Goal: Information Seeking & Learning: Learn about a topic

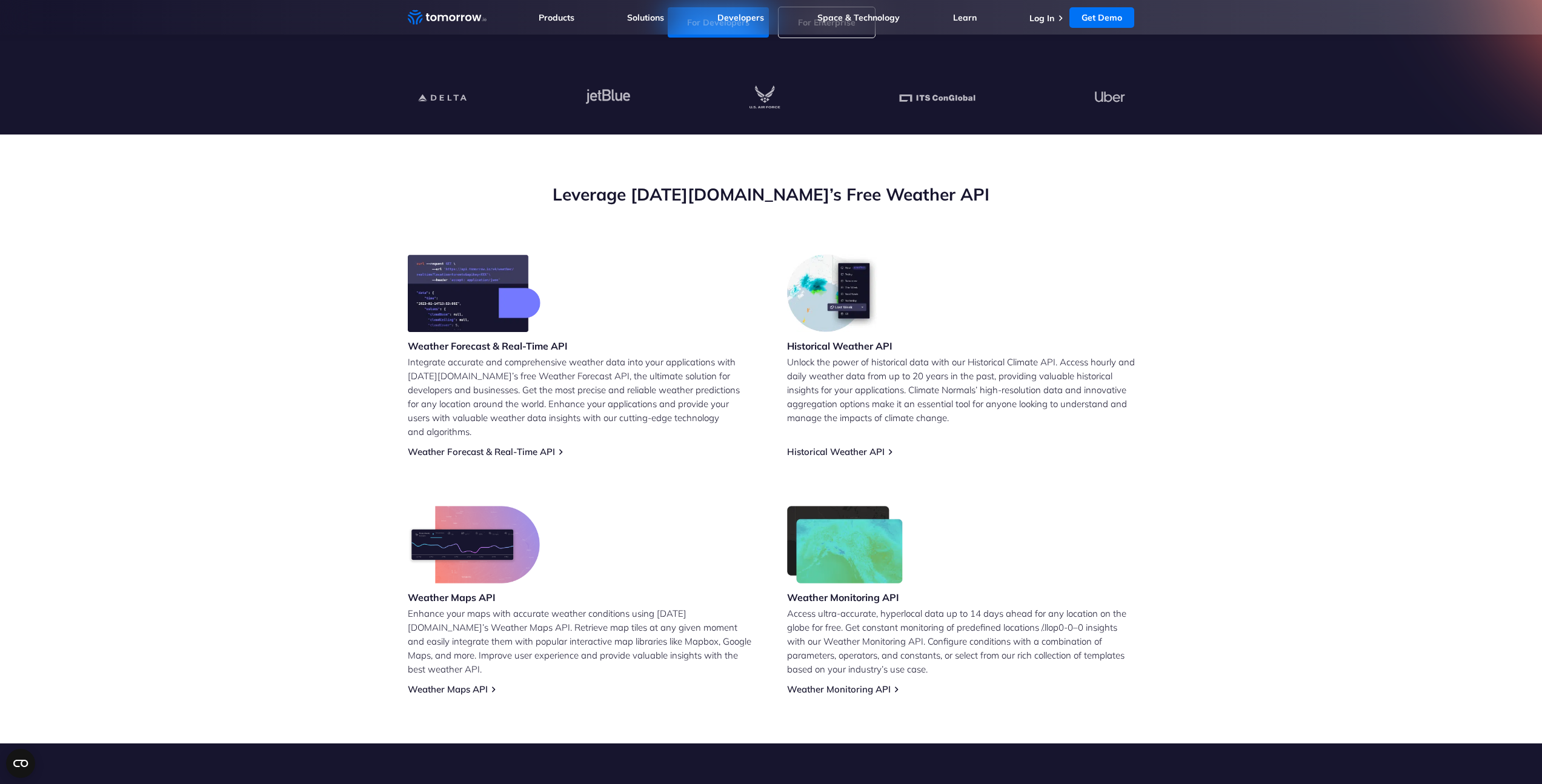
scroll to position [332, 0]
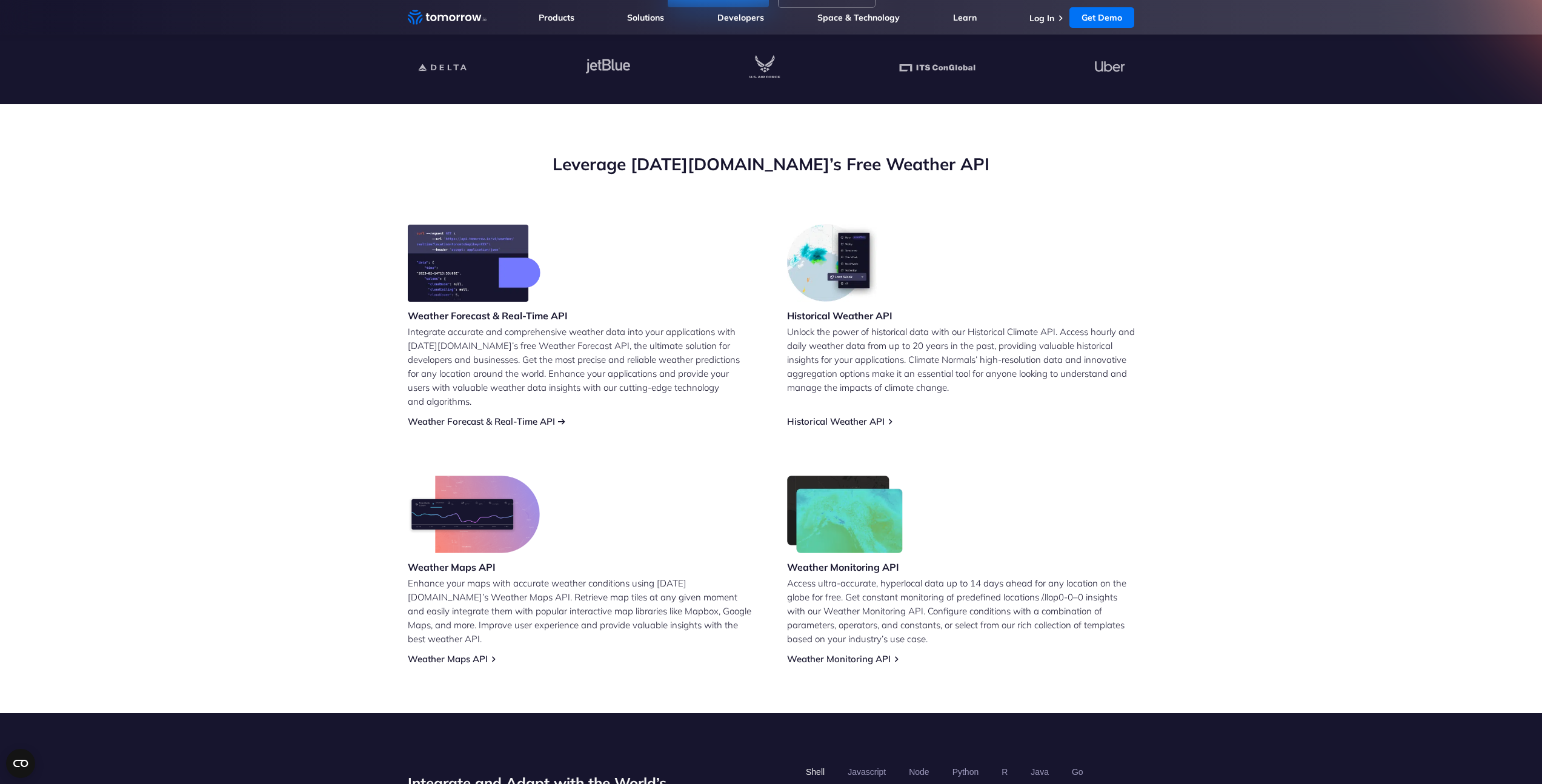
click at [446, 416] on link "Weather Forecast & Real-Time API" at bounding box center [481, 421] width 147 height 12
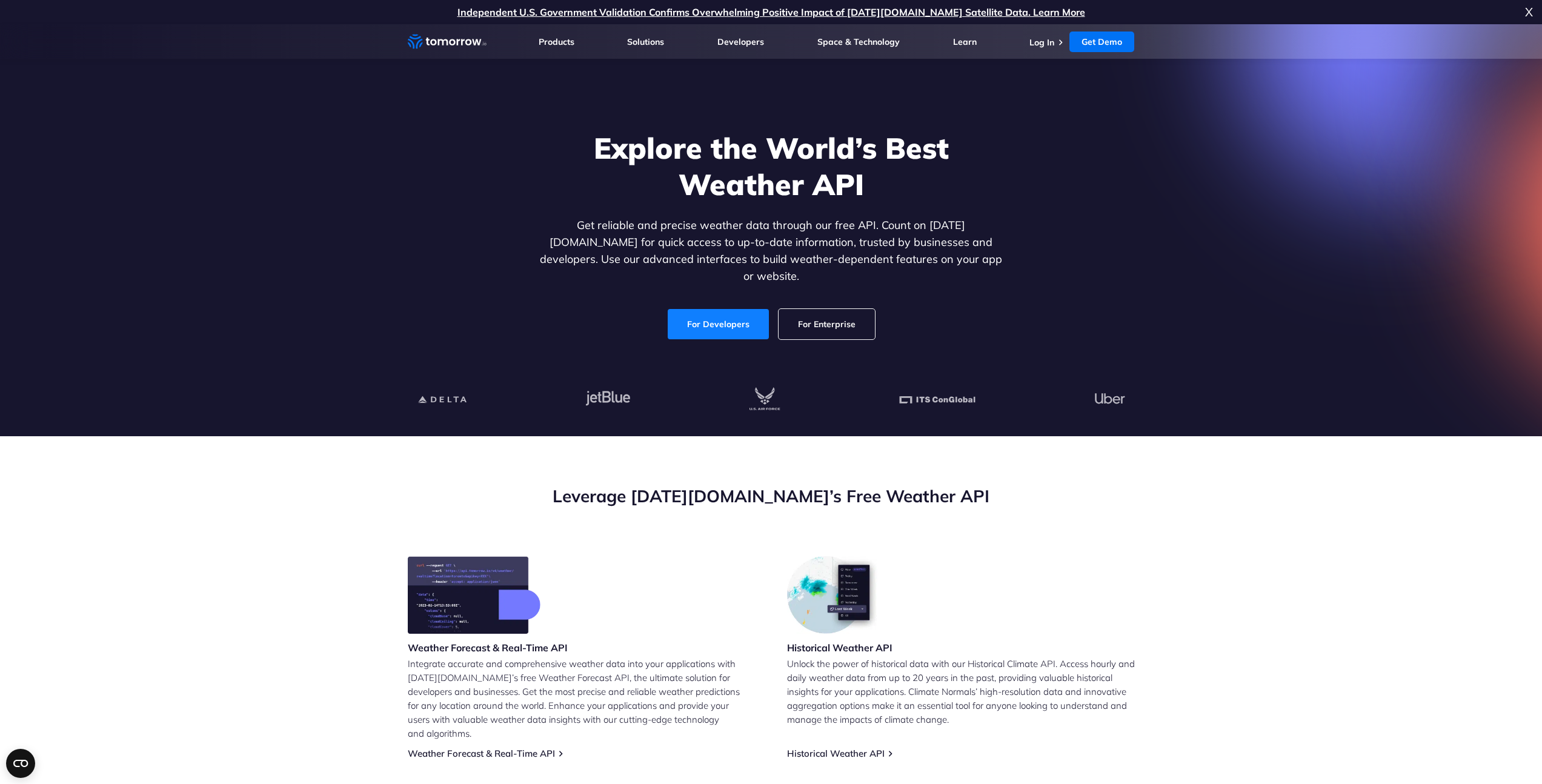
click at [707, 315] on link "For Developers" at bounding box center [718, 324] width 101 height 30
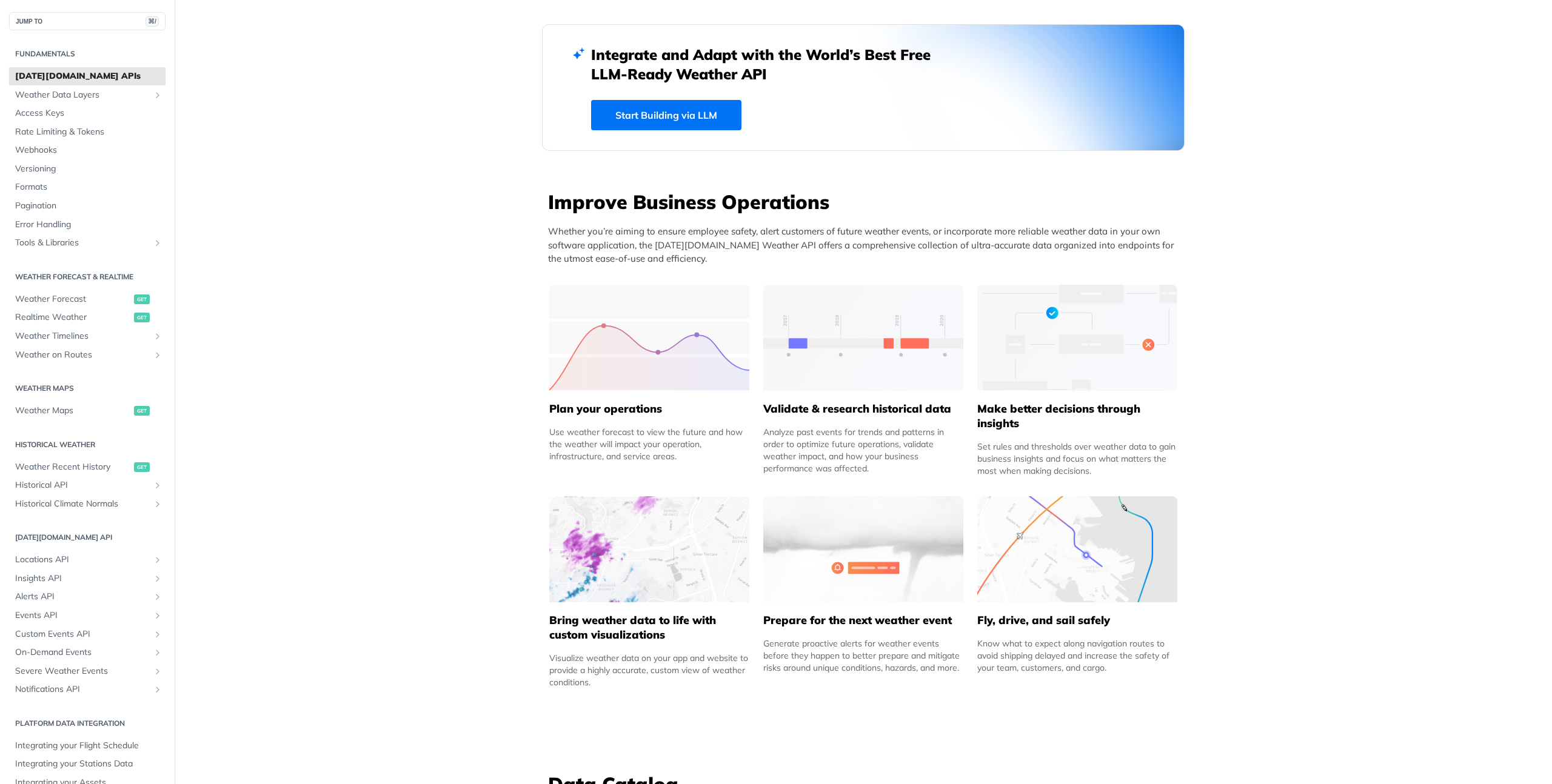
scroll to position [310, 0]
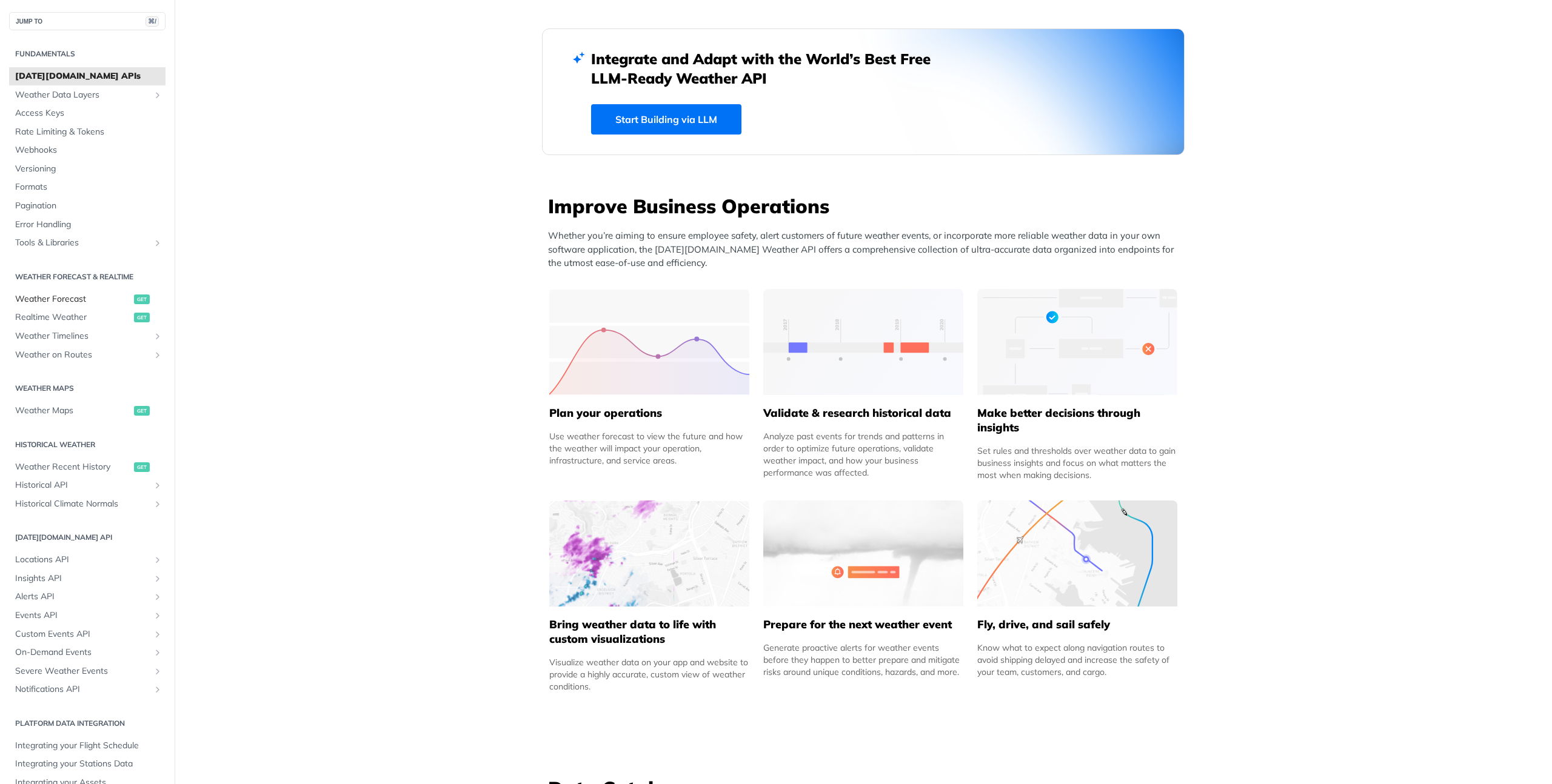
click at [82, 299] on span "Weather Forecast" at bounding box center [73, 299] width 116 height 12
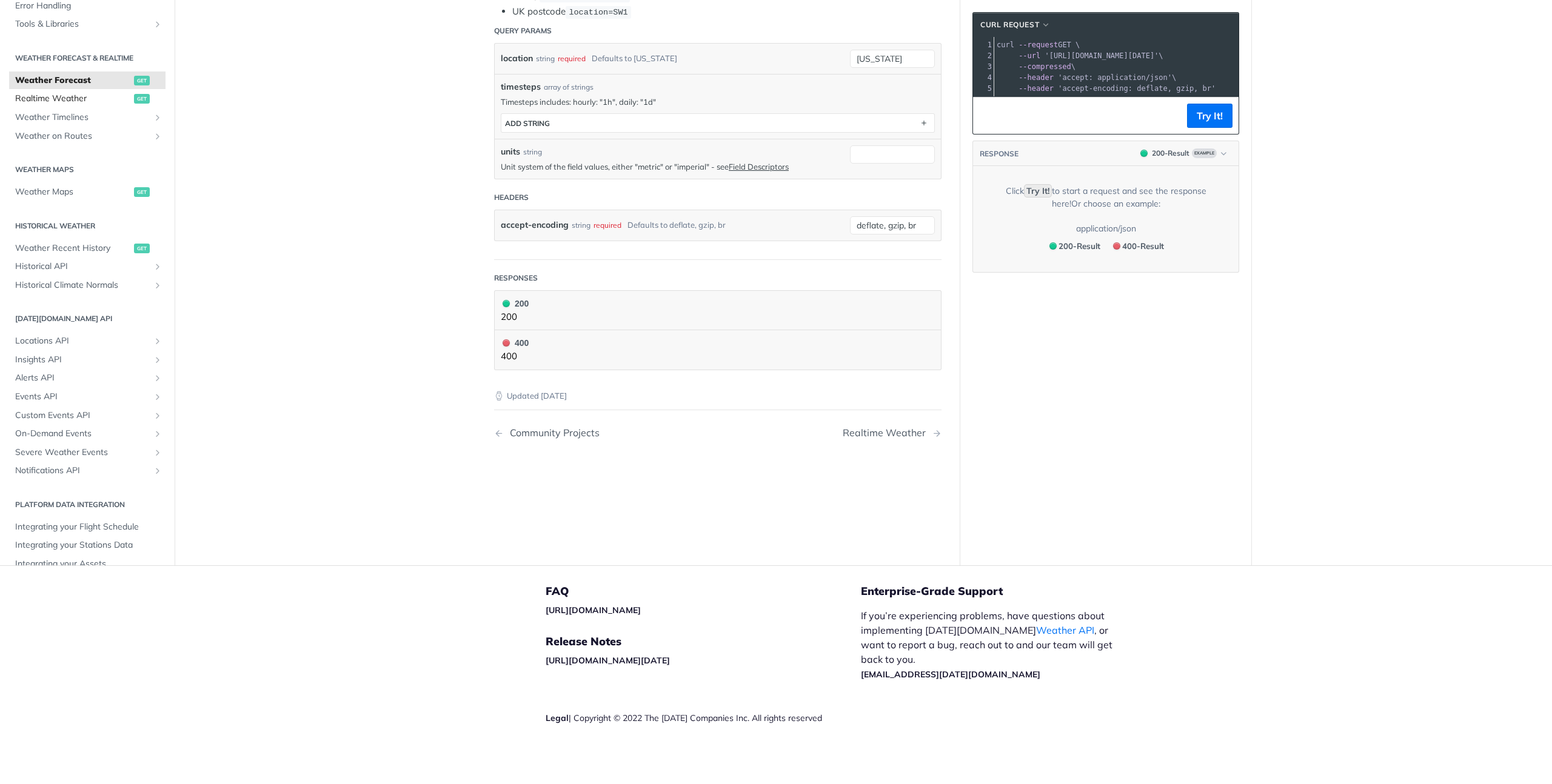
scroll to position [310, 0]
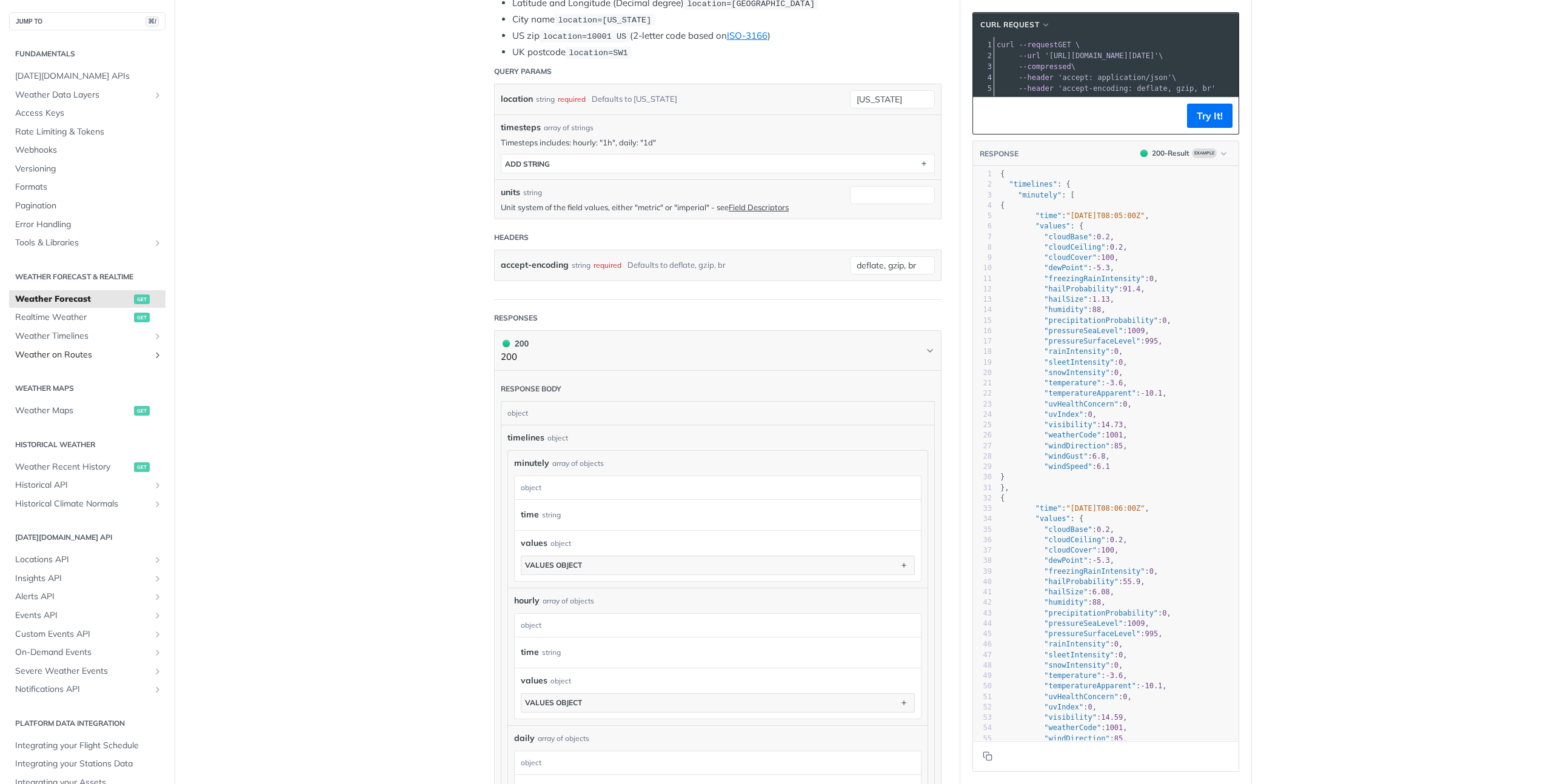
click at [83, 350] on span "Weather on Routes" at bounding box center [82, 355] width 135 height 12
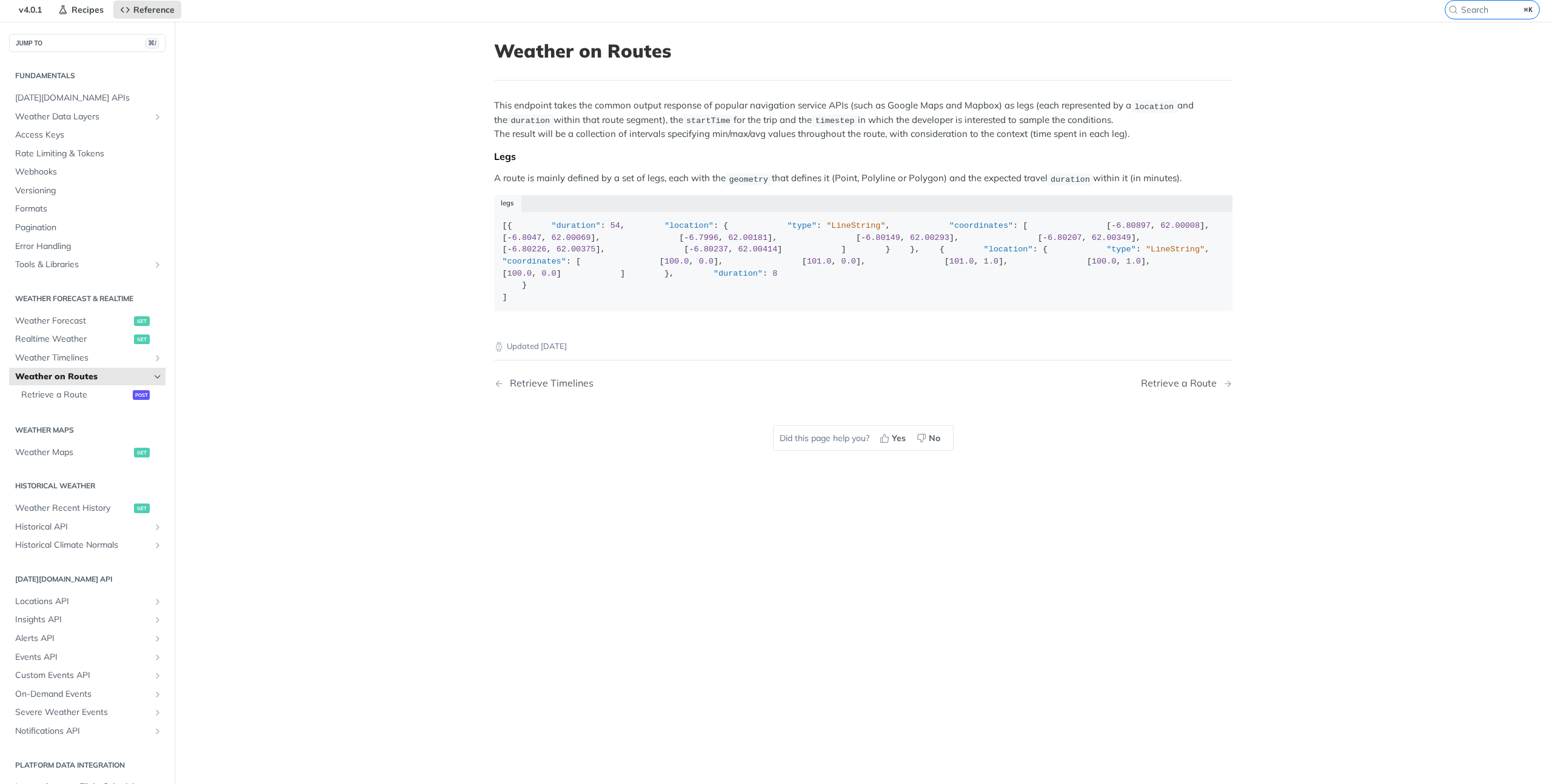
scroll to position [42, 0]
click at [72, 400] on span "Retrieve a Route" at bounding box center [75, 396] width 109 height 12
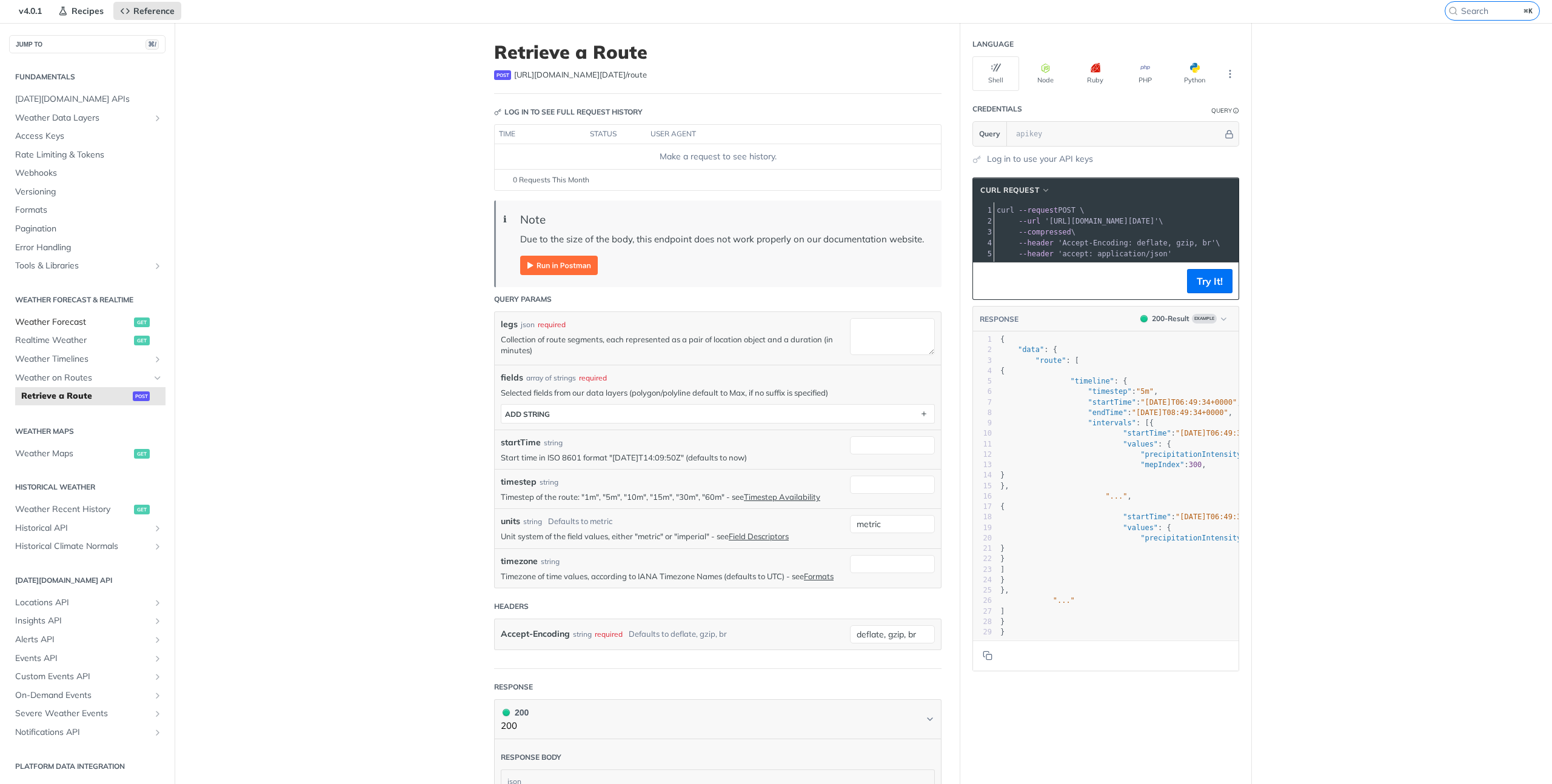
click at [81, 324] on span "Weather Forecast" at bounding box center [73, 322] width 116 height 12
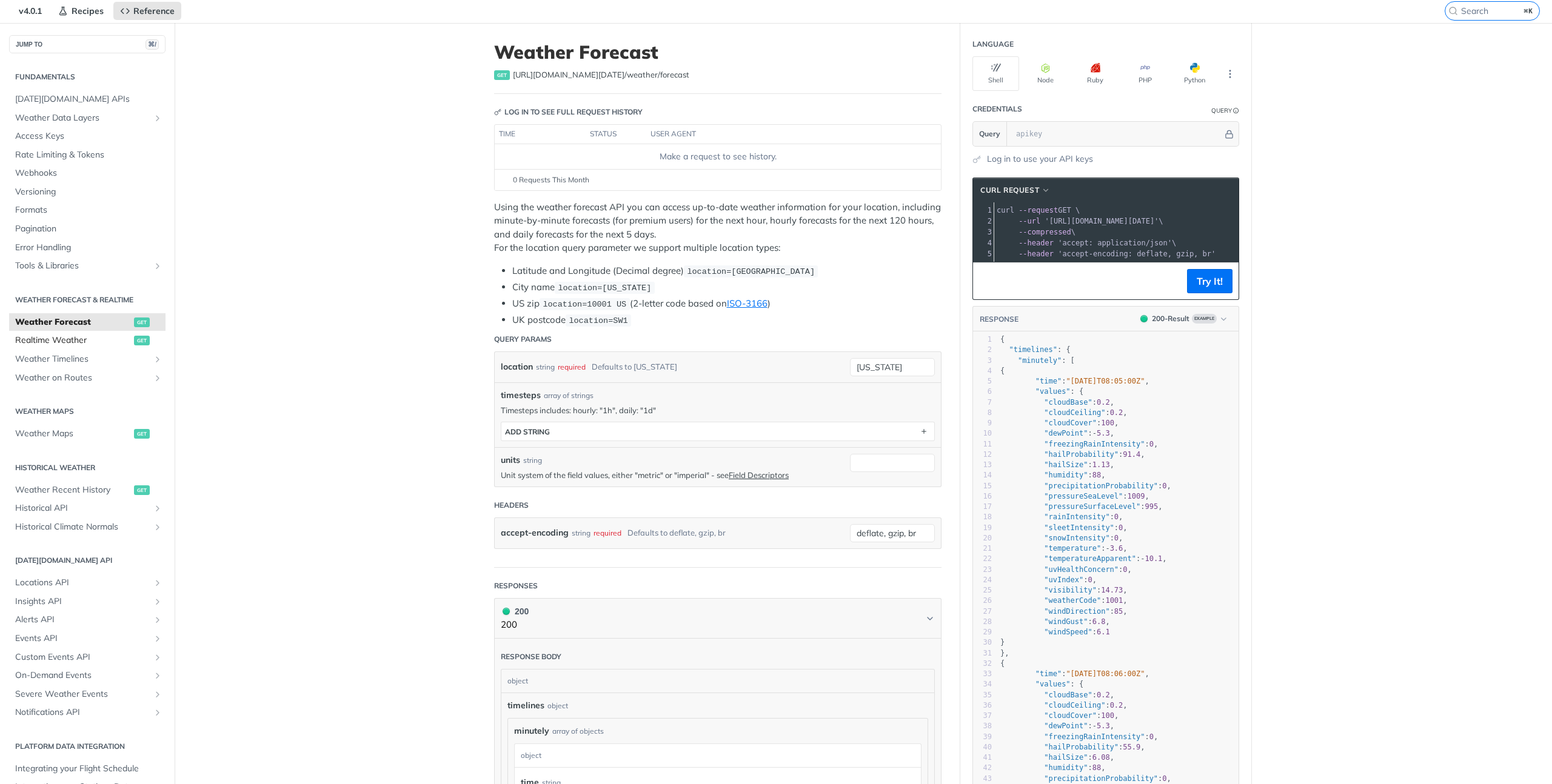
click at [76, 340] on span "Realtime Weather" at bounding box center [73, 341] width 116 height 12
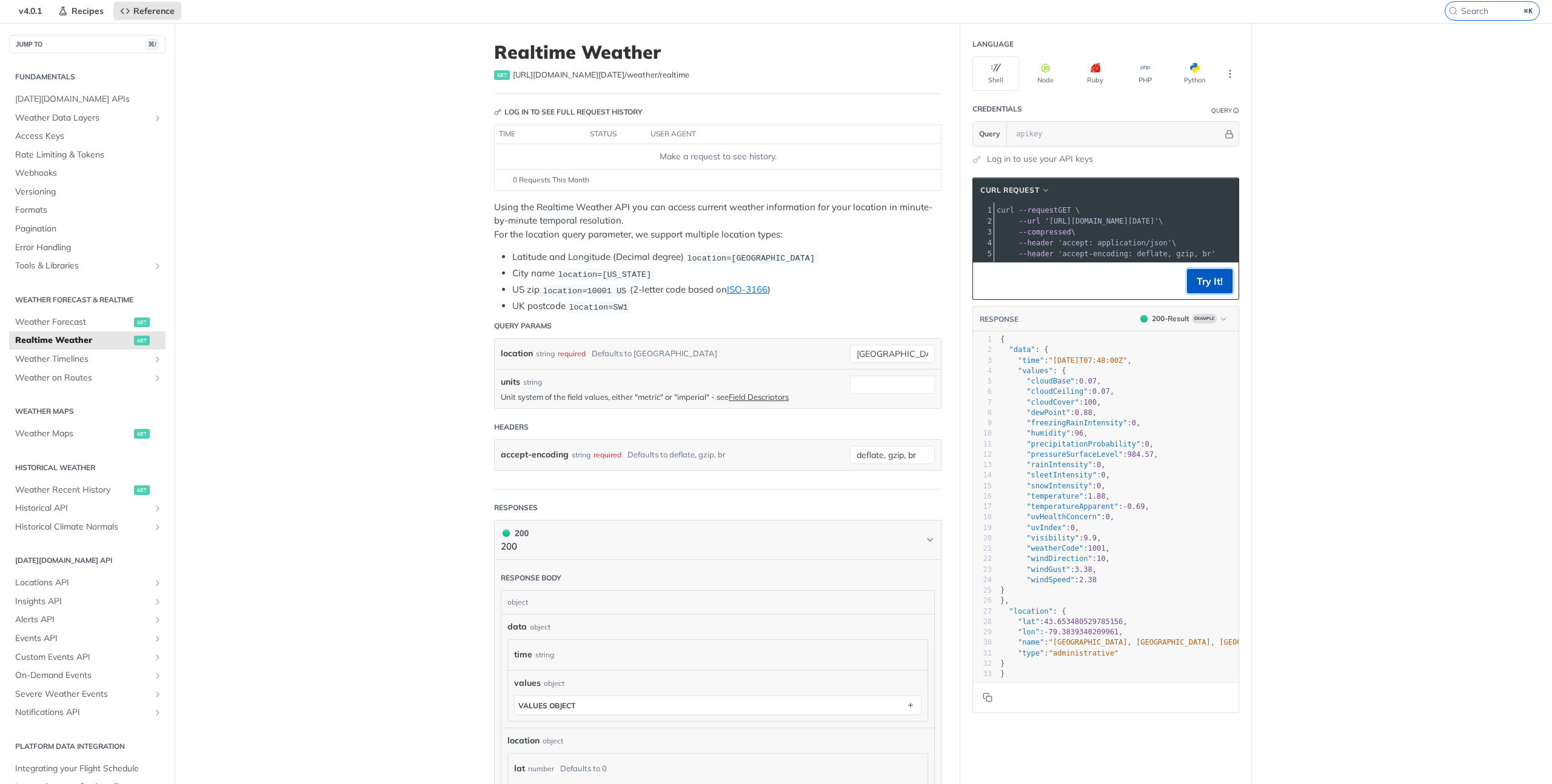
click at [1195, 291] on button "Try It!" at bounding box center [1209, 281] width 45 height 24
click at [1135, 131] on input "text" at bounding box center [1116, 134] width 213 height 24
click at [1335, 246] on main "JUMP TO ⌘/ Fundamentals Tomorrow.io APIs Weather Data Layers Core Probabilistic…" at bounding box center [776, 562] width 1552 height 1079
click at [1225, 132] on icon "Hide" at bounding box center [1229, 134] width 9 height 9
click at [1225, 138] on icon "Show" at bounding box center [1229, 134] width 9 height 9
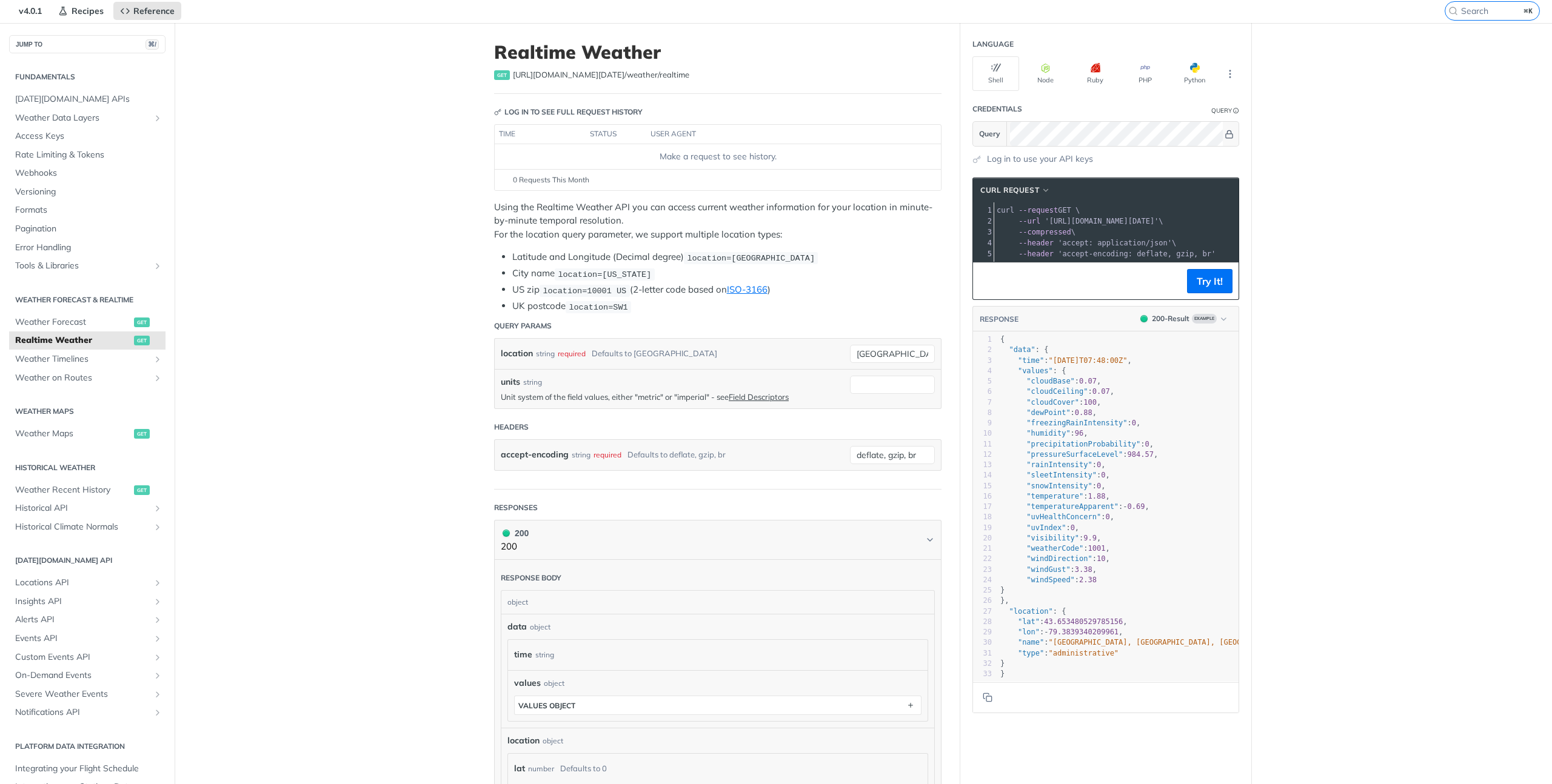
click at [1298, 164] on main "JUMP TO ⌘/ Fundamentals Tomorrow.io APIs Weather Data Layers Core Probabilistic…" at bounding box center [776, 562] width 1552 height 1079
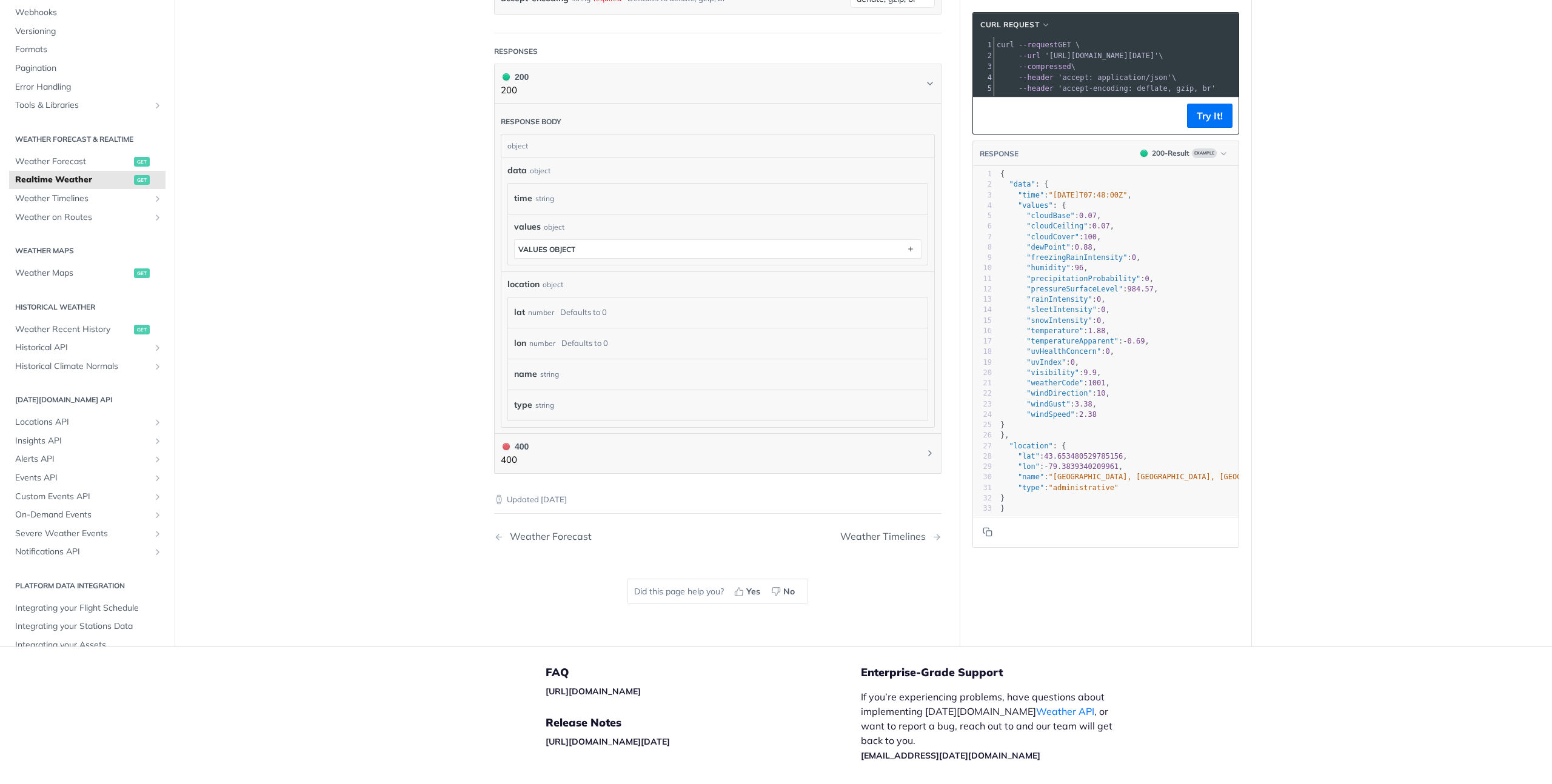
scroll to position [410, 0]
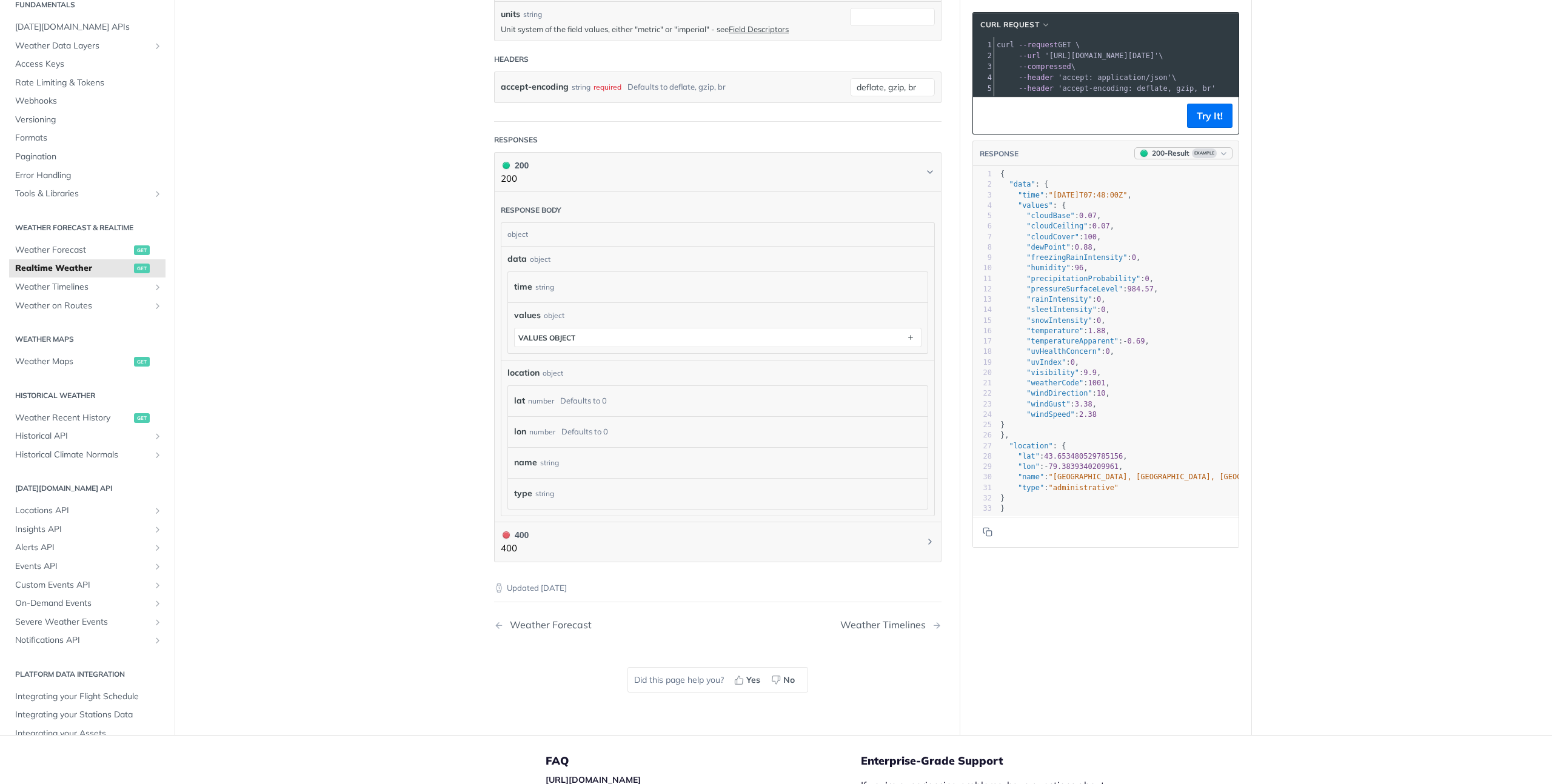
click at [1219, 158] on icon "button" at bounding box center [1223, 153] width 9 height 9
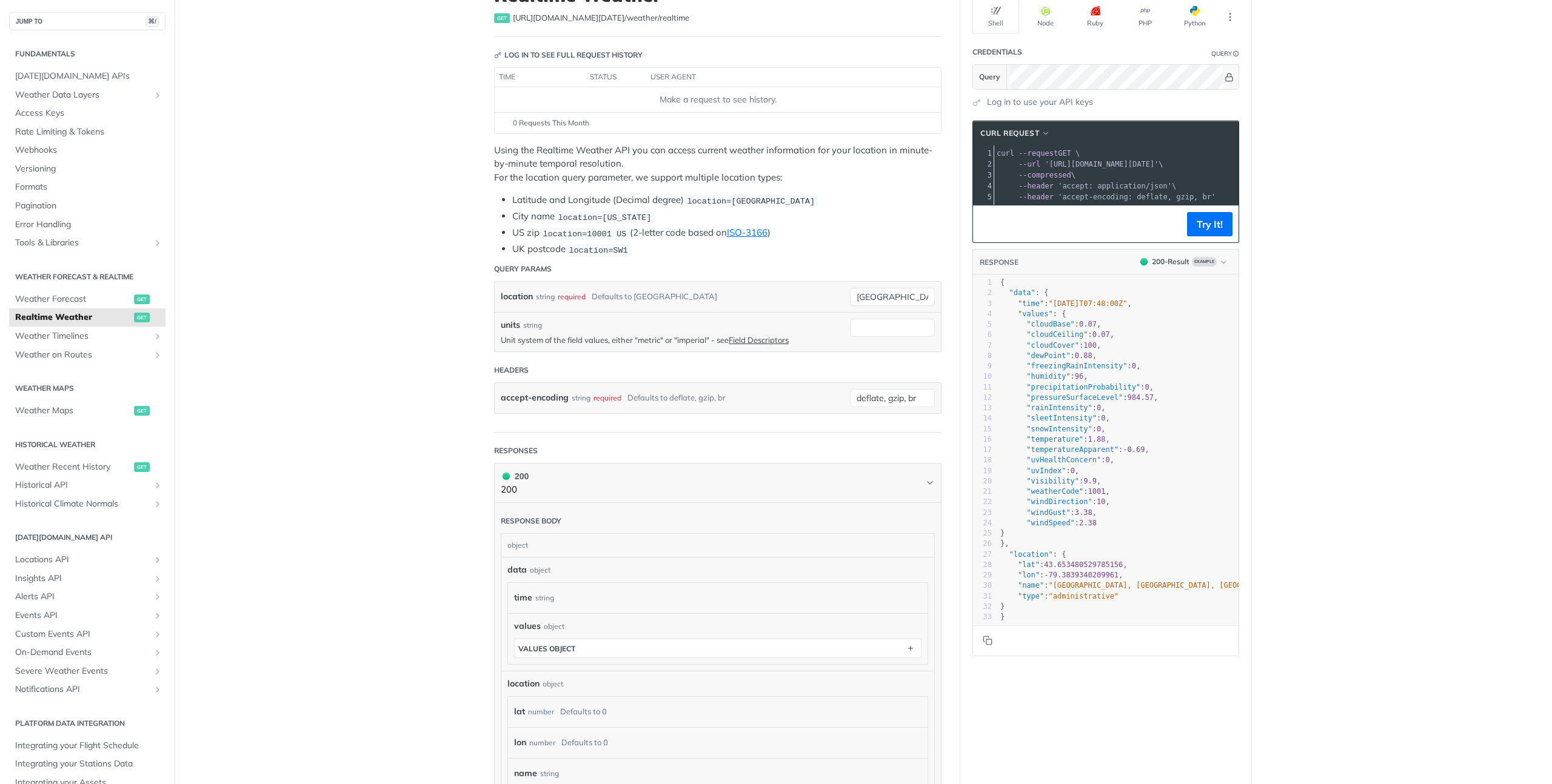
scroll to position [135, 0]
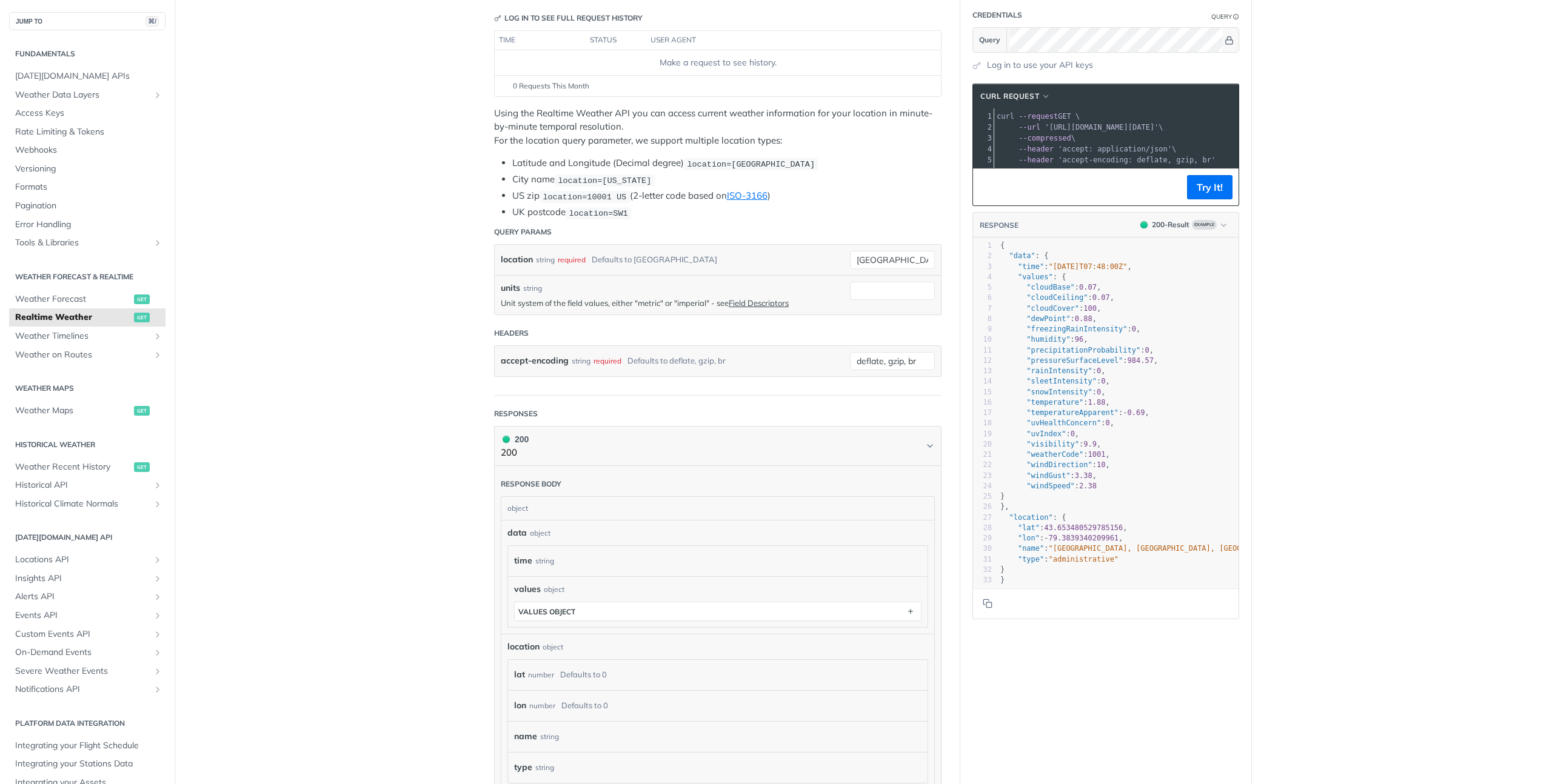
click at [1119, 151] on span "'accept: application/json'" at bounding box center [1114, 149] width 114 height 8
click at [1289, 172] on main "JUMP TO ⌘/ Fundamentals Tomorrow.io APIs Weather Data Layers Core Probabilistic…" at bounding box center [776, 469] width 1552 height 1079
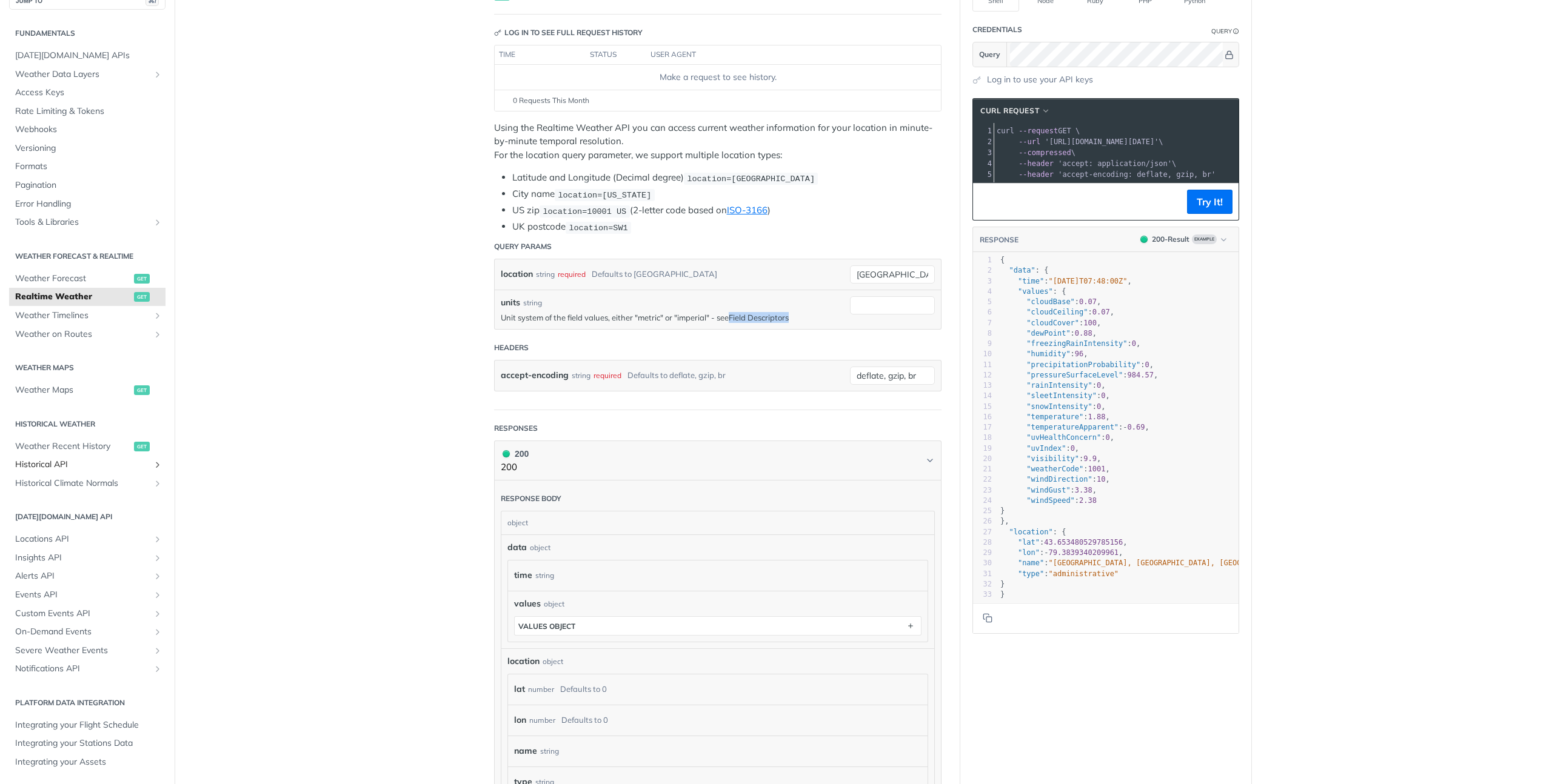
scroll to position [0, 0]
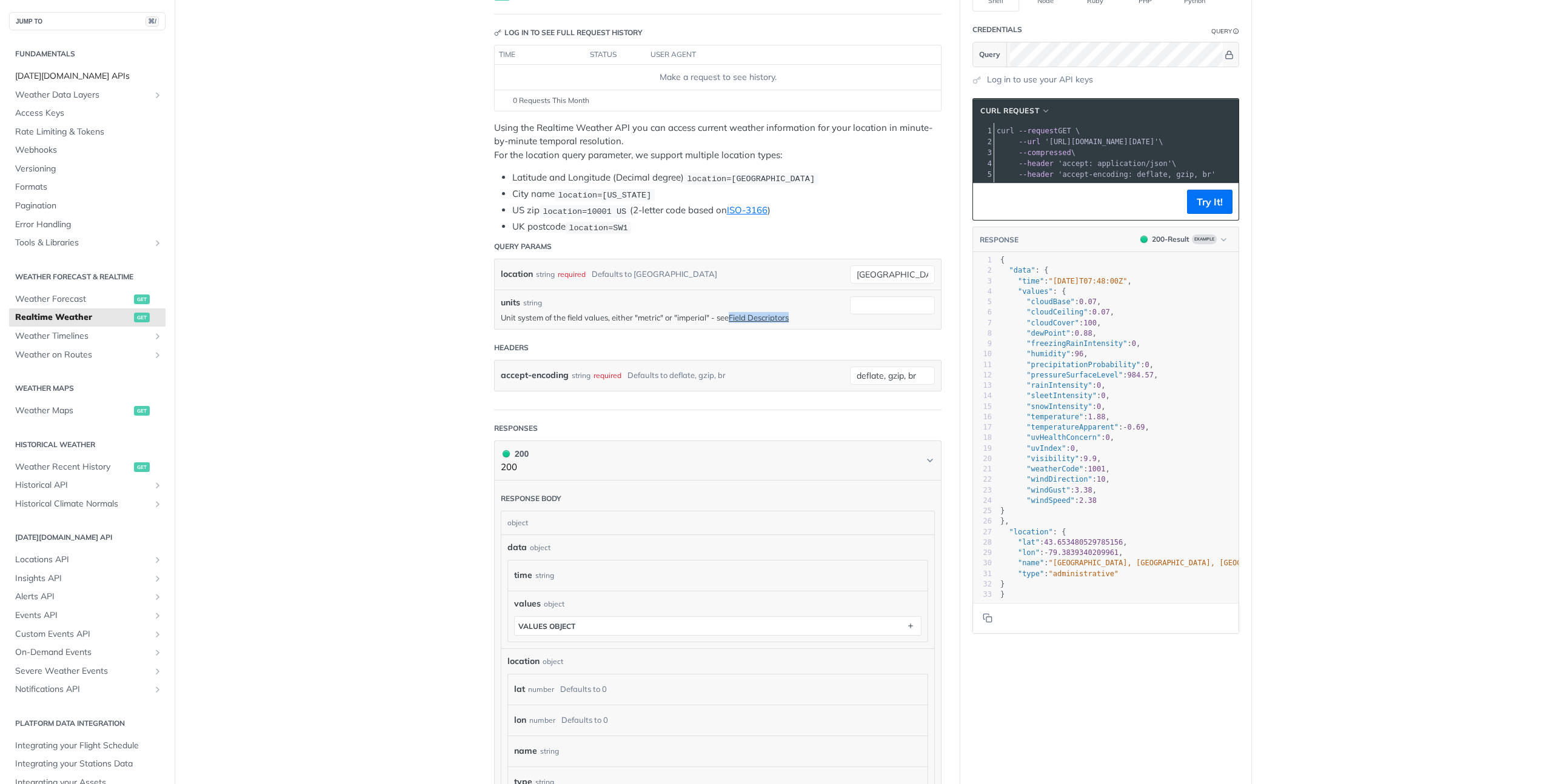
click at [52, 75] on span "[DATE][DOMAIN_NAME] APIs" at bounding box center [88, 77] width 147 height 12
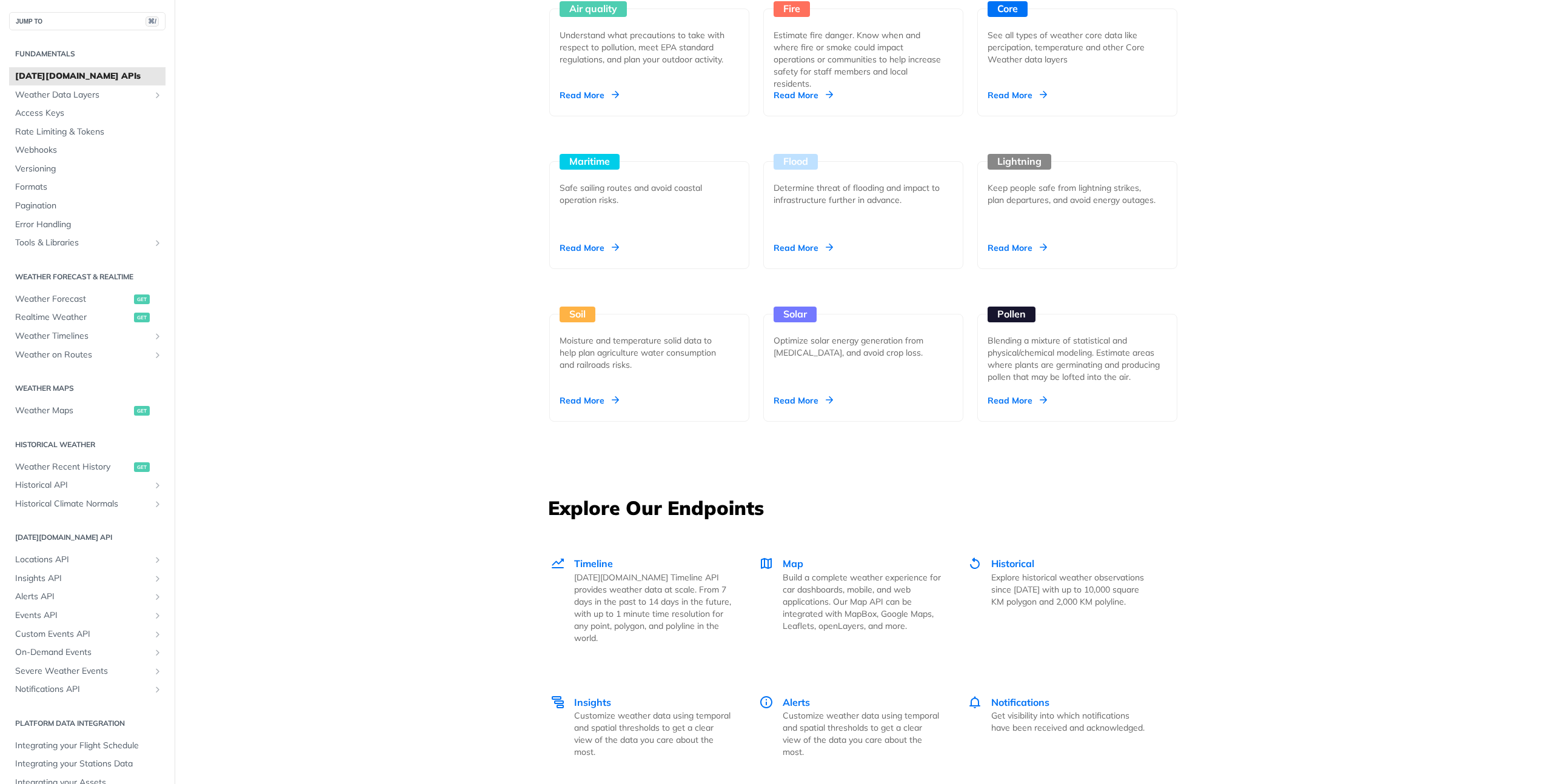
scroll to position [1099, 0]
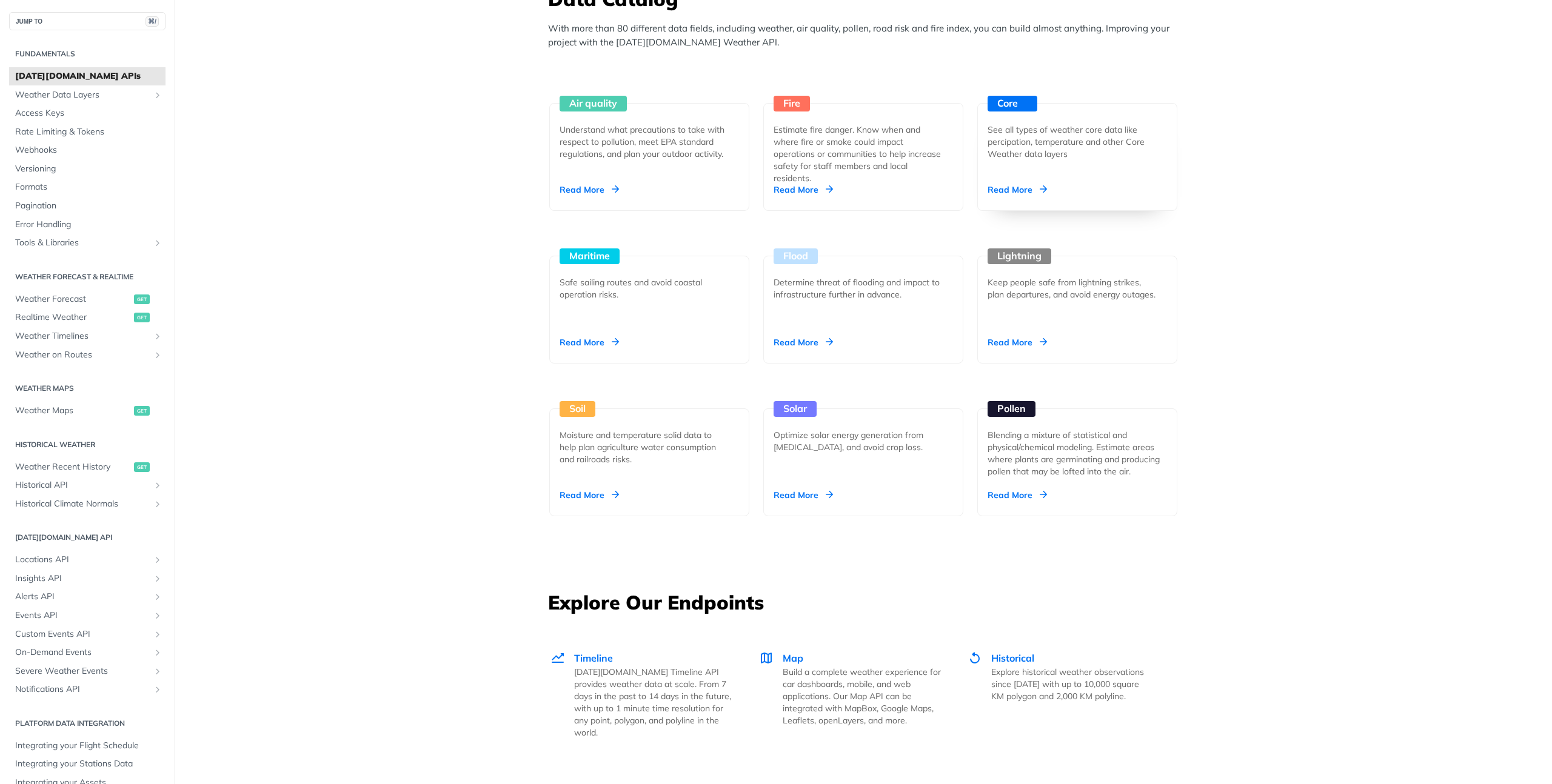
click at [1013, 194] on div "Read More" at bounding box center [1017, 189] width 60 height 12
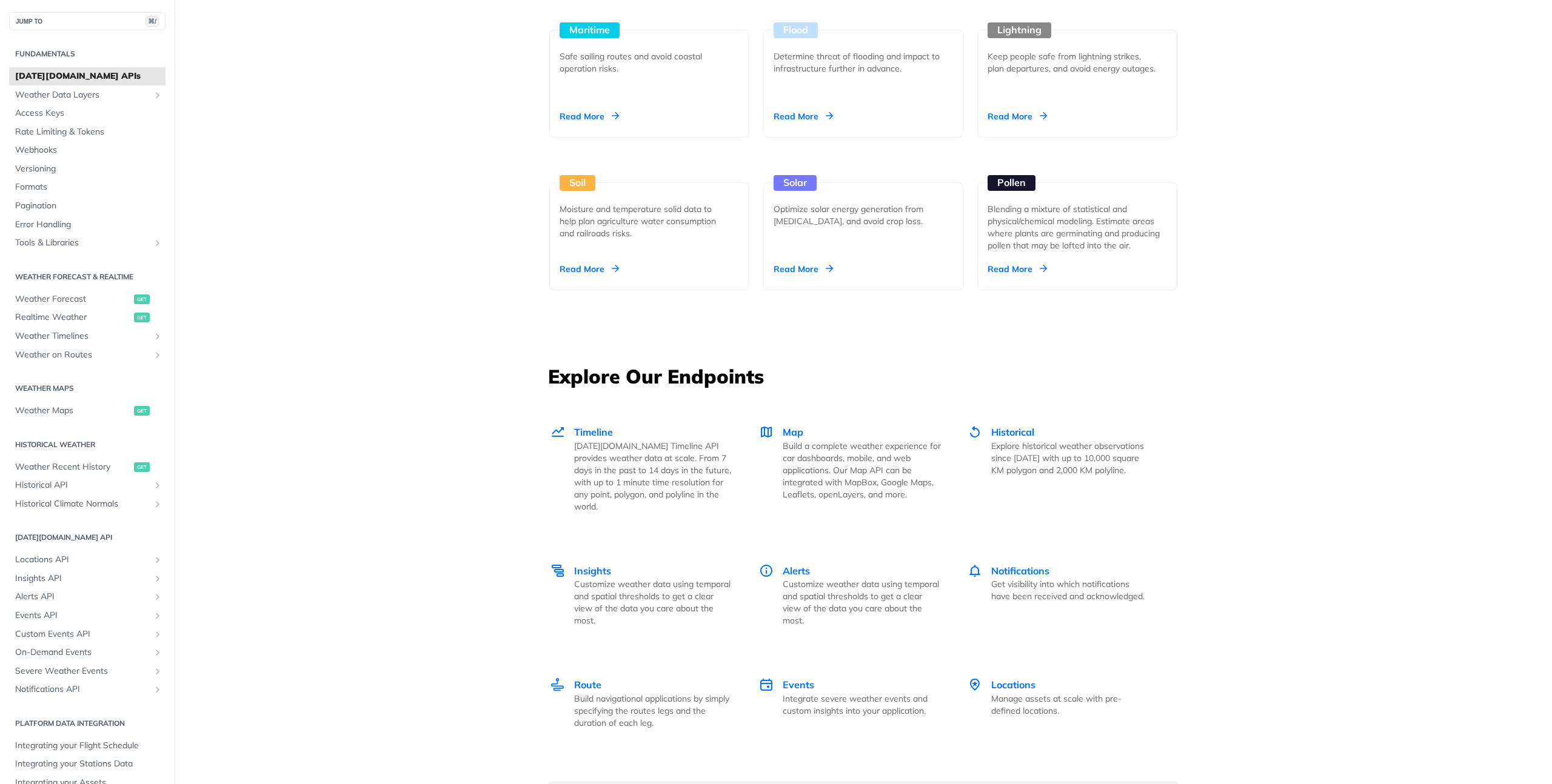
scroll to position [1330, 0]
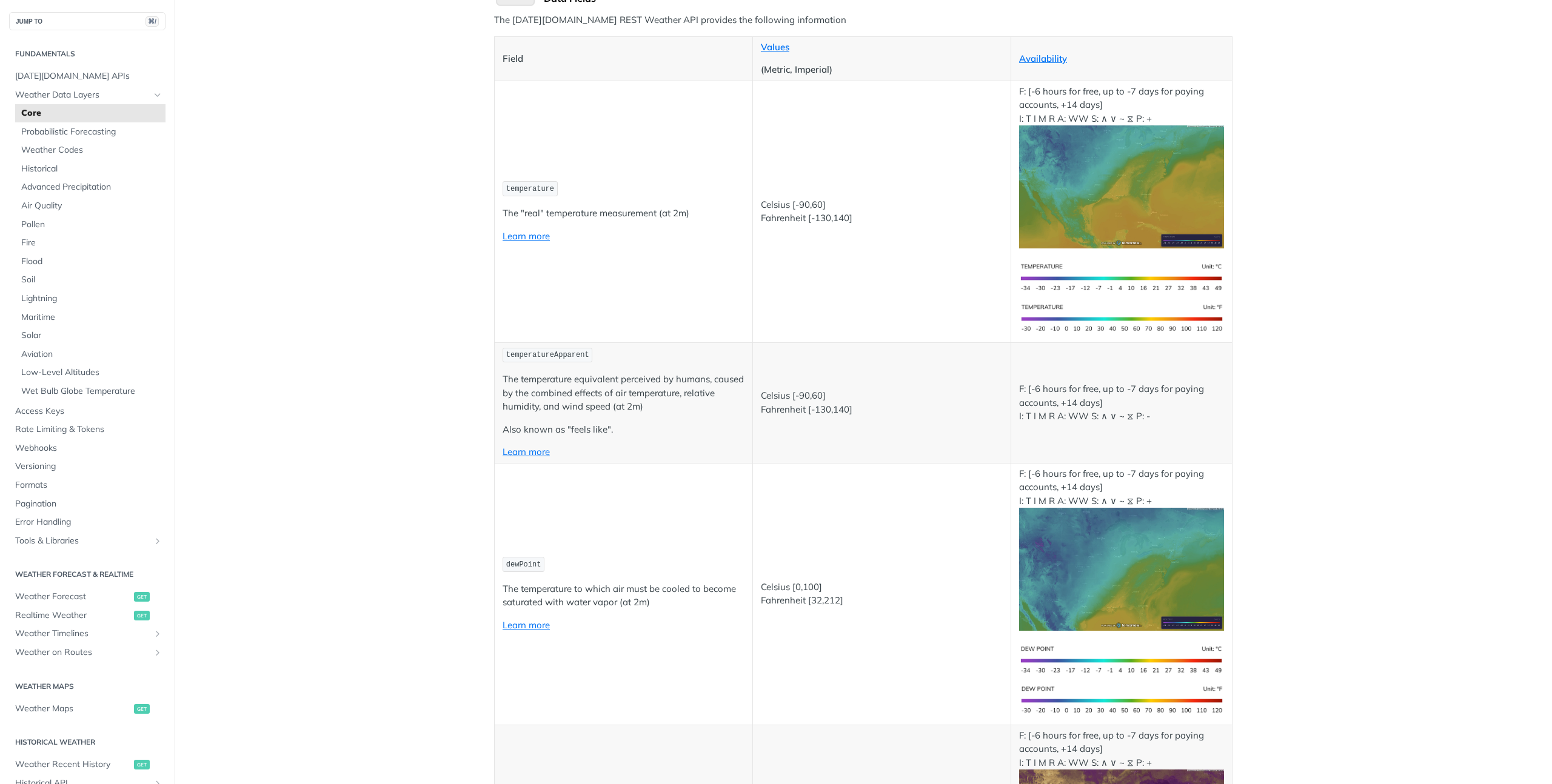
scroll to position [151, 0]
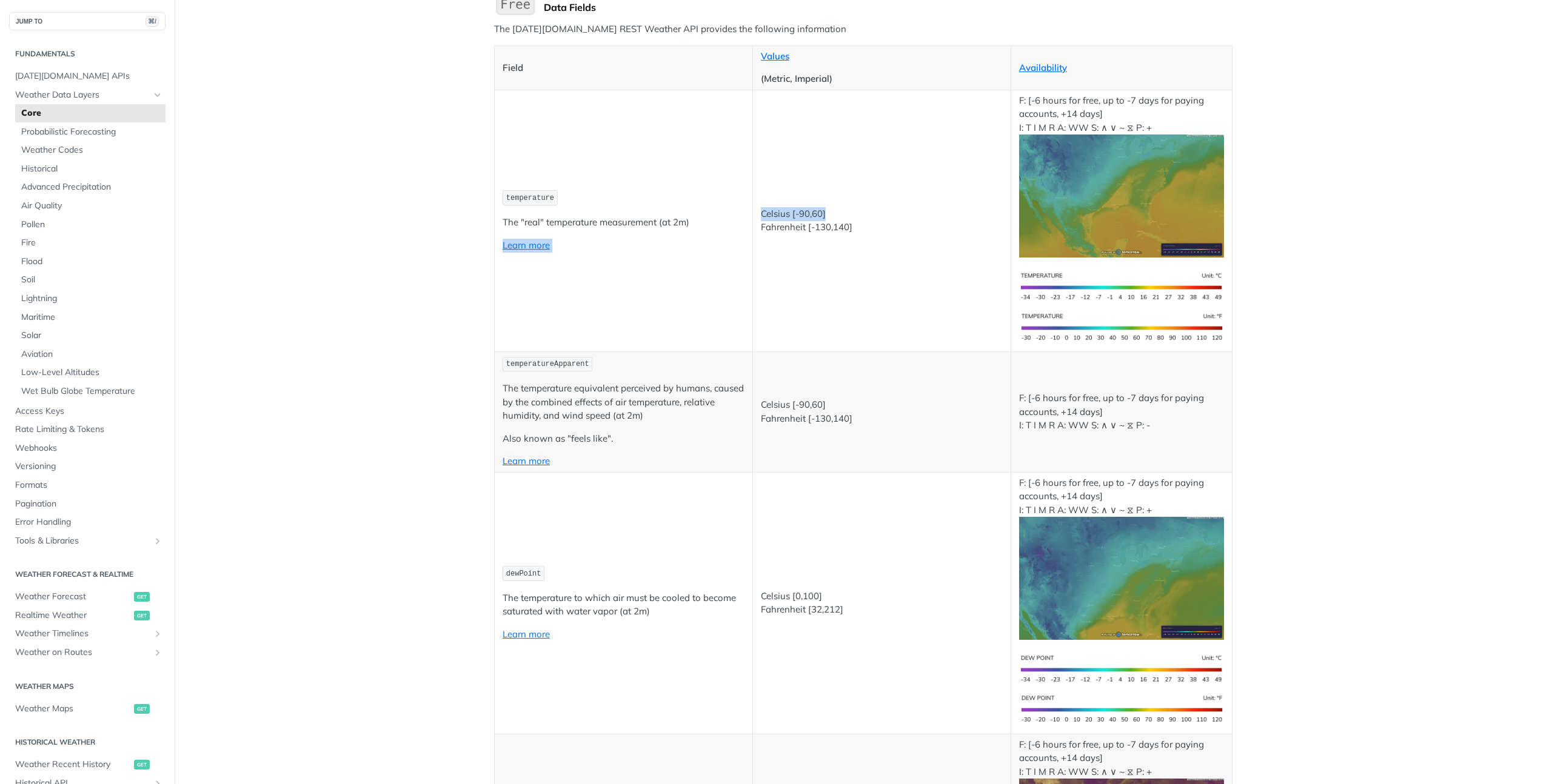
drag, startPoint x: 883, startPoint y: 207, endPoint x: 729, endPoint y: 227, distance: 155.3
click at [729, 227] on tr "temperature The "real" temperature measurement (at 2m) Learn more Celsius [-90,…" at bounding box center [864, 220] width 738 height 262
click at [789, 274] on td "Celsius [-90,60] Fahrenheit [-130,140]" at bounding box center [881, 220] width 258 height 262
drag, startPoint x: 513, startPoint y: 198, endPoint x: 688, endPoint y: 189, distance: 175.2
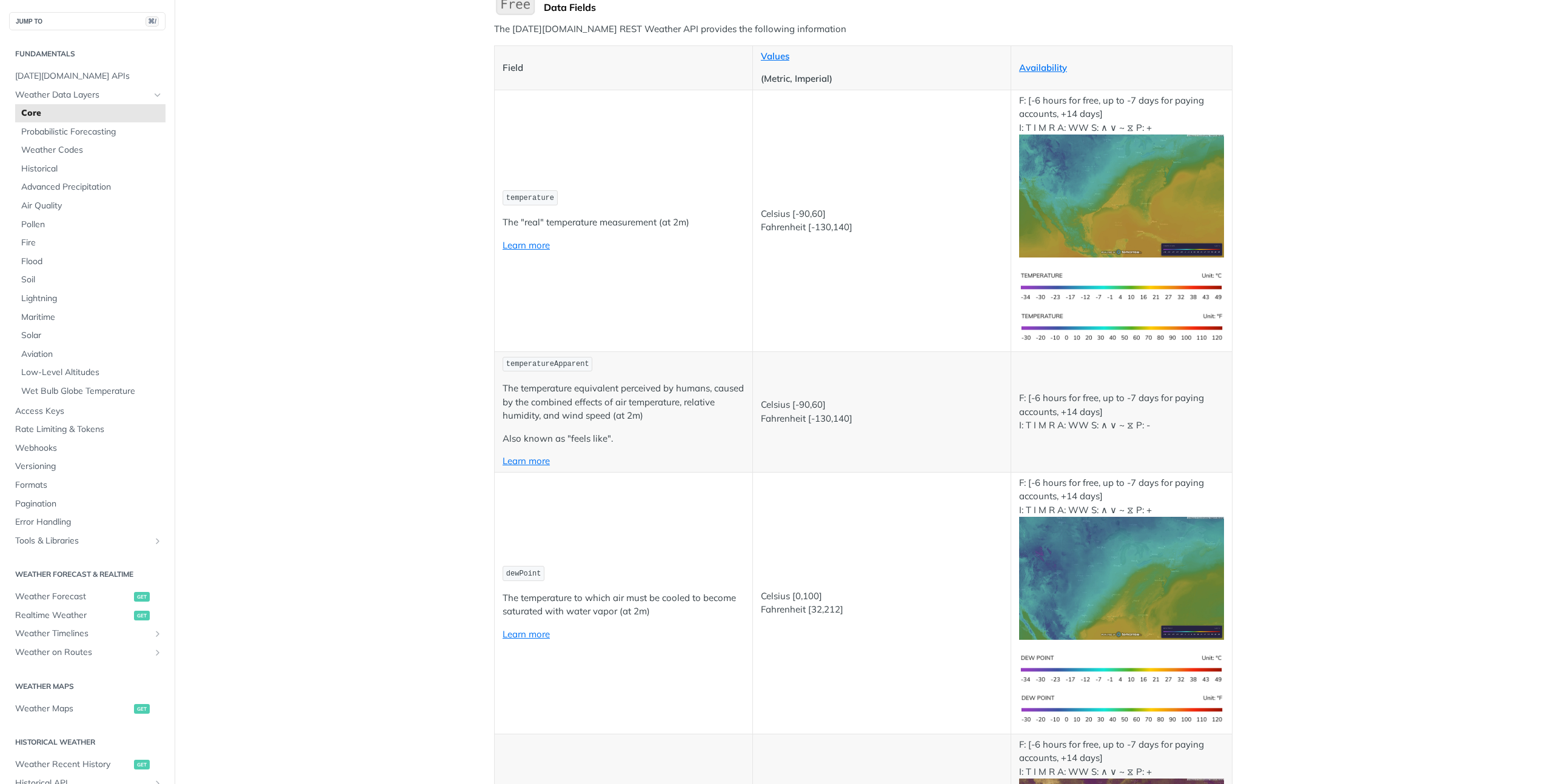
click at [715, 189] on p "temperature" at bounding box center [623, 198] width 242 height 18
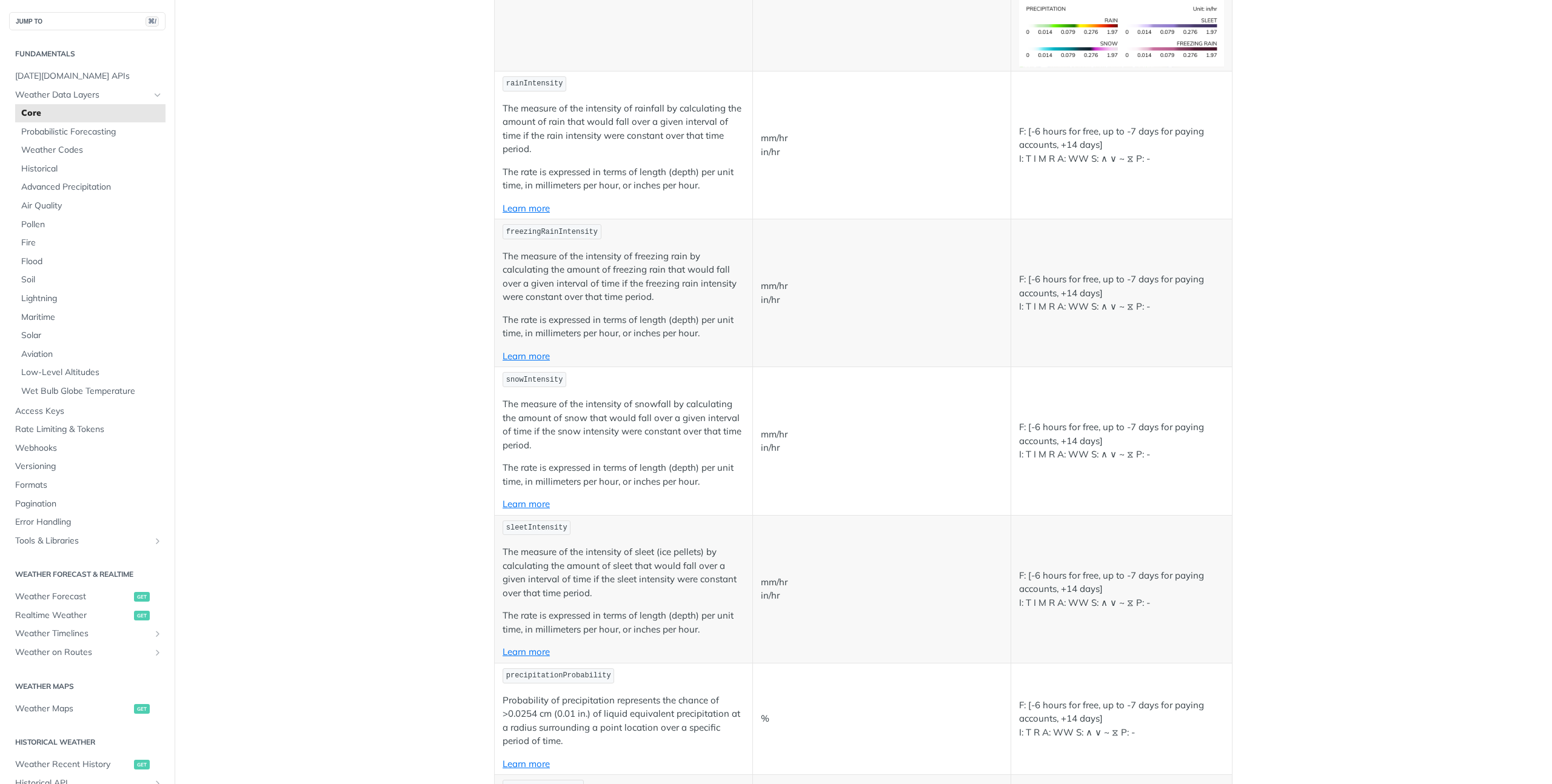
scroll to position [2368, 0]
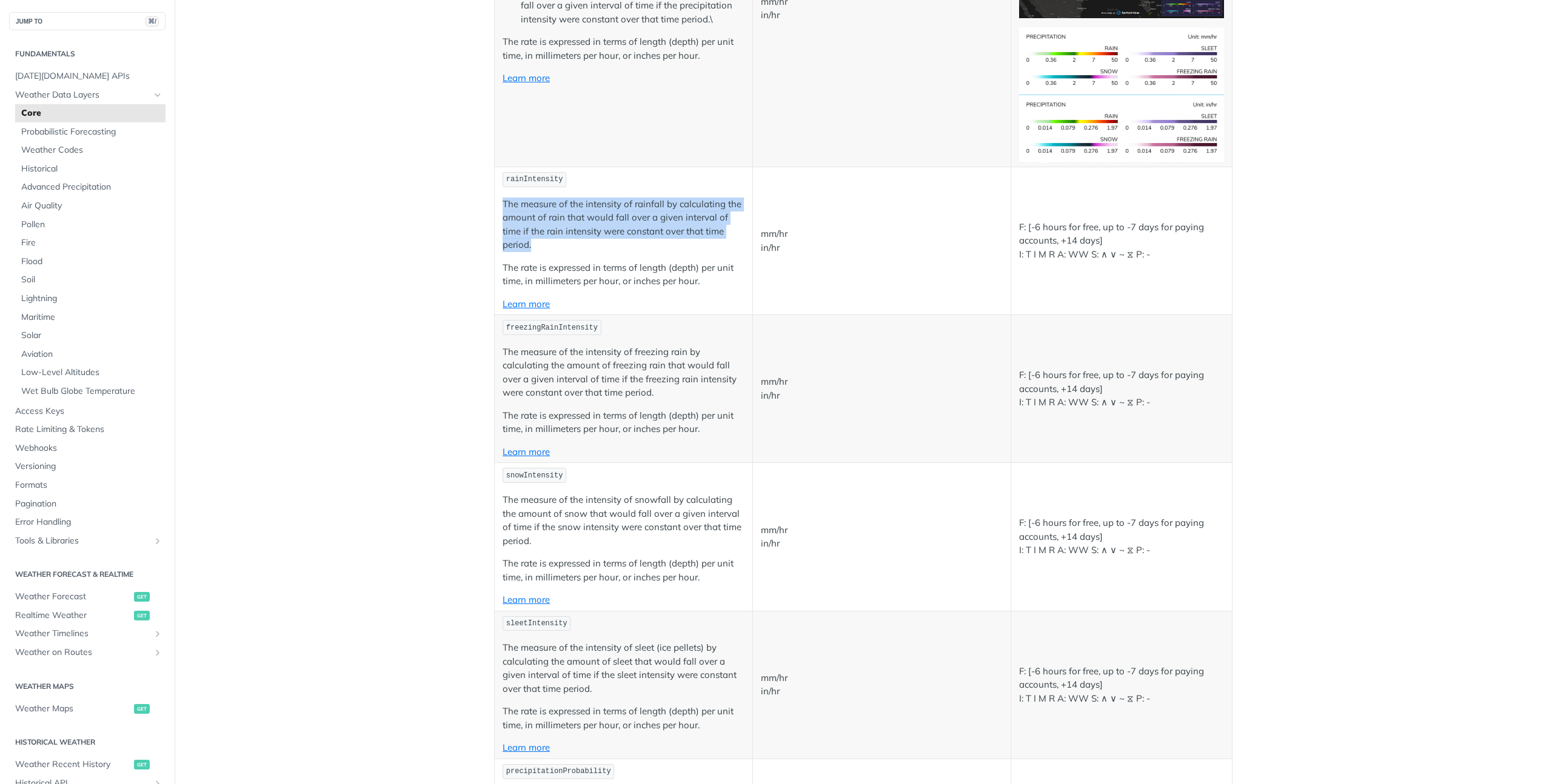
drag, startPoint x: 505, startPoint y: 203, endPoint x: 718, endPoint y: 250, distance: 218.1
click at [718, 250] on p "The measure of the intensity of rainfall by calculating the amount of rain that…" at bounding box center [623, 225] width 242 height 55
click at [829, 240] on p "mm/hr in/hr" at bounding box center [881, 241] width 242 height 27
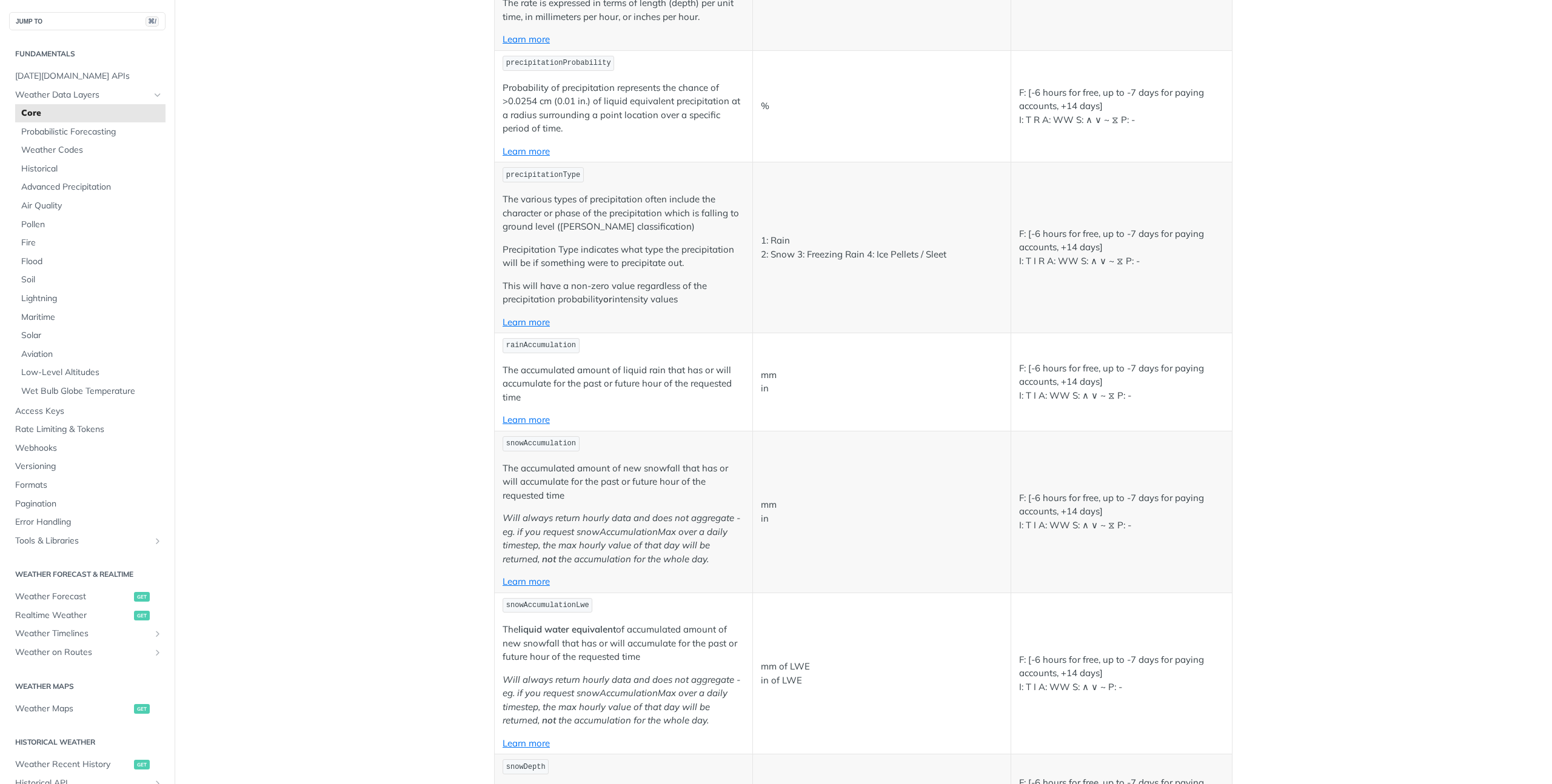
scroll to position [3056, 0]
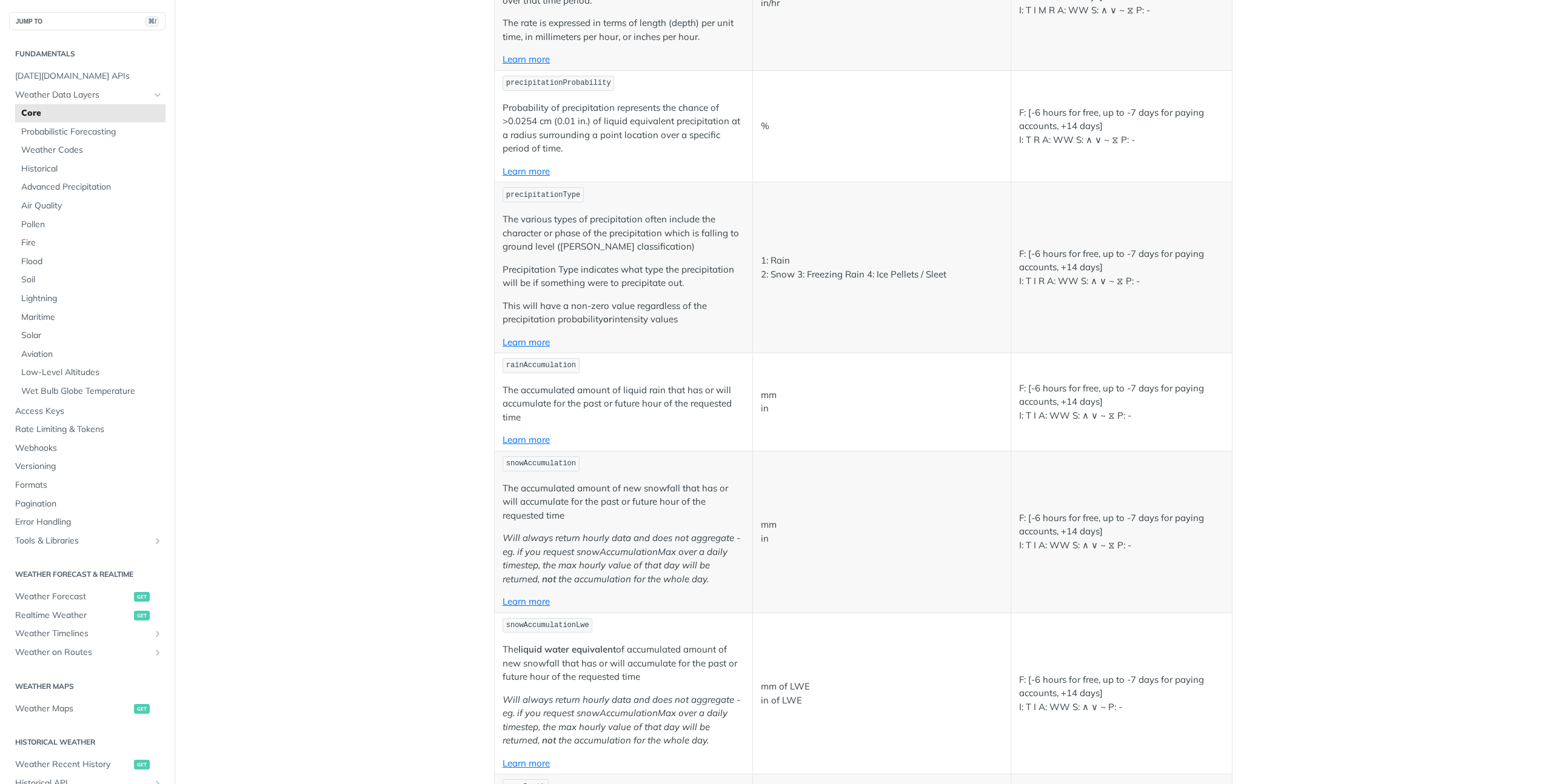
click at [543, 193] on span "precipitationType" at bounding box center [543, 195] width 74 height 8
copy span "precipitationType"
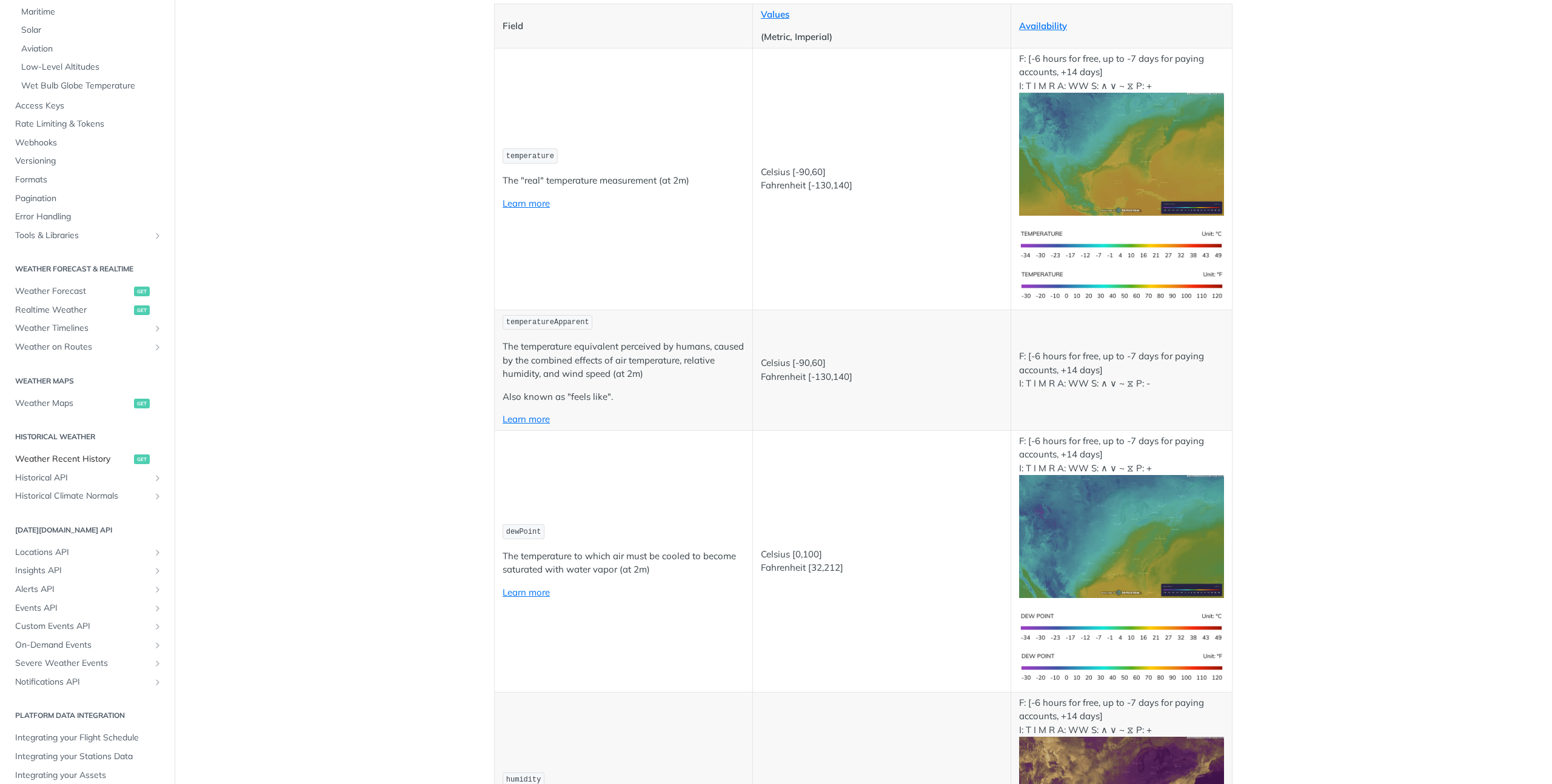
scroll to position [297, 0]
click at [130, 554] on link "Locations API" at bounding box center [88, 561] width 157 height 19
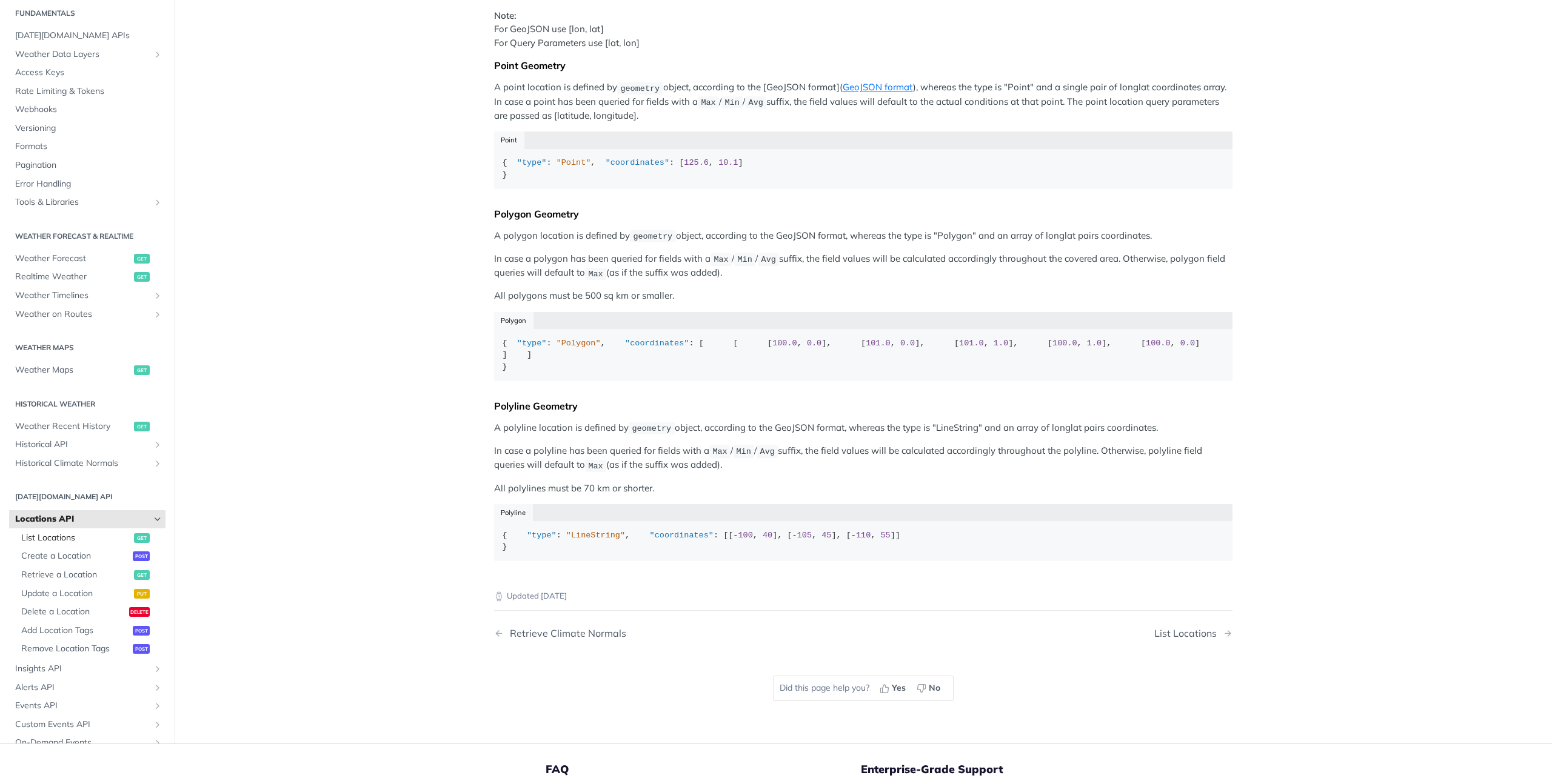
click at [52, 544] on span "List Locations" at bounding box center [76, 538] width 109 height 12
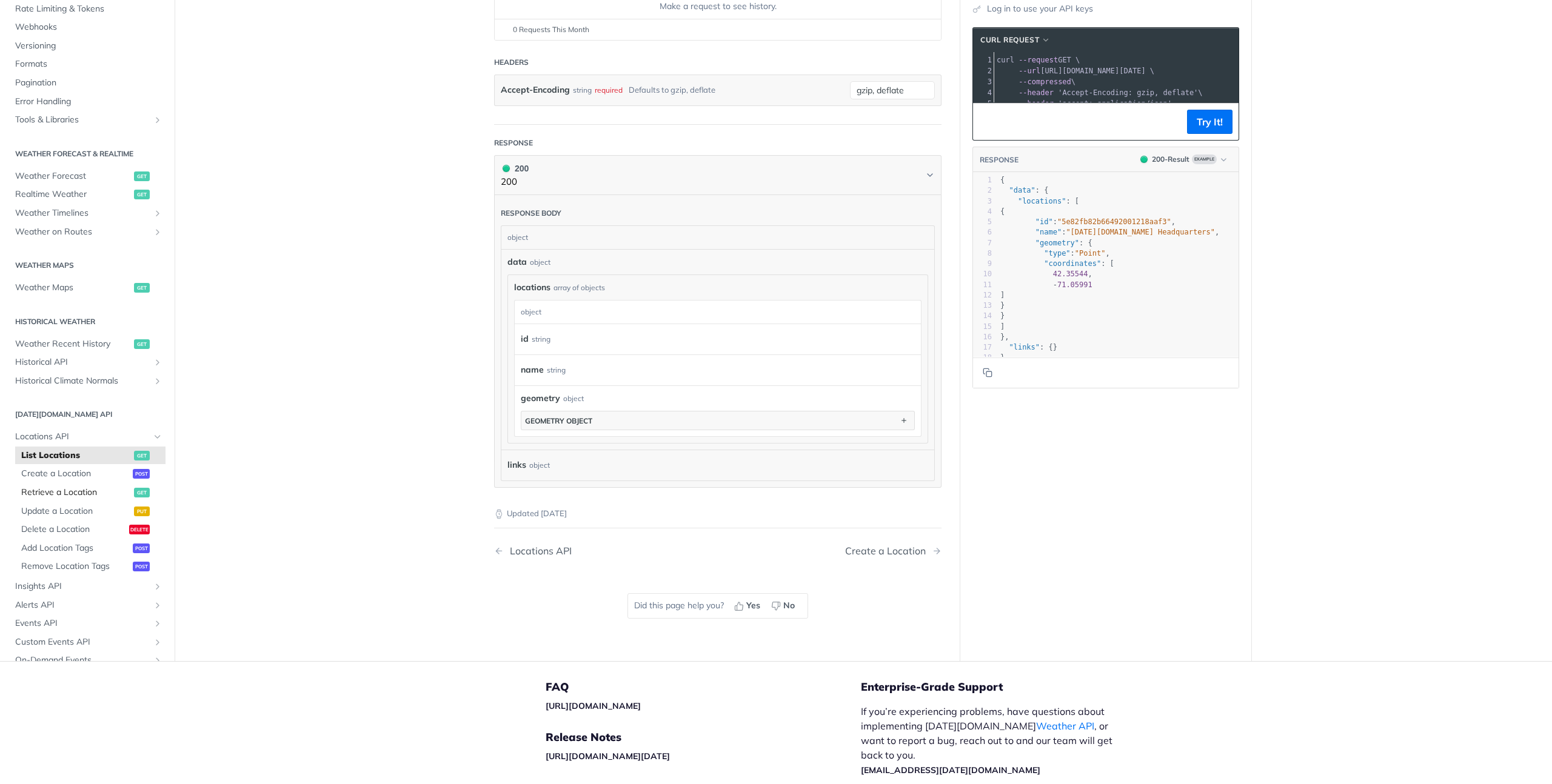
click at [64, 491] on span "Retrieve a Location" at bounding box center [76, 492] width 109 height 12
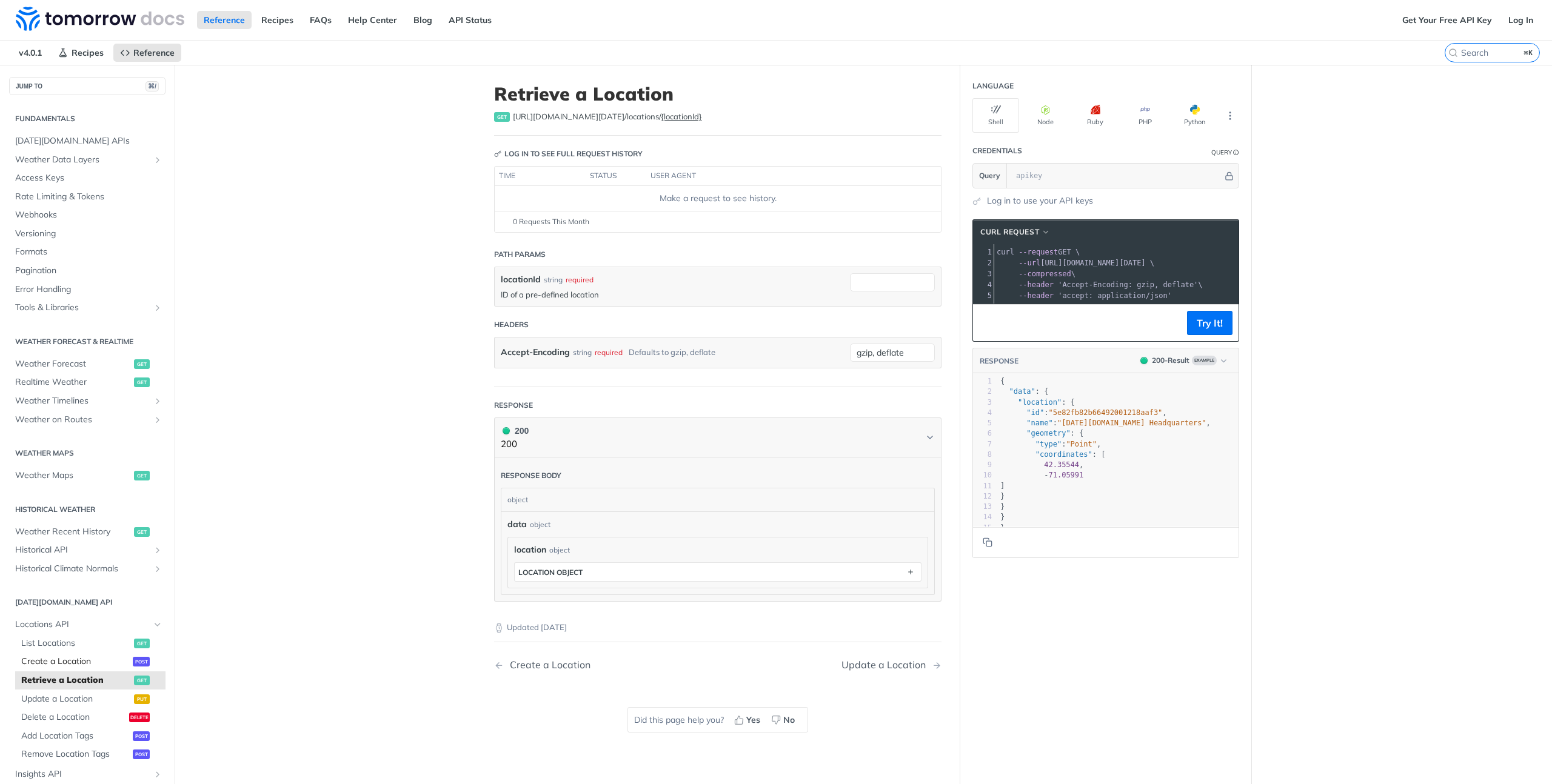
click at [70, 658] on span "Create a Location" at bounding box center [75, 661] width 109 height 12
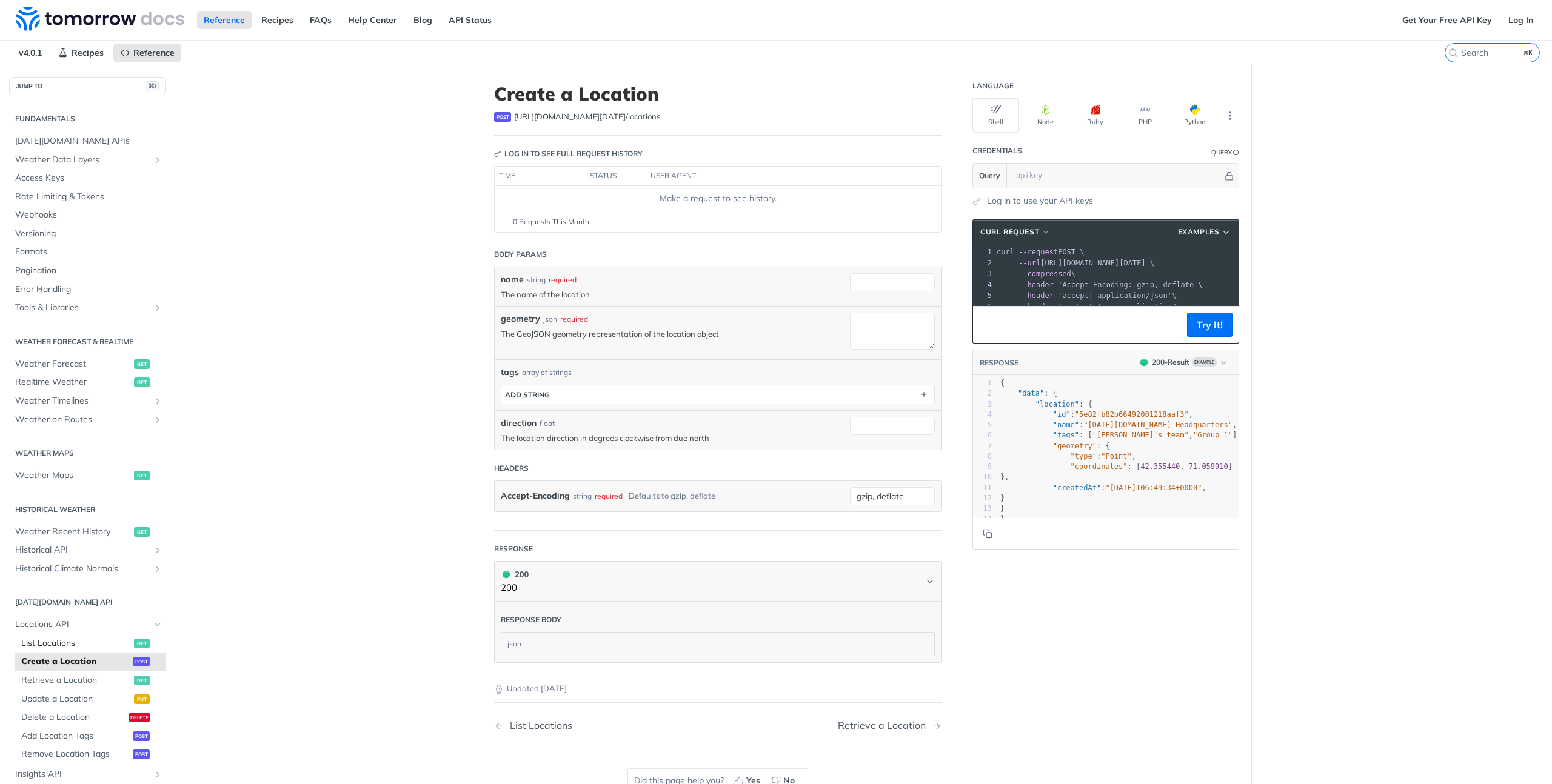
scroll to position [94, 0]
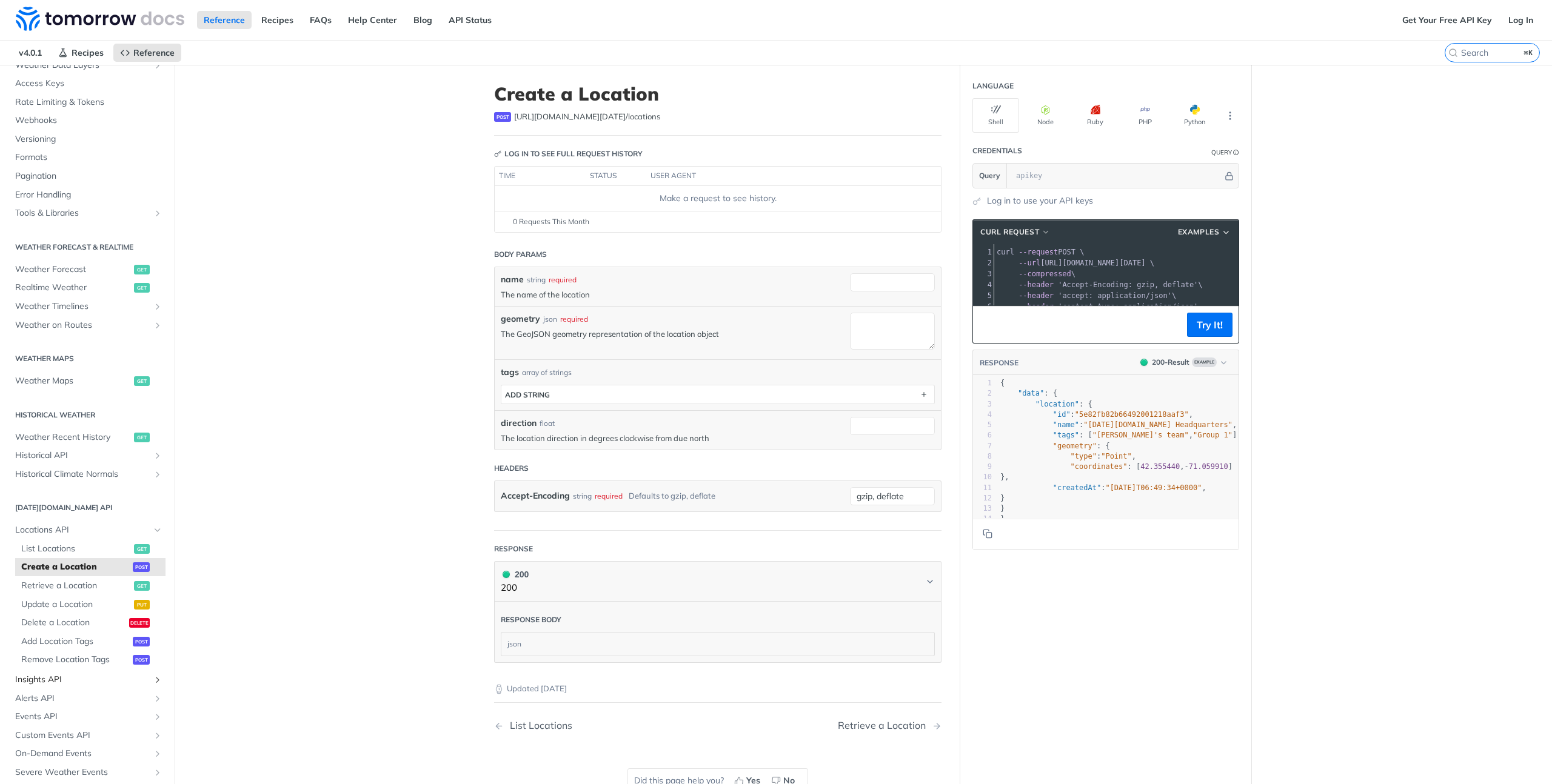
click at [53, 679] on span "Insights API" at bounding box center [82, 680] width 135 height 12
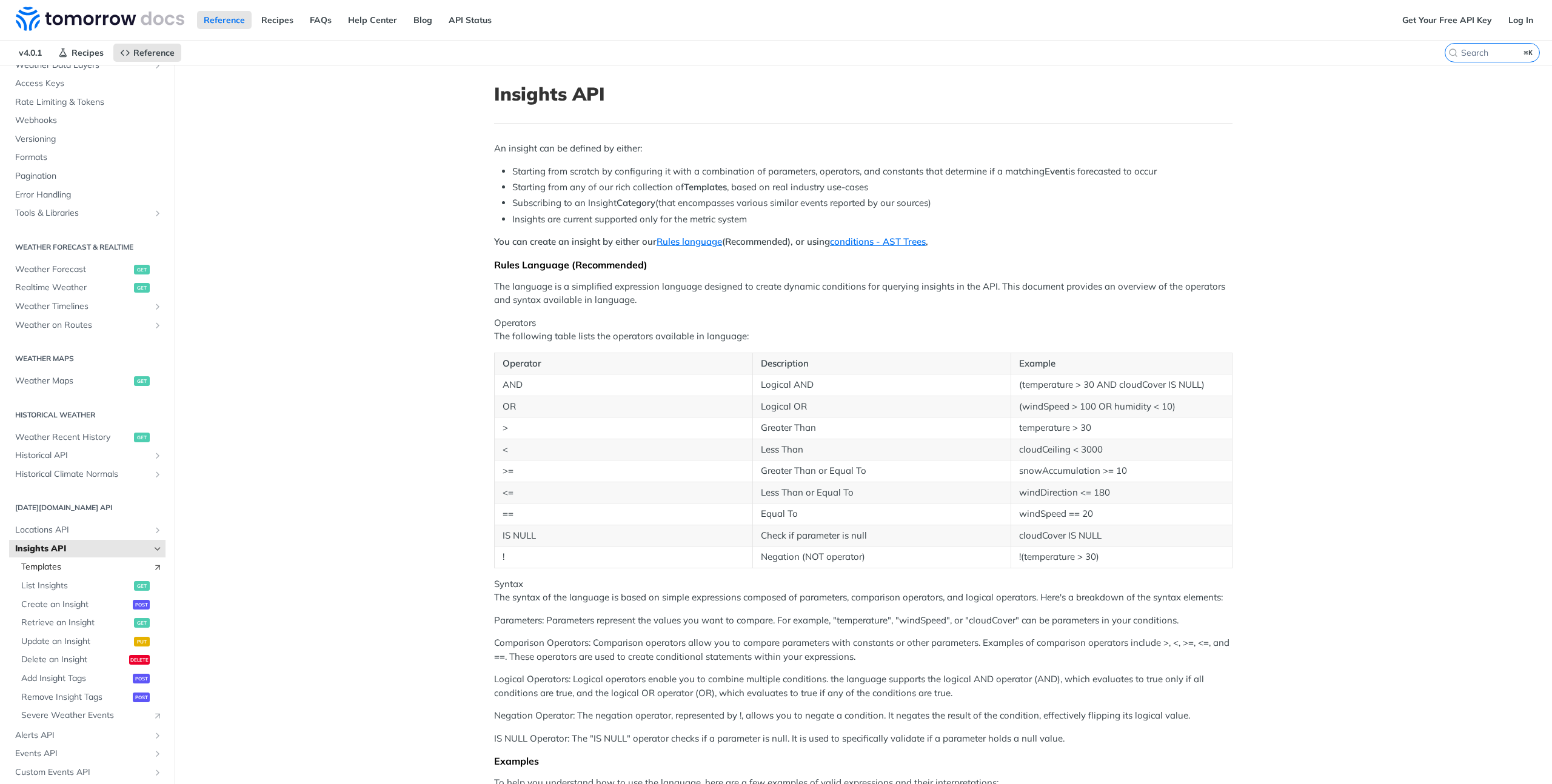
click at [86, 569] on span "Templates" at bounding box center [83, 567] width 125 height 12
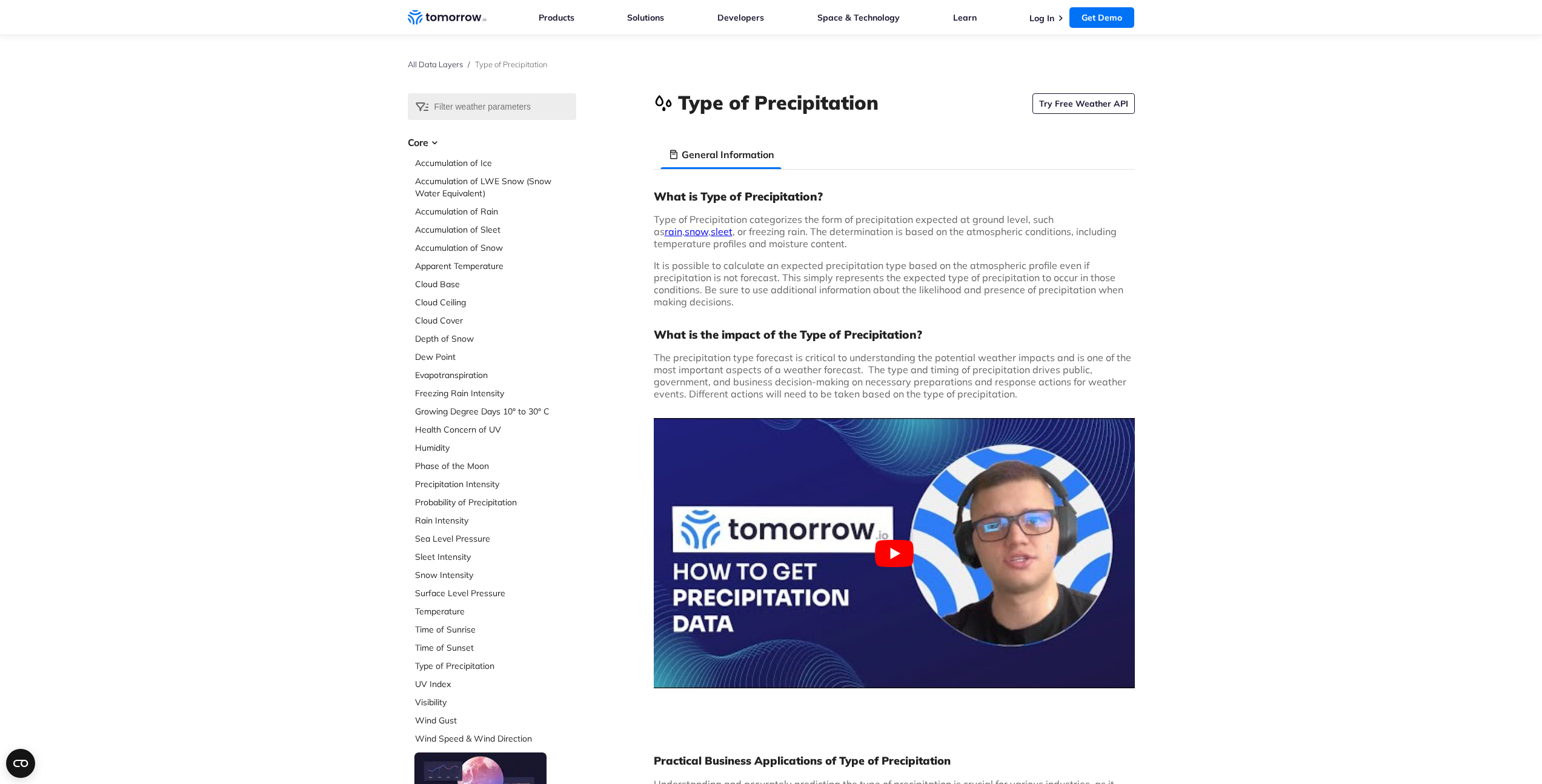
click at [988, 105] on div "Type of Precipitation Try Free Weather API" at bounding box center [894, 104] width 481 height 23
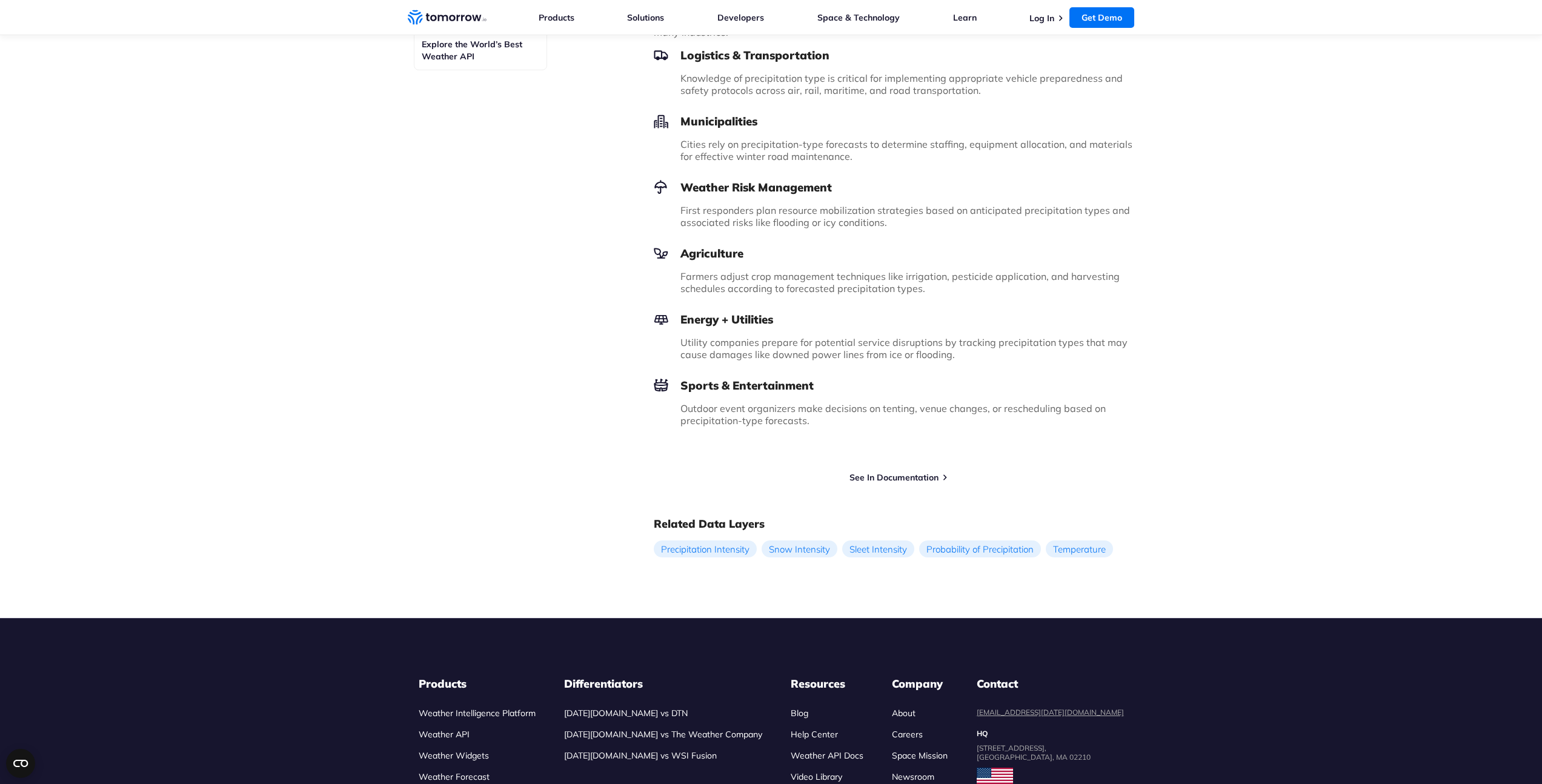
scroll to position [777, 0]
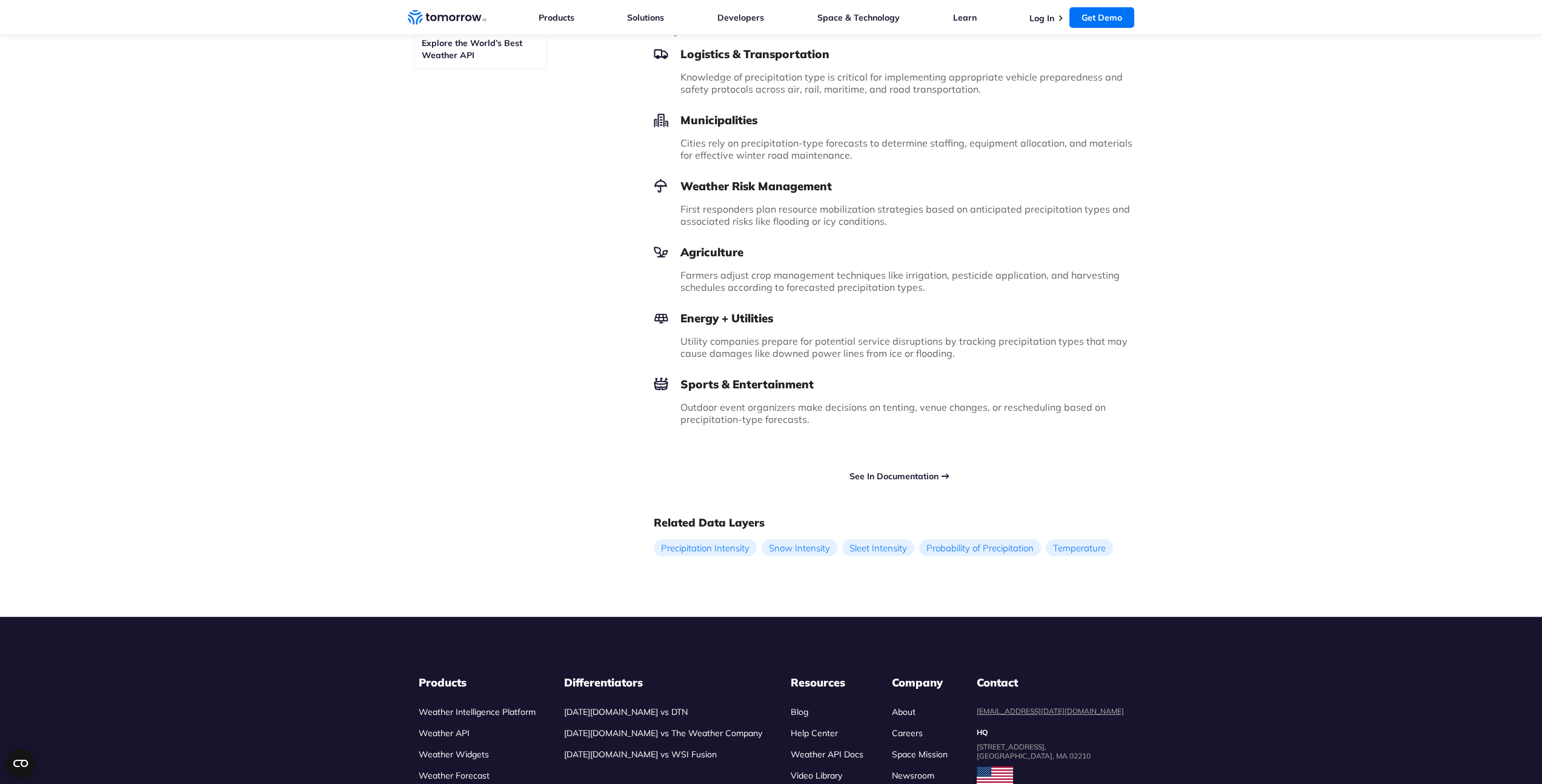
click at [891, 471] on link "See In Documentation" at bounding box center [894, 476] width 89 height 11
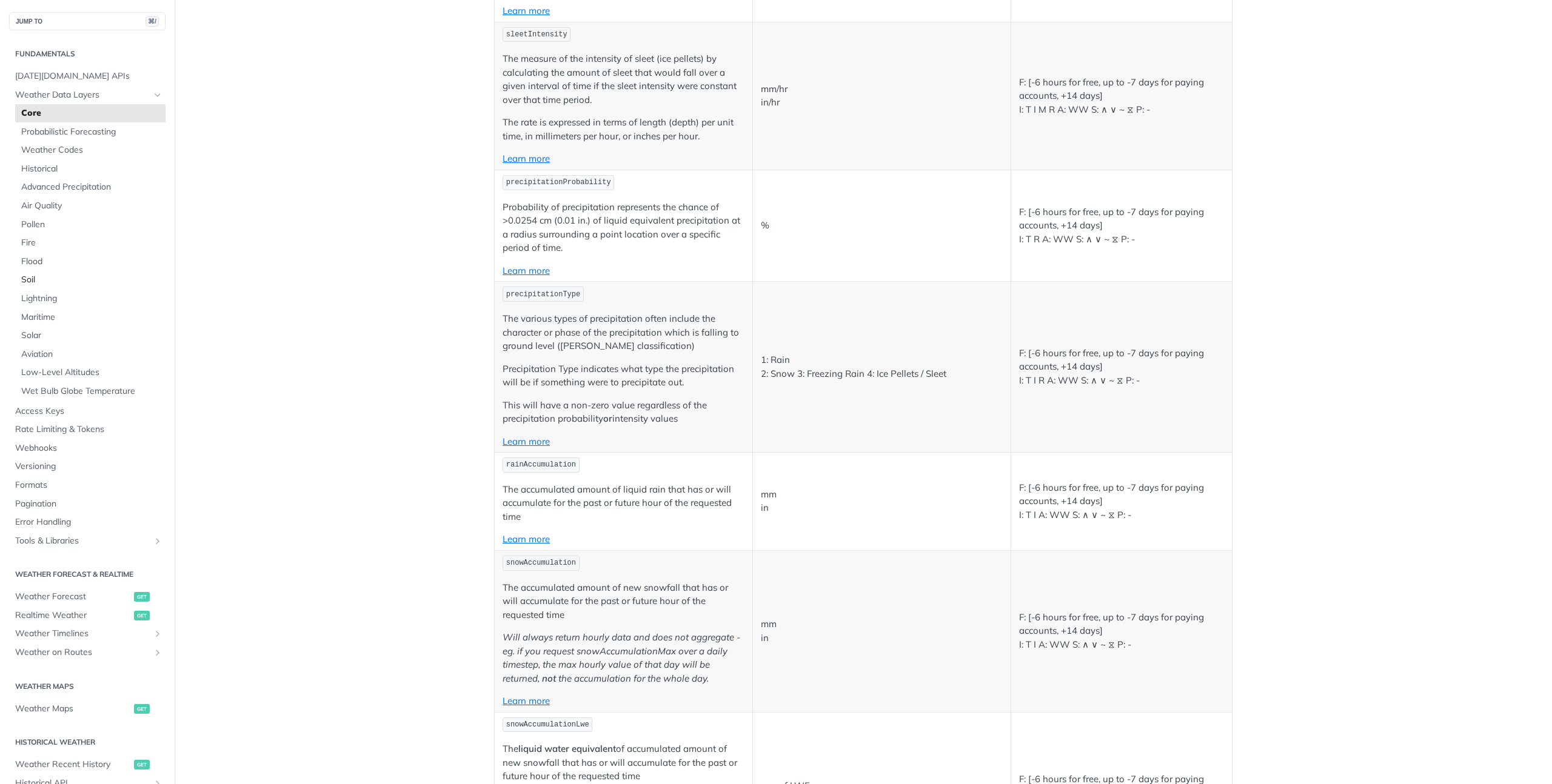
scroll to position [2715, 0]
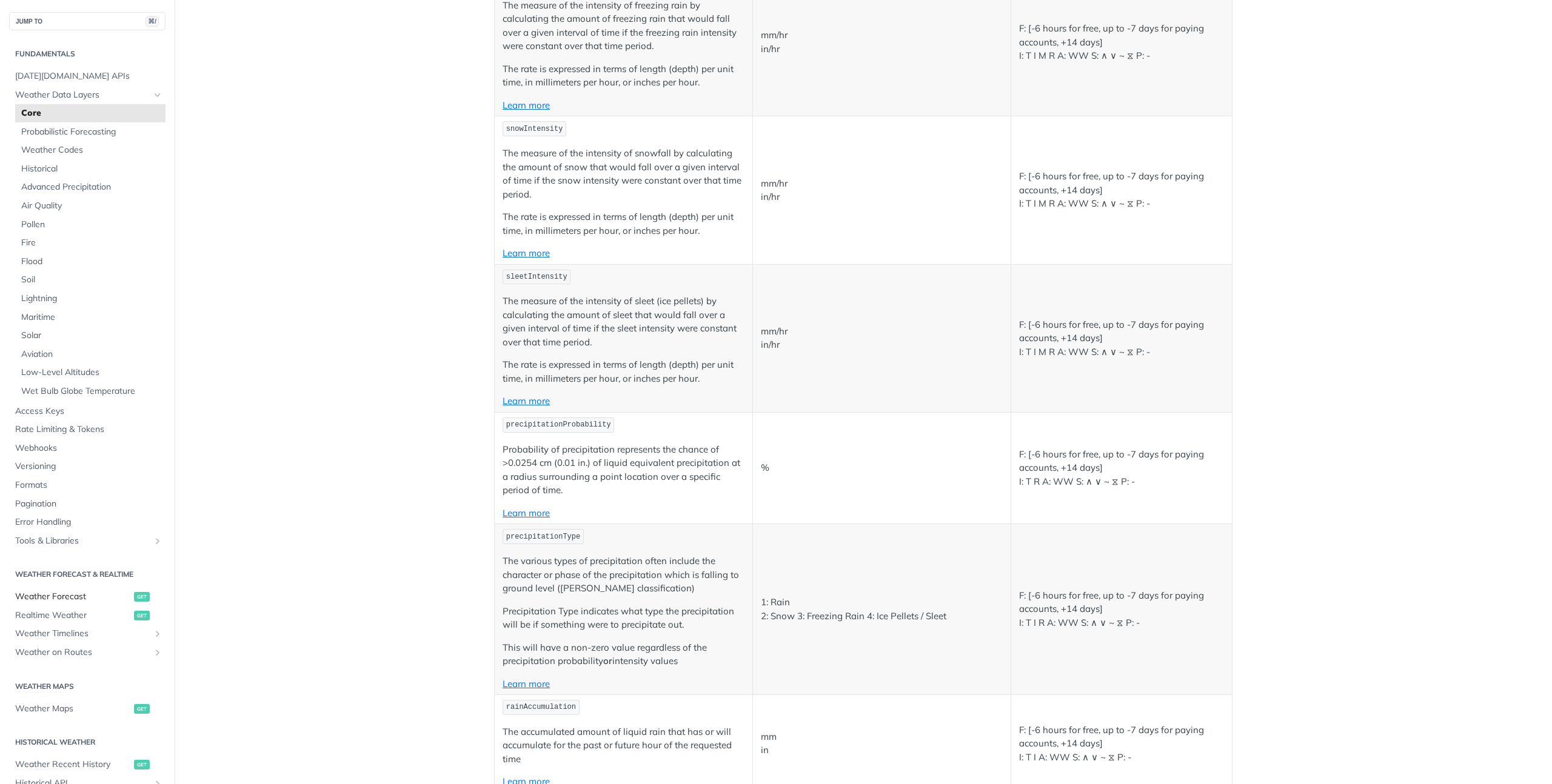
click at [86, 596] on span "Weather Forecast" at bounding box center [73, 596] width 116 height 12
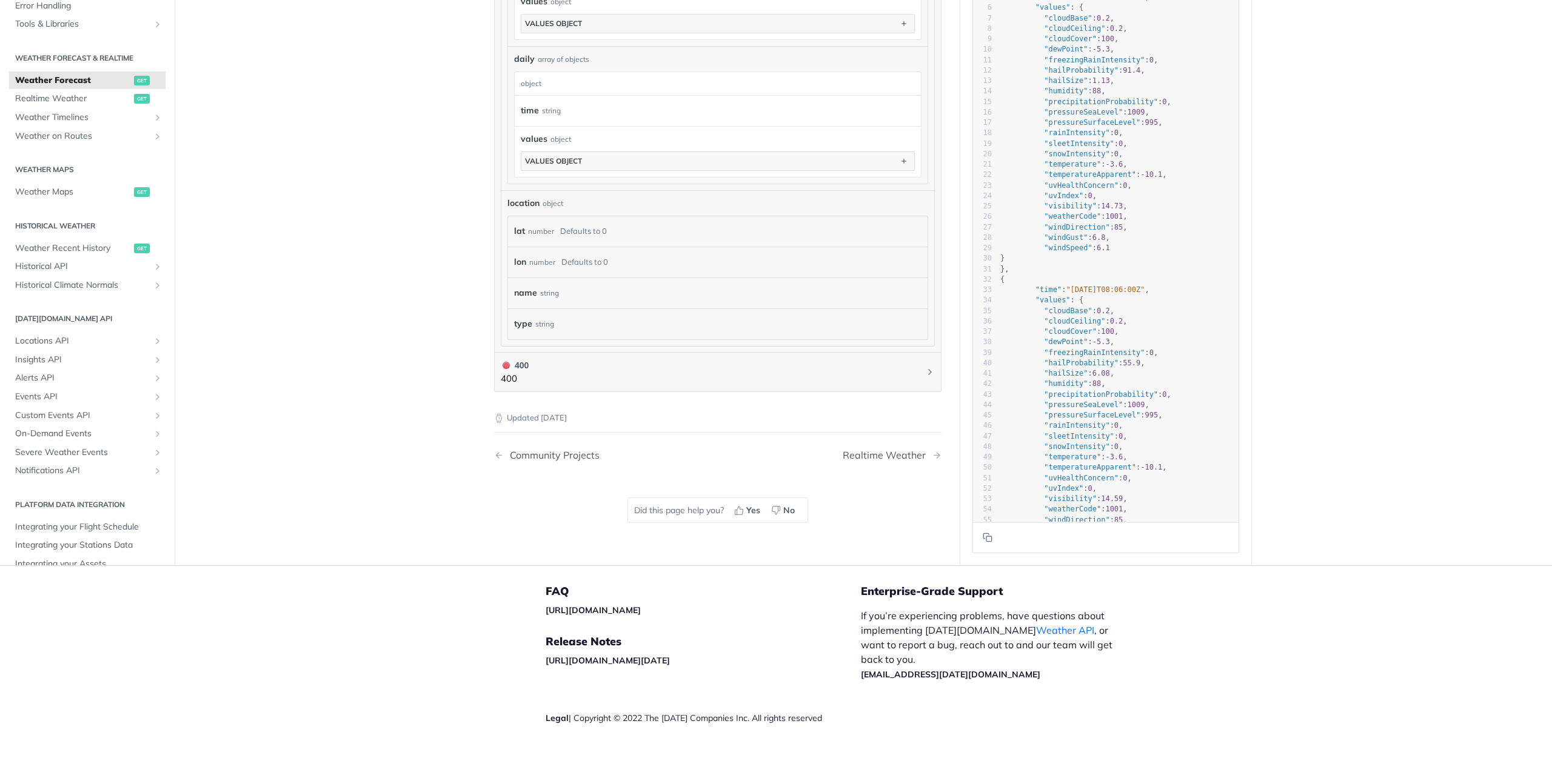
scroll to position [987, 0]
click at [81, 94] on span "Realtime Weather" at bounding box center [73, 100] width 116 height 12
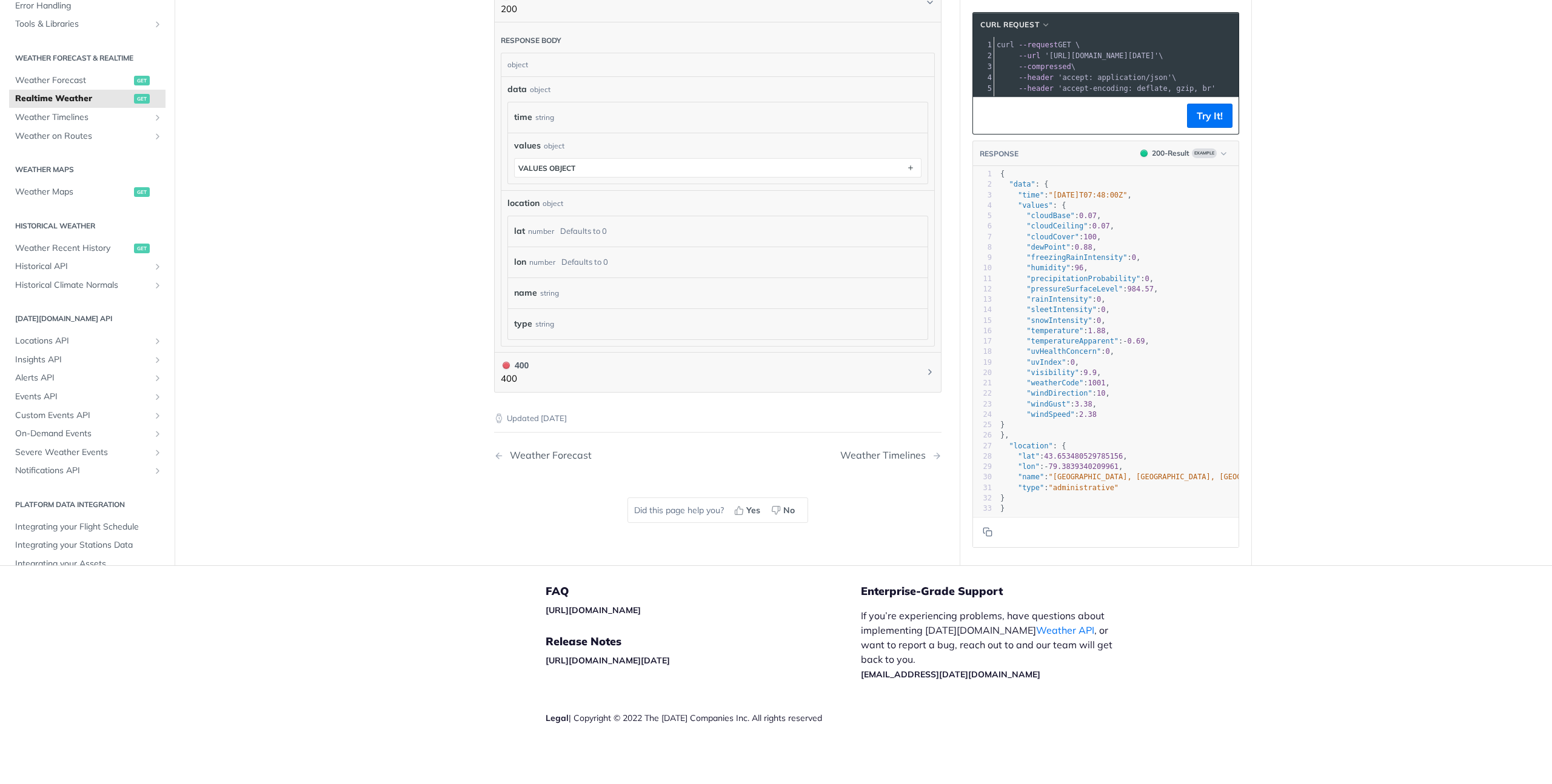
scroll to position [577, 0]
type textarea "y": 0, "te"
drag, startPoint x: 1037, startPoint y: 328, endPoint x: 1080, endPoint y: 320, distance: 43.7
click at [1080, 320] on div "1 { 2 "data" : { 3 "time" : "2023-01-26T07:48:00Z" , 4 "values" : { 5 "cloudBas…" at bounding box center [1153, 342] width 311 height 345
click at [1123, 329] on pre ""temperature" : 1.88 ," at bounding box center [1153, 331] width 311 height 10
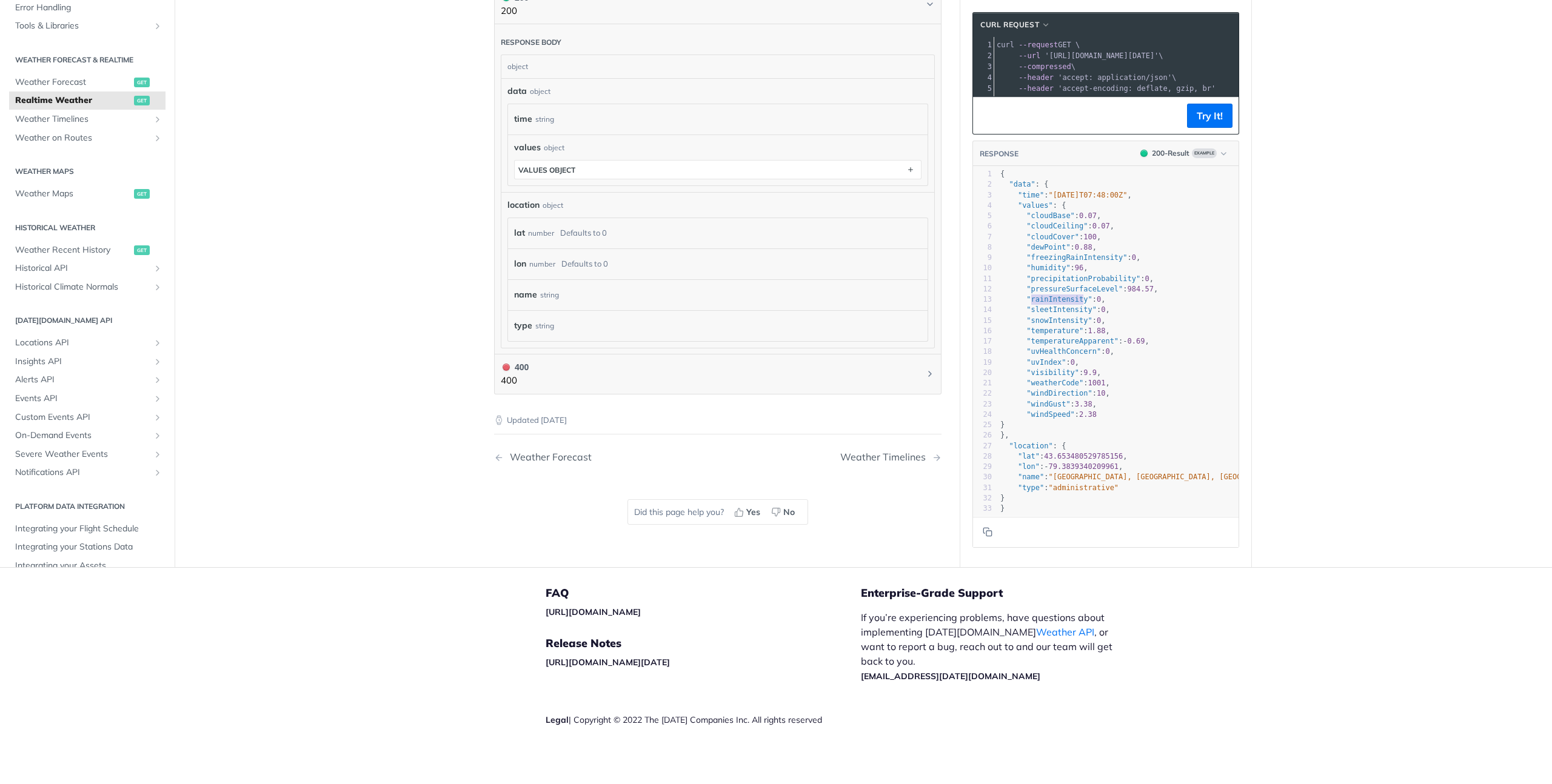
type textarea "rainIntensity"
drag, startPoint x: 1026, startPoint y: 298, endPoint x: 1083, endPoint y: 299, distance: 57.0
click at [1085, 300] on pre ""rainIntensity" : 0 ," at bounding box center [1153, 299] width 311 height 10
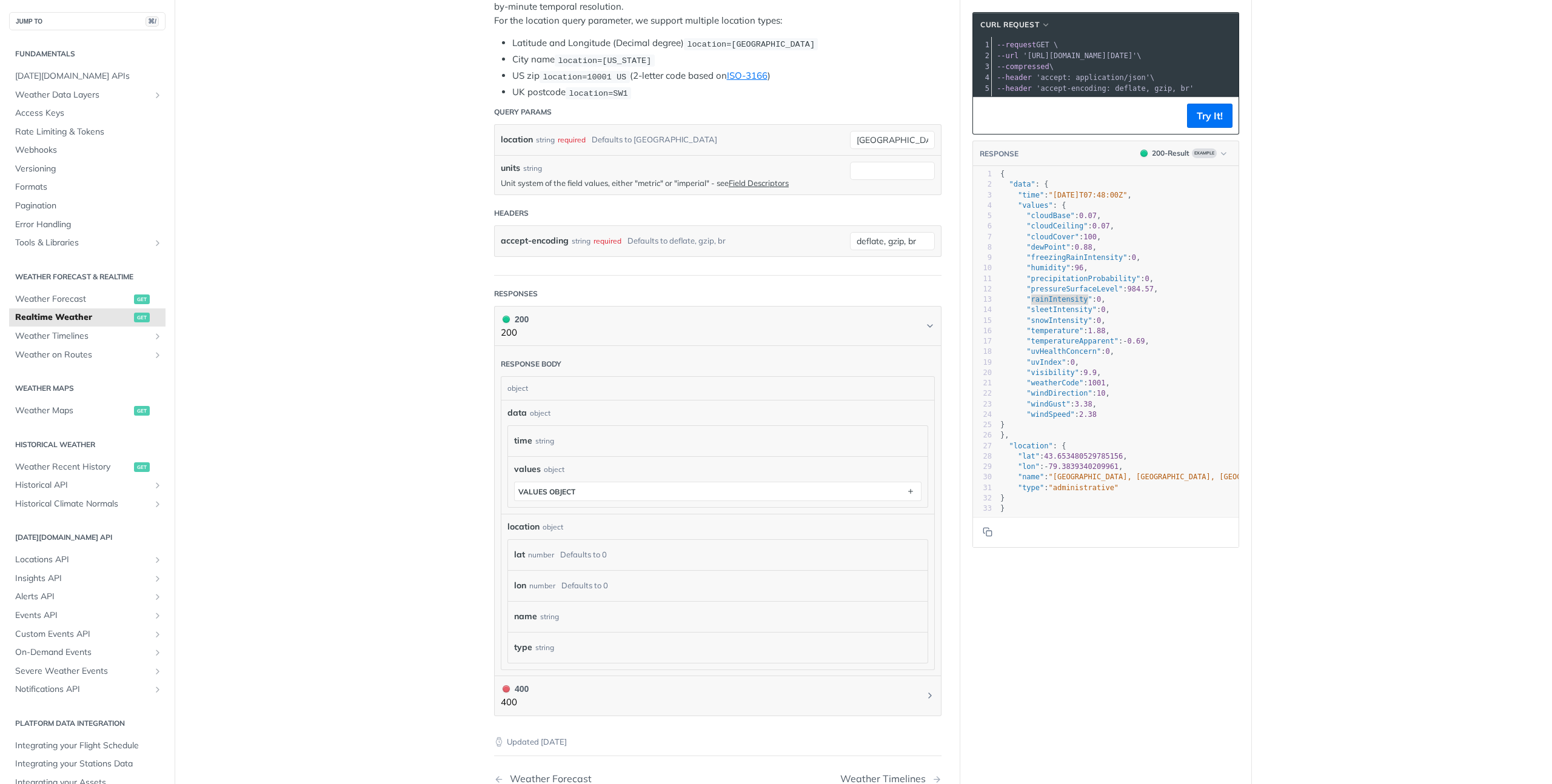
scroll to position [0, 26]
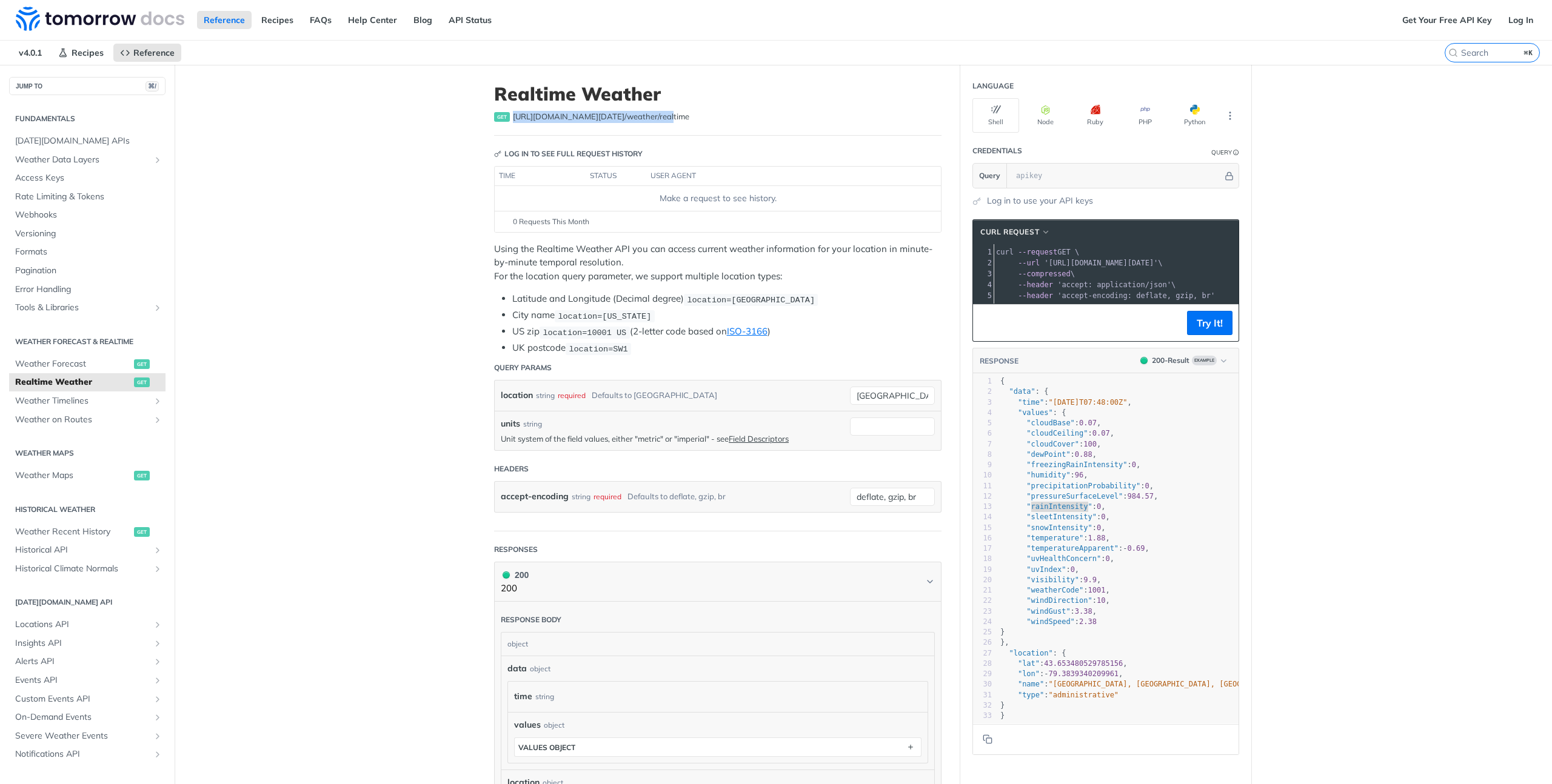
drag, startPoint x: 508, startPoint y: 118, endPoint x: 657, endPoint y: 114, distance: 149.1
click at [649, 112] on div "get https://api.tomorrow.io/v4 /weather/realtime" at bounding box center [718, 117] width 448 height 12
click at [1042, 127] on button "Node" at bounding box center [1044, 115] width 46 height 34
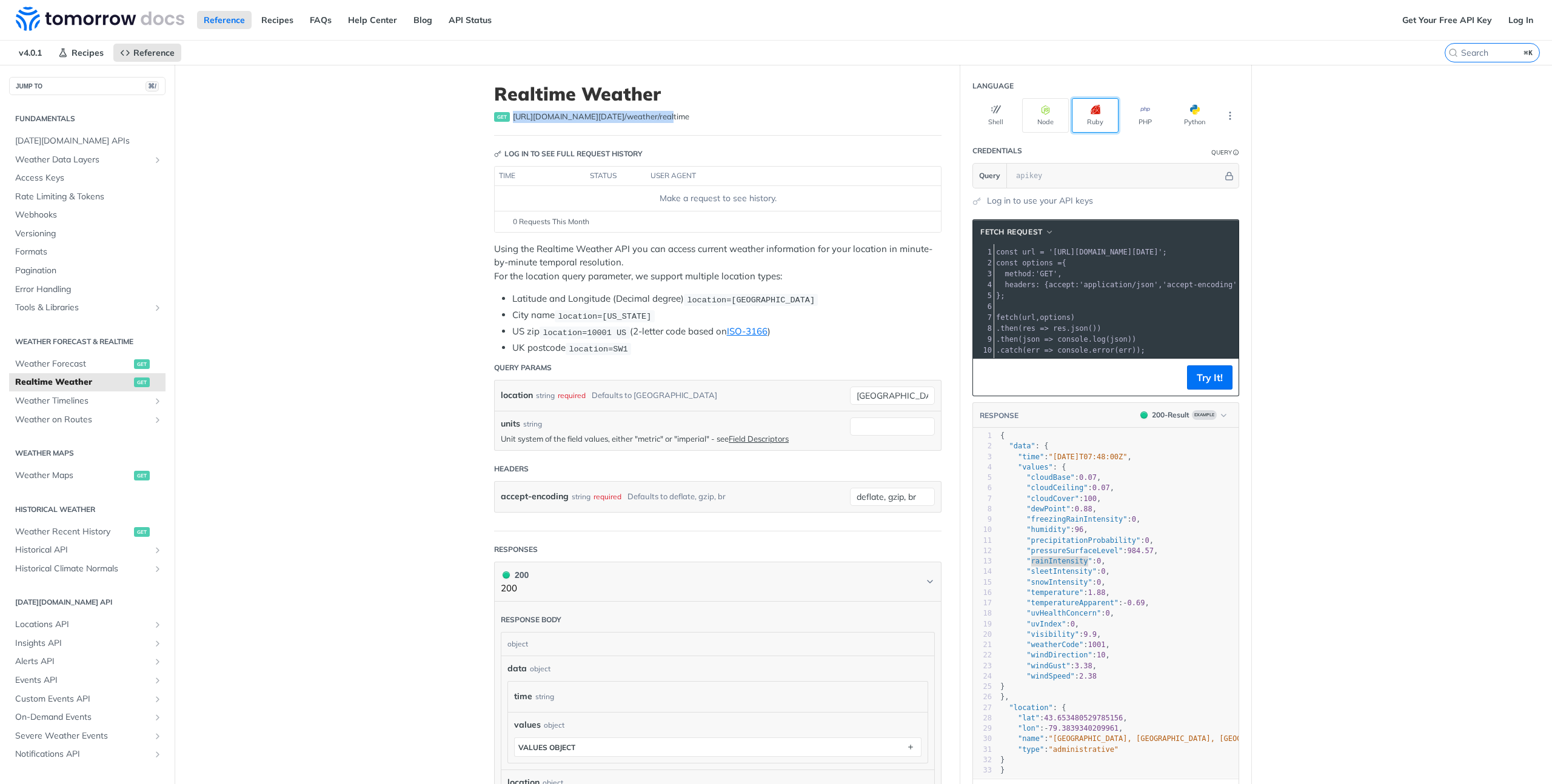
click at [1087, 118] on button "Ruby" at bounding box center [1094, 115] width 46 height 34
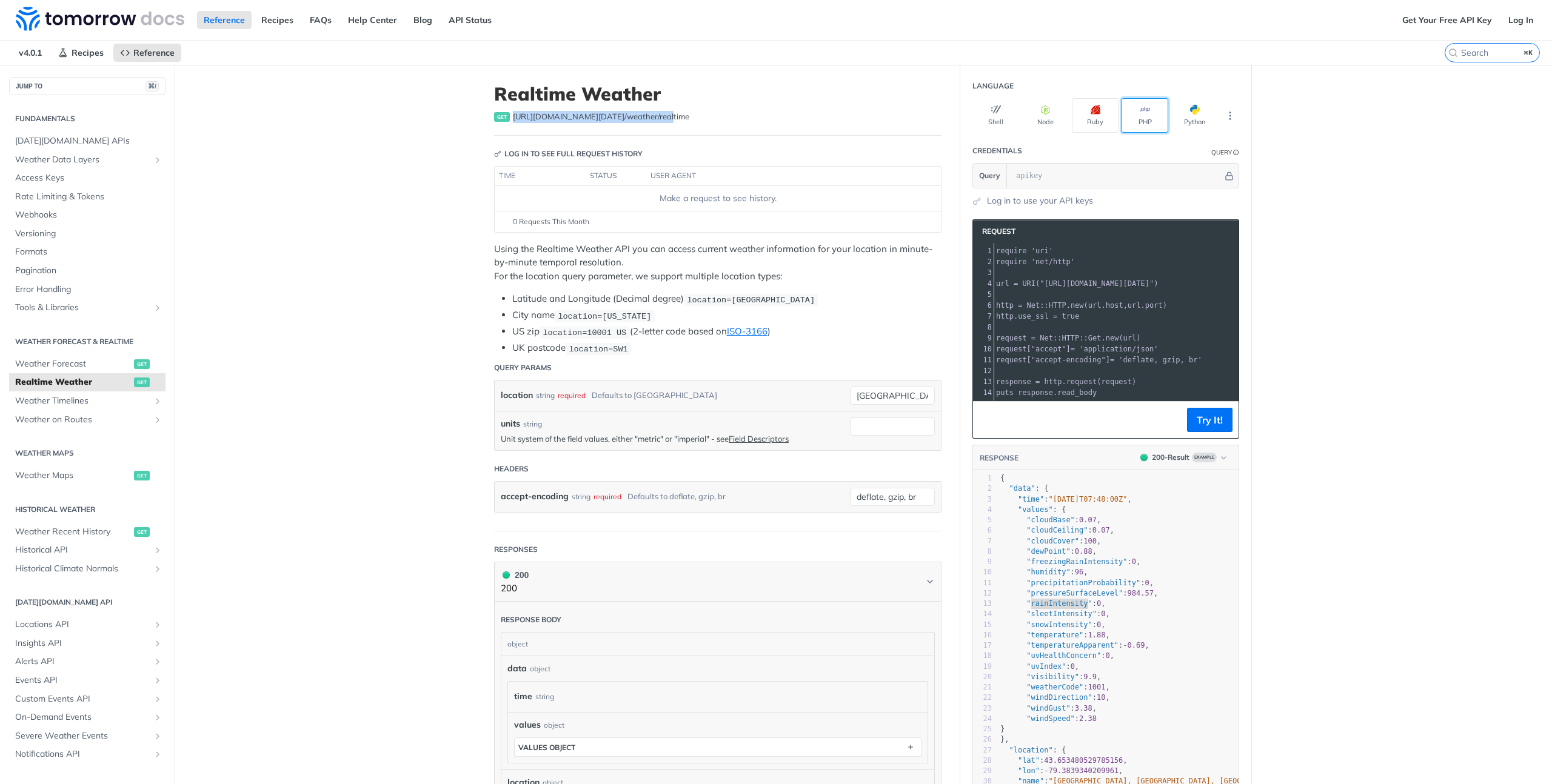
click at [1125, 106] on button "PHP" at bounding box center [1144, 115] width 46 height 34
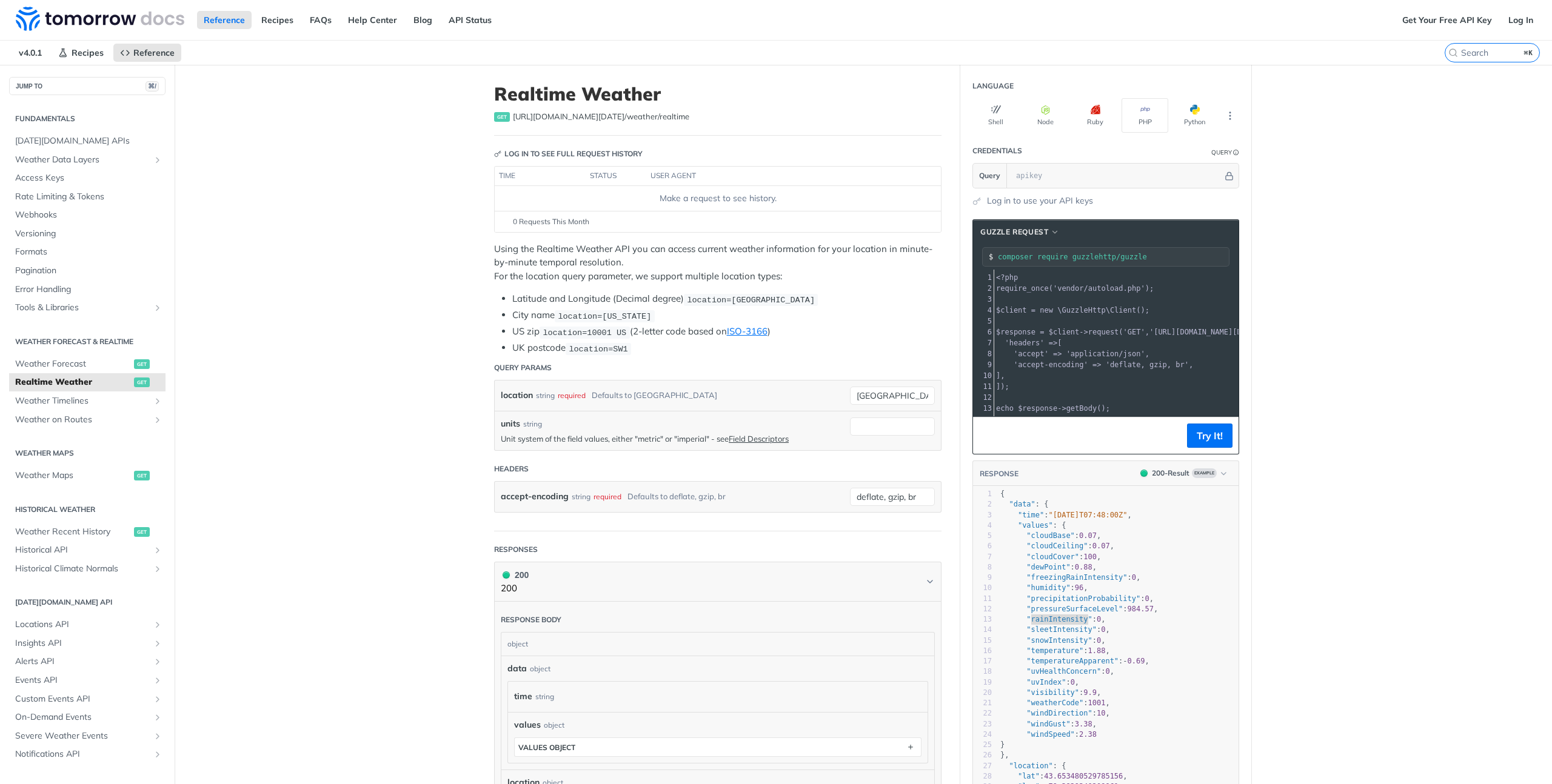
click at [960, 124] on section "Language Shell Node Ruby PHP Python" at bounding box center [1106, 103] width 291 height 59
click at [963, 122] on section "Language Shell Node Ruby PHP Python" at bounding box center [1106, 103] width 291 height 59
click at [1225, 117] on icon "More ellipsis" at bounding box center [1230, 115] width 11 height 11
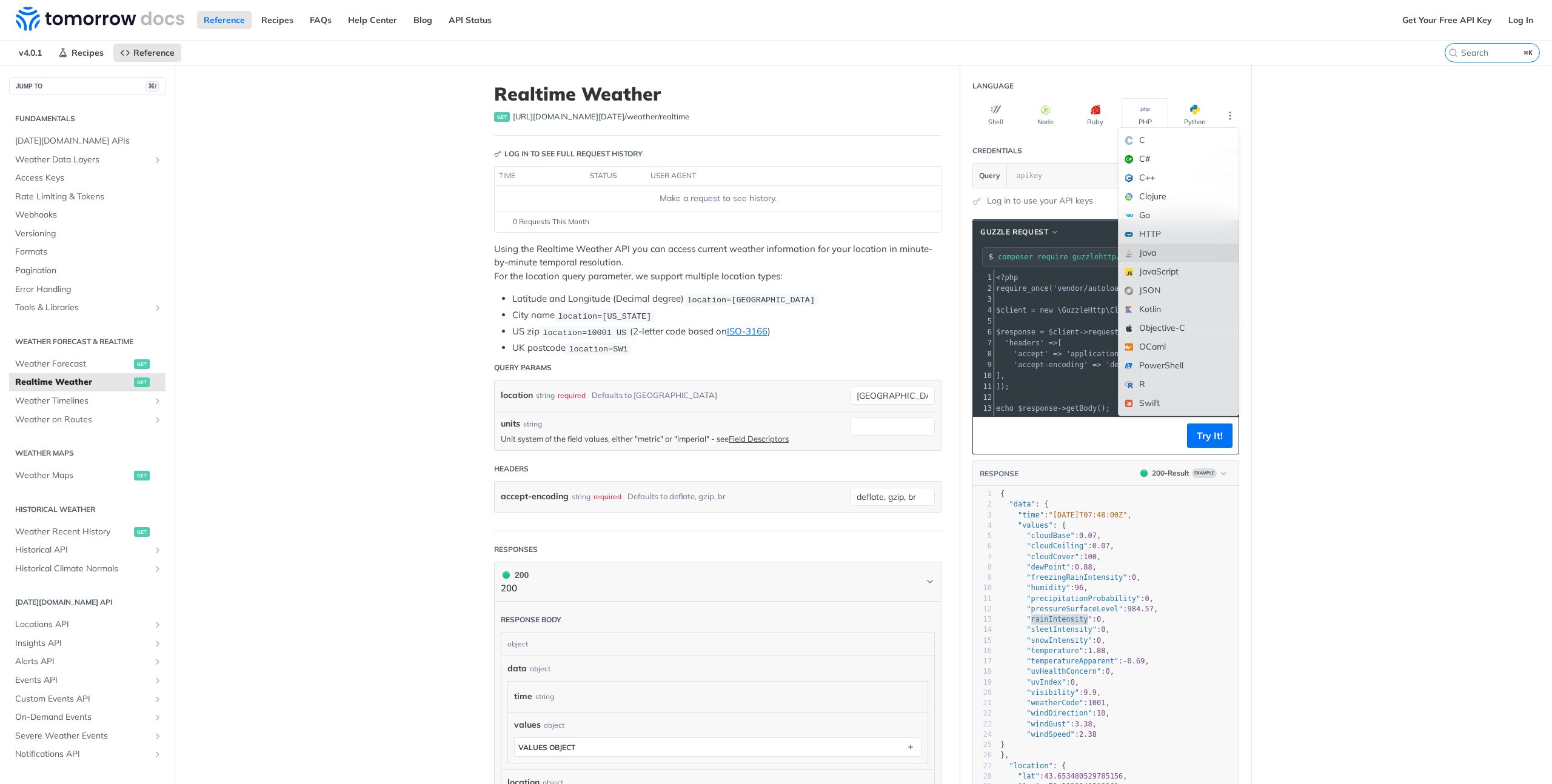
click at [1171, 246] on div "Java" at bounding box center [1178, 253] width 120 height 19
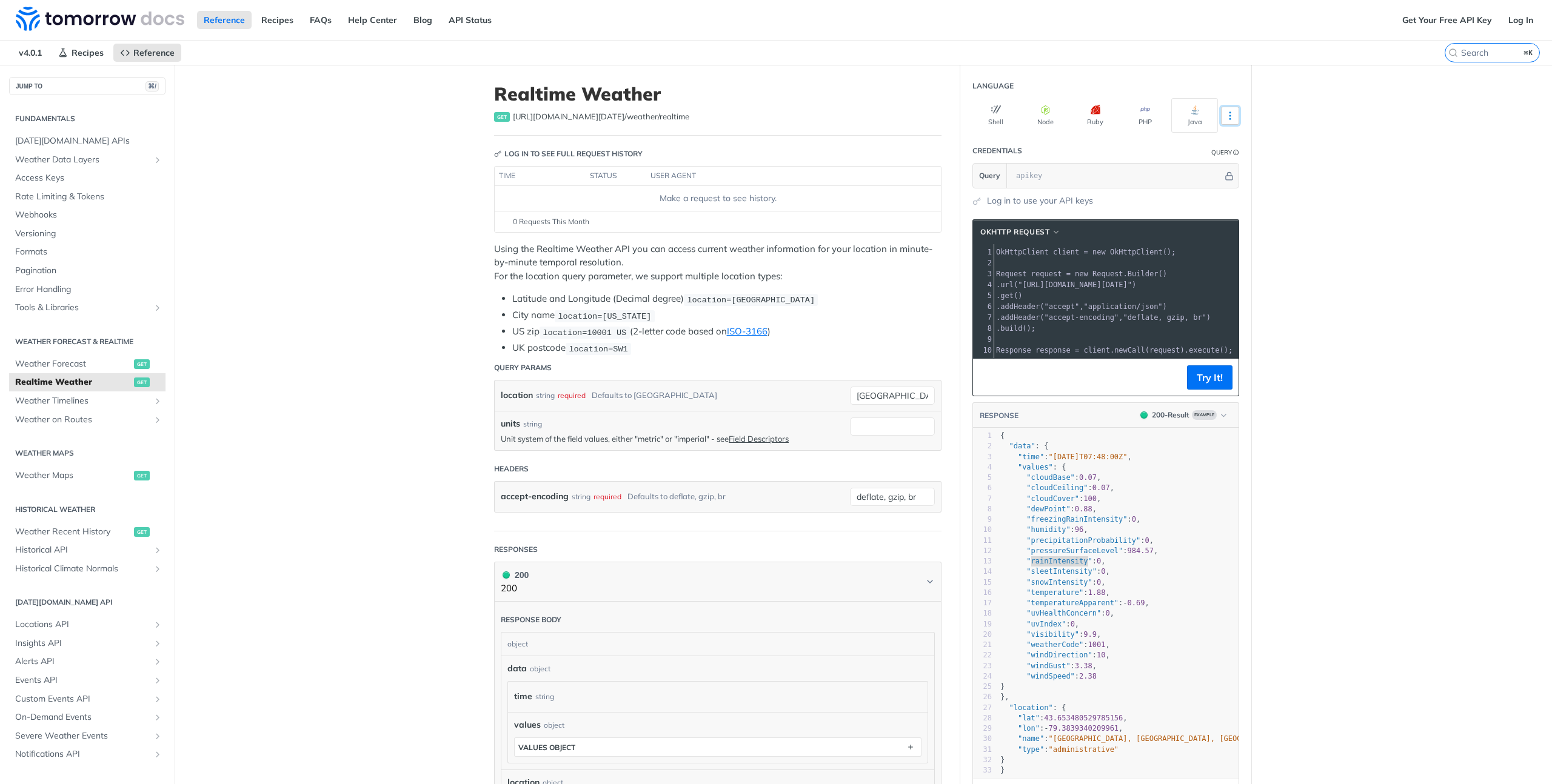
click at [1228, 122] on button "More Languages" at bounding box center [1230, 116] width 19 height 19
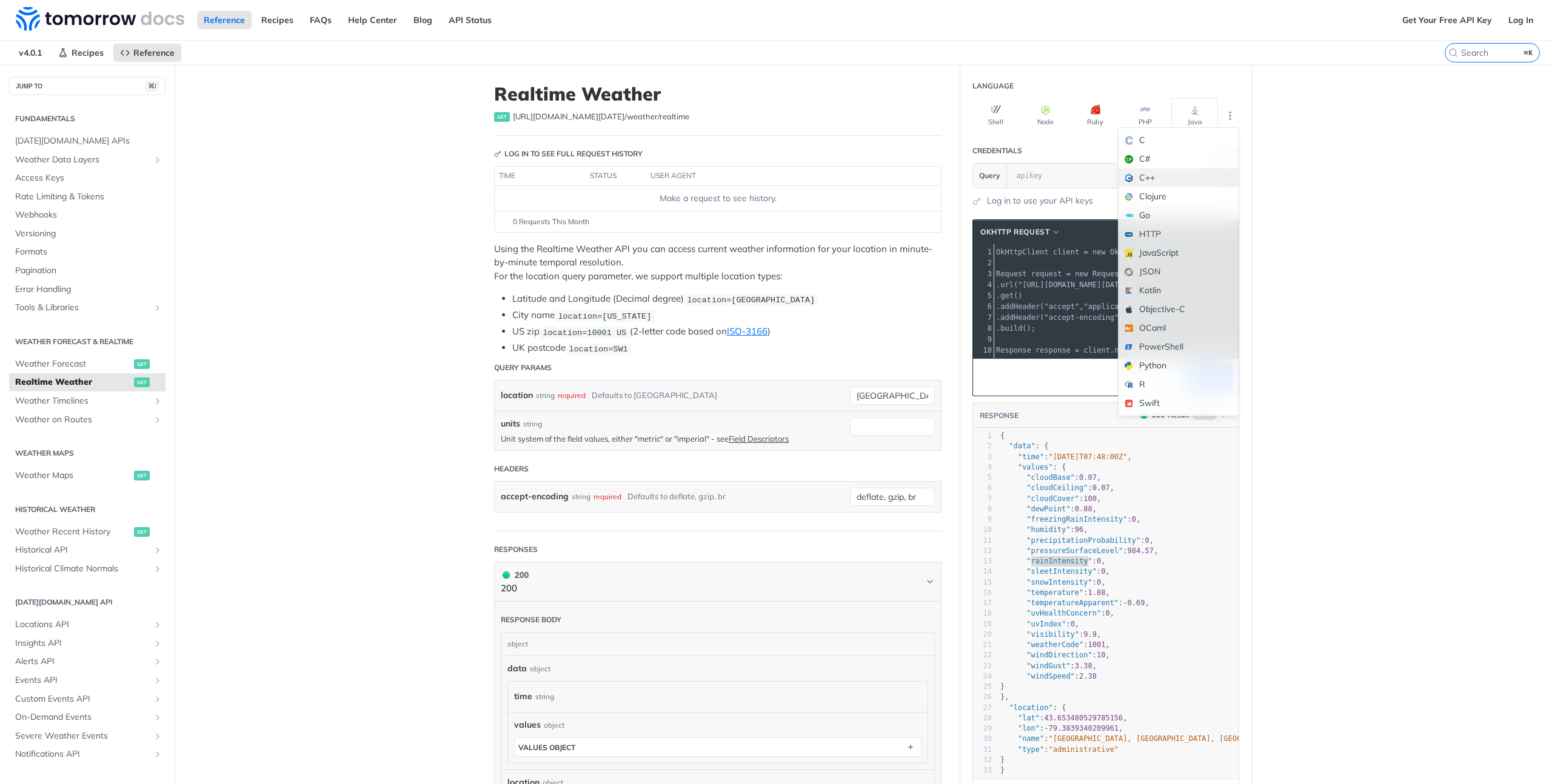
click at [1160, 181] on div "C++" at bounding box center [1178, 177] width 120 height 19
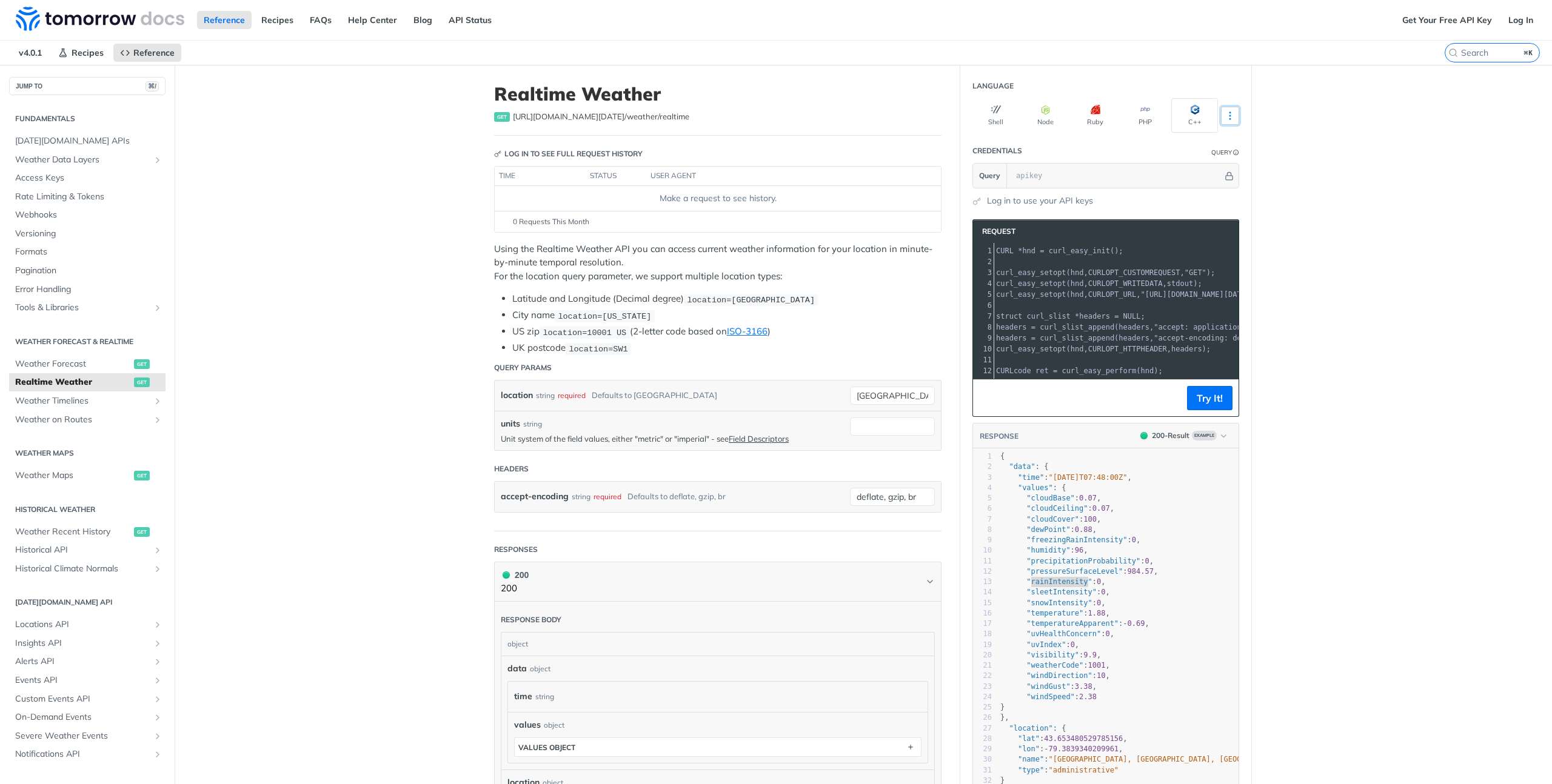
click at [1225, 120] on icon "More ellipsis" at bounding box center [1230, 115] width 11 height 11
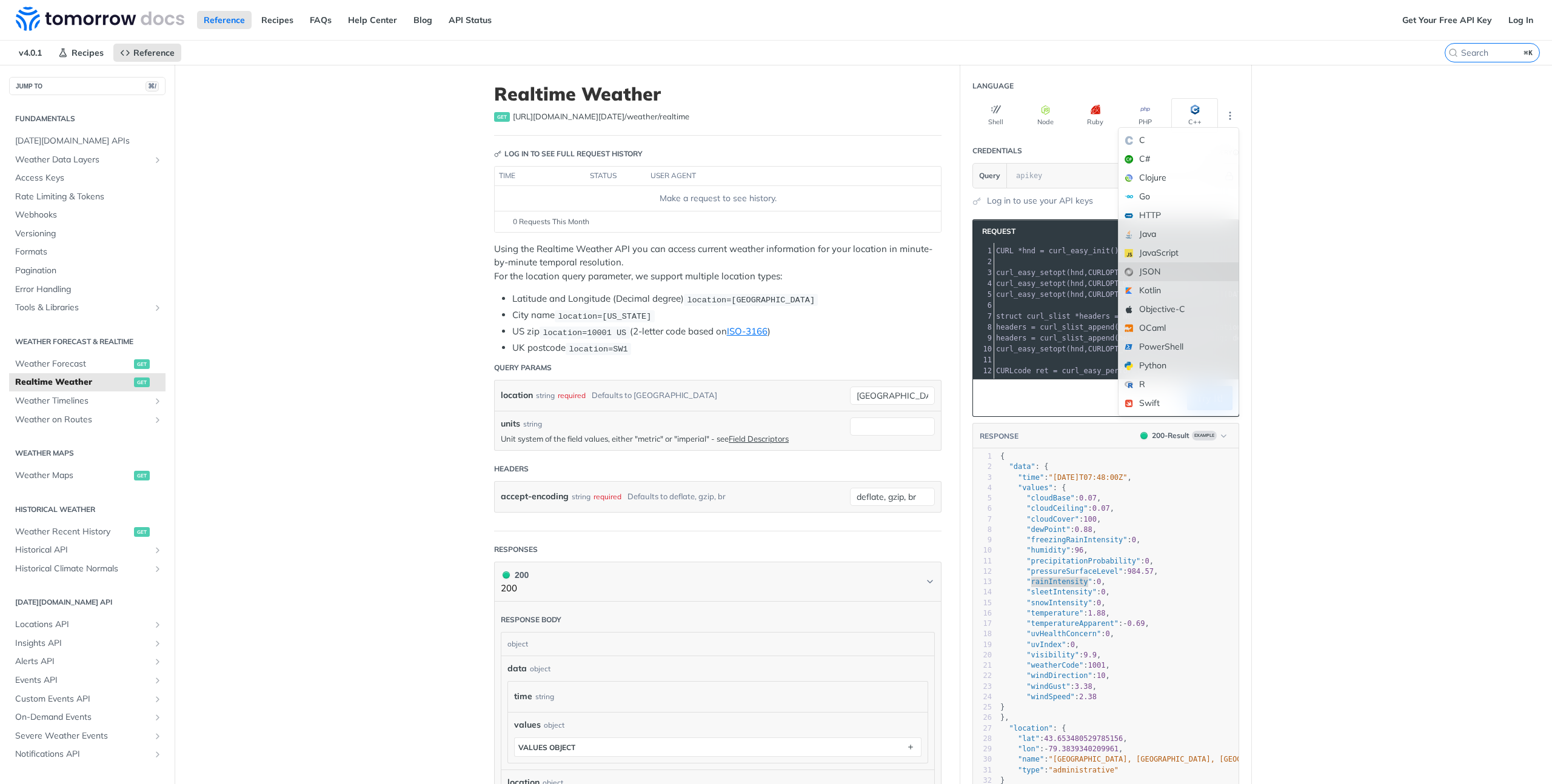
click at [1153, 278] on div "JSON" at bounding box center [1178, 272] width 120 height 19
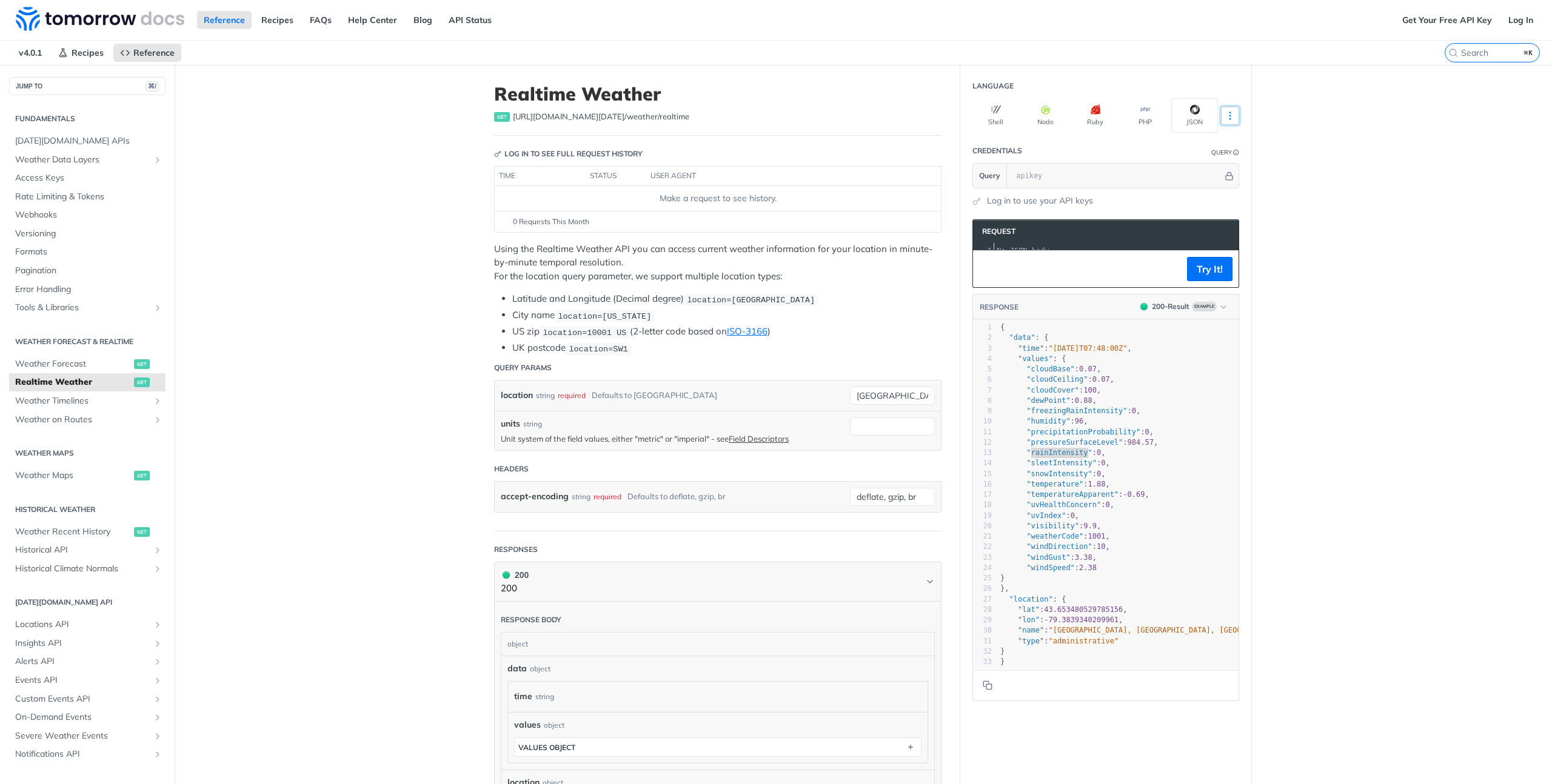
click at [1230, 119] on icon "More ellipsis" at bounding box center [1230, 115] width 11 height 11
click at [1167, 278] on div "JavaScript" at bounding box center [1178, 272] width 120 height 19
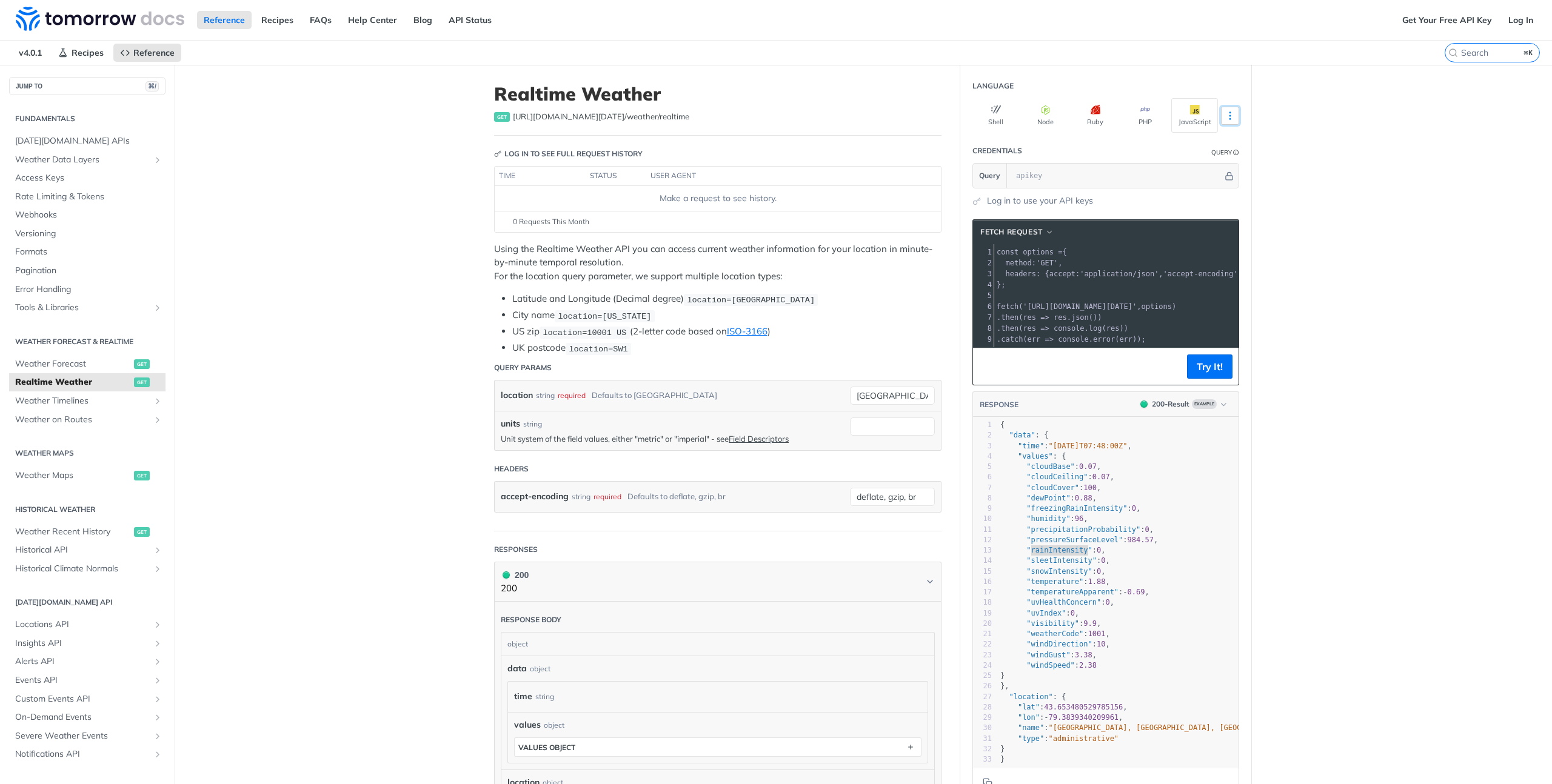
click at [1230, 112] on icon "More ellipsis" at bounding box center [1230, 115] width 1 height 8
click at [1027, 113] on button "Node" at bounding box center [1044, 115] width 46 height 34
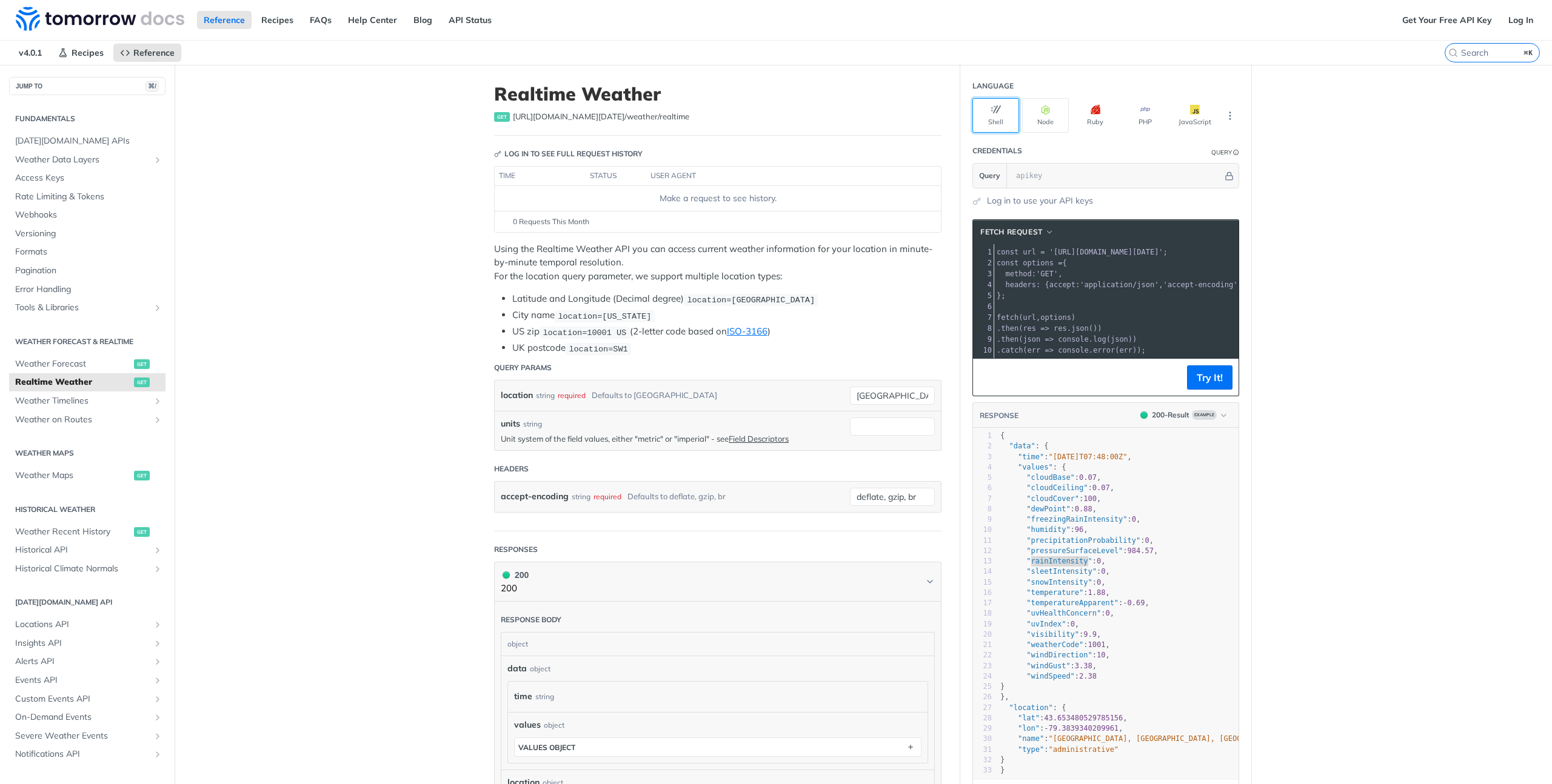
click at [981, 120] on button "Shell" at bounding box center [995, 115] width 46 height 34
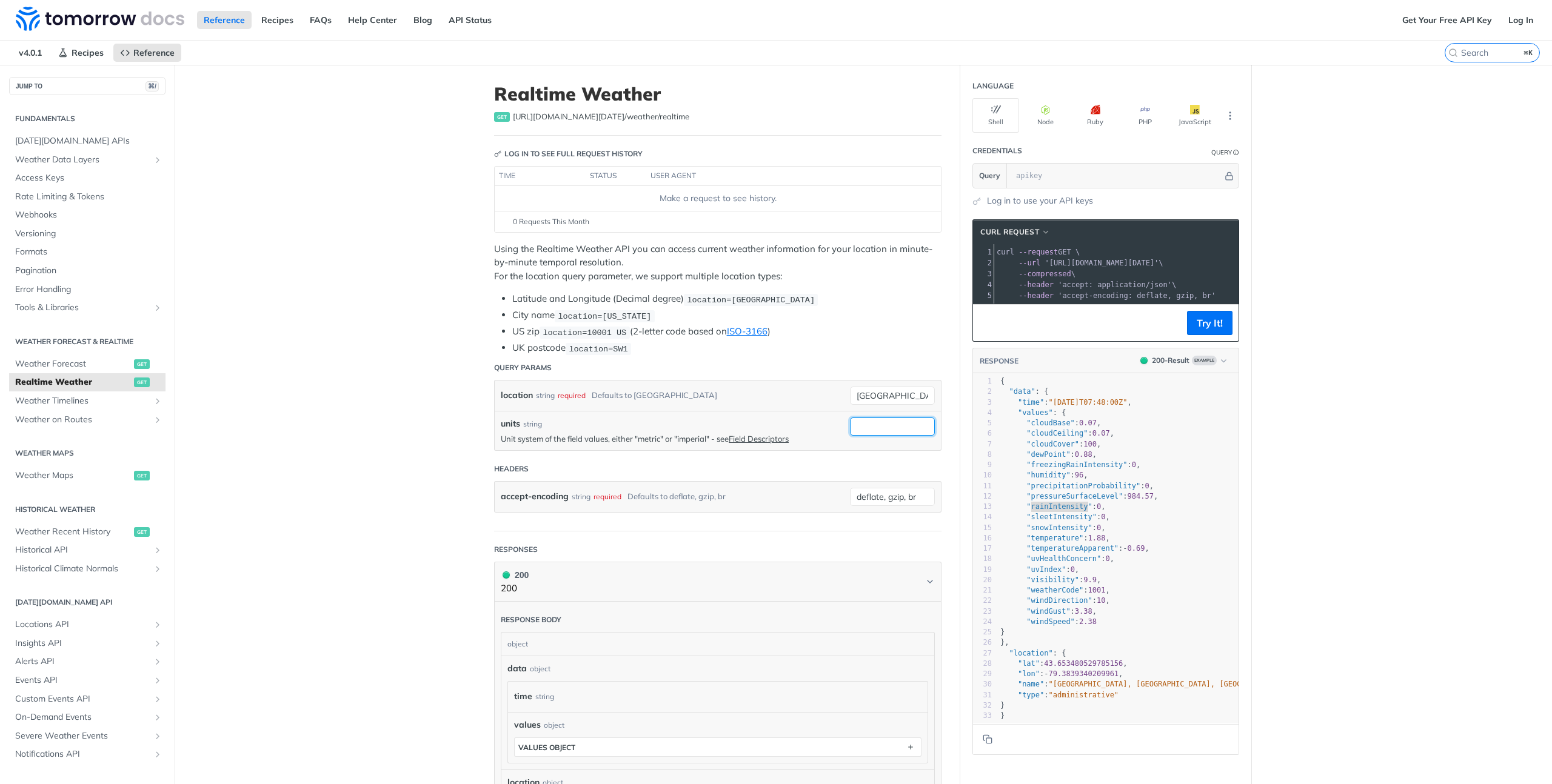
click at [869, 427] on input "units" at bounding box center [892, 426] width 85 height 19
type input "c"
type input "h"
type input "vietnam"
click at [438, 500] on main "JUMP TO ⌘/ Fundamentals Tomorrow.io APIs Weather Data Layers Core Probabilistic…" at bounding box center [776, 604] width 1552 height 1079
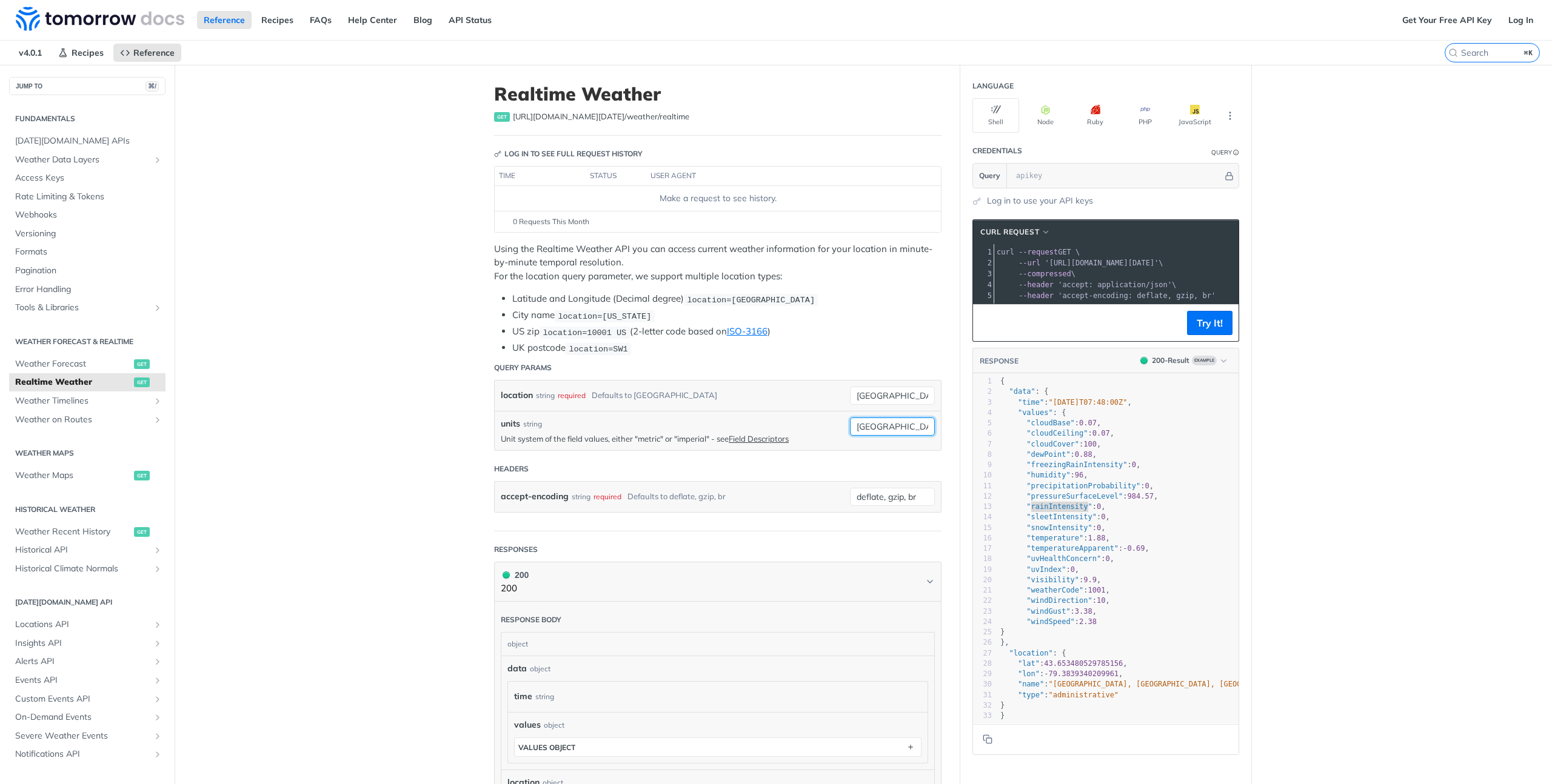
click at [887, 422] on input "vietnam" at bounding box center [892, 426] width 85 height 19
click at [872, 443] on span "string" at bounding box center [891, 449] width 74 height 12
click at [868, 445] on div "units string Unit system of the field values, either "metric" or "imperial" - s…" at bounding box center [718, 430] width 446 height 40
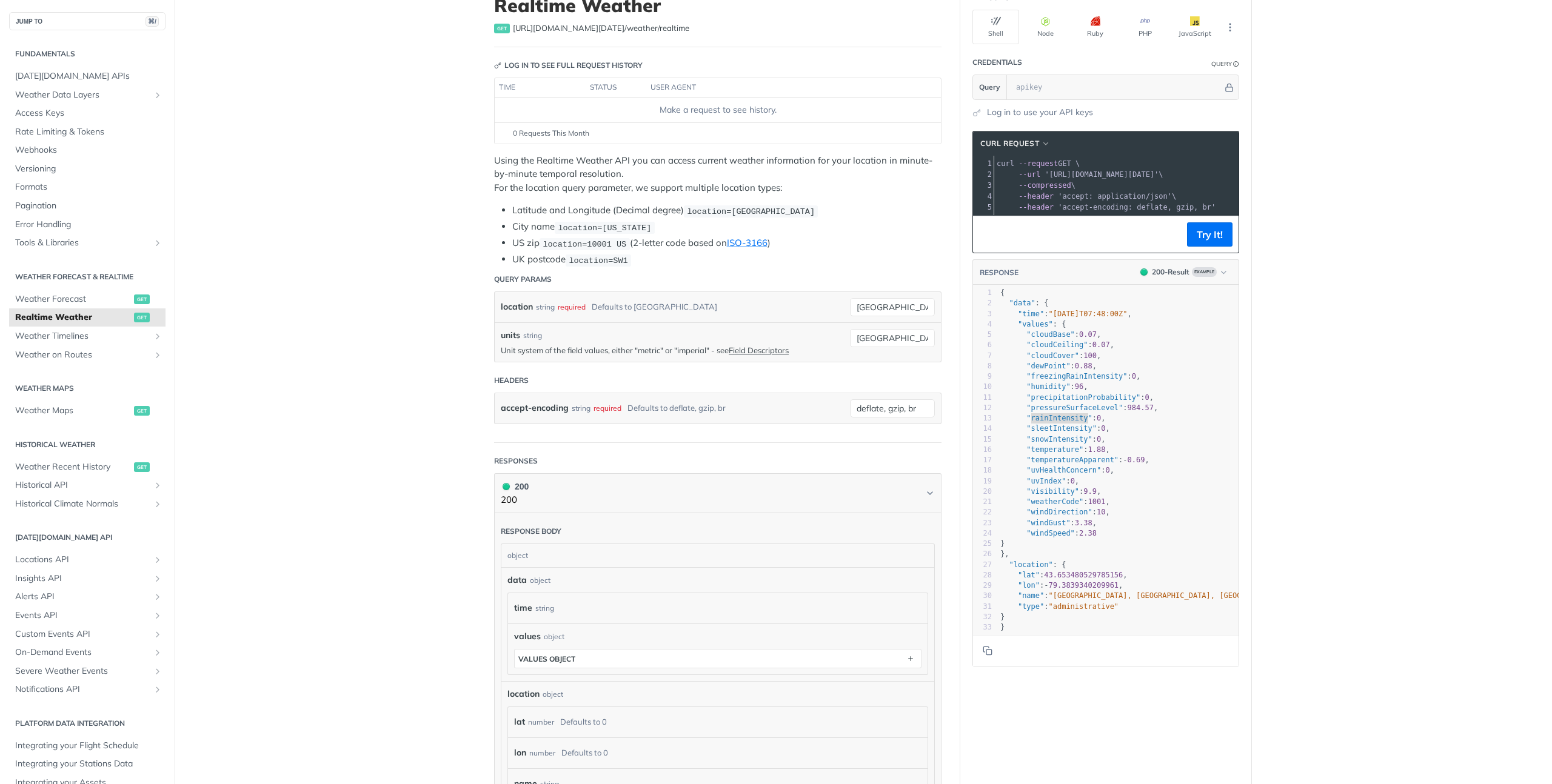
scroll to position [146, 0]
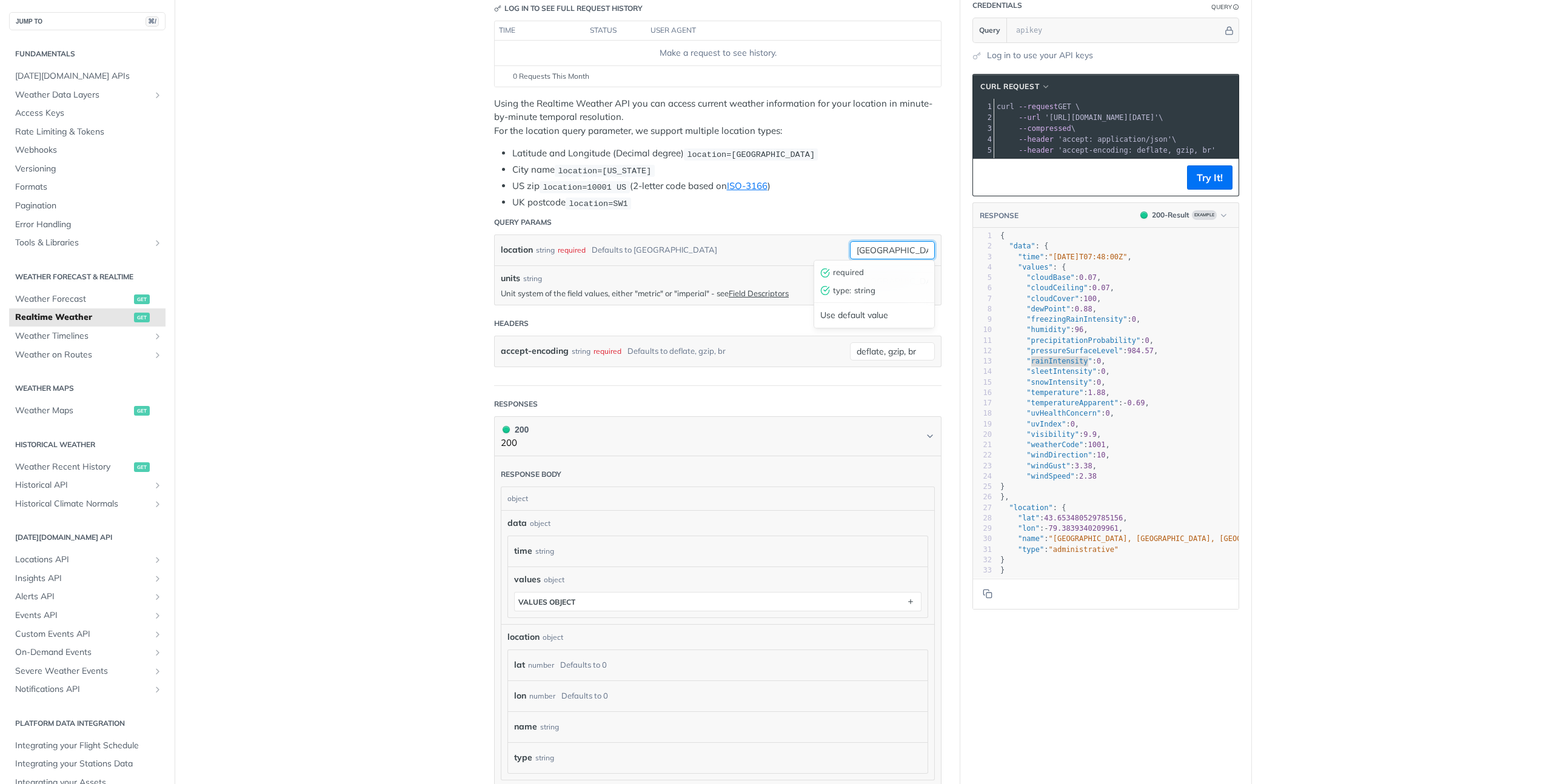
click at [883, 241] on input "toronto" at bounding box center [892, 251] width 85 height 19
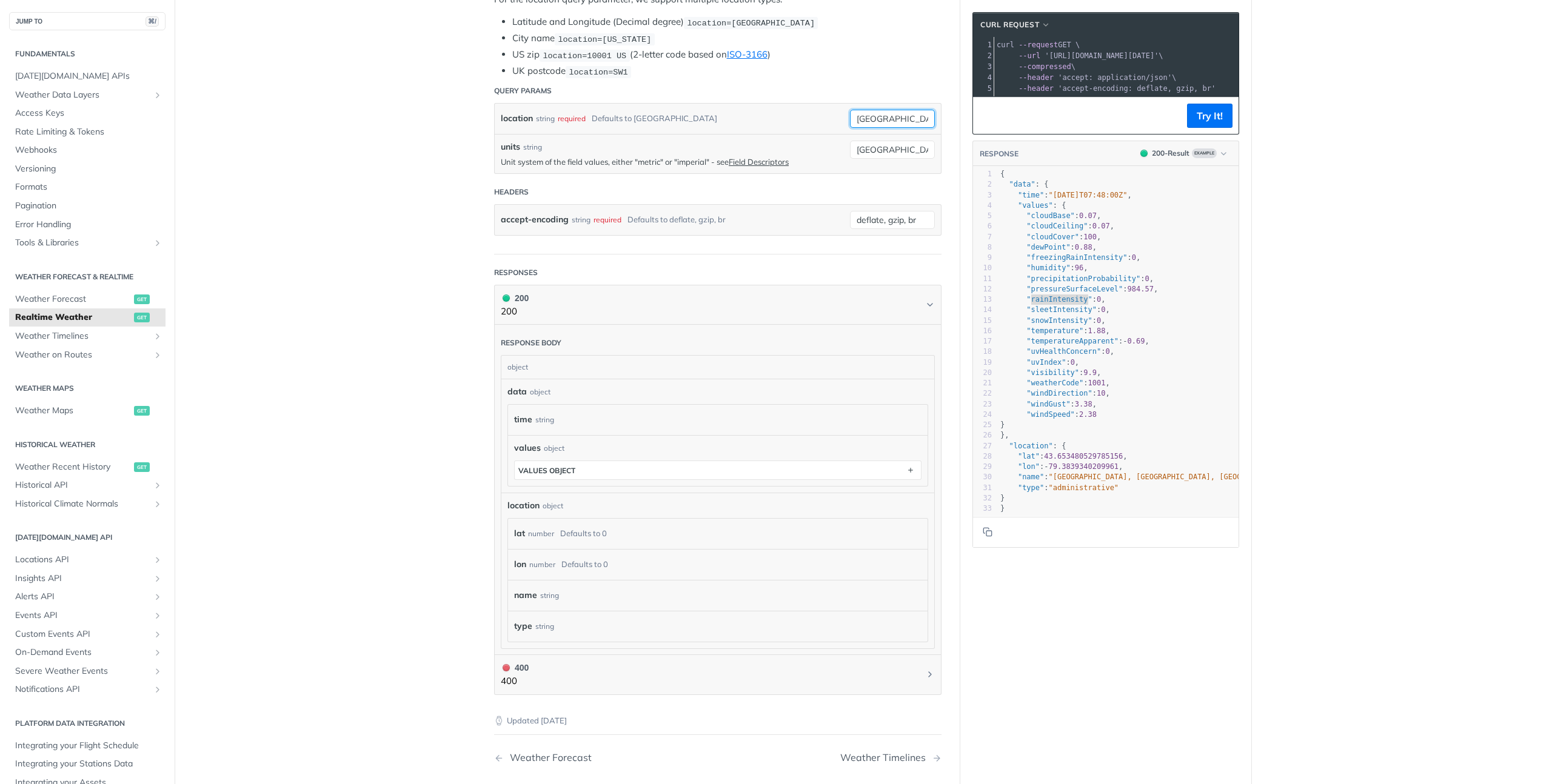
scroll to position [181, 0]
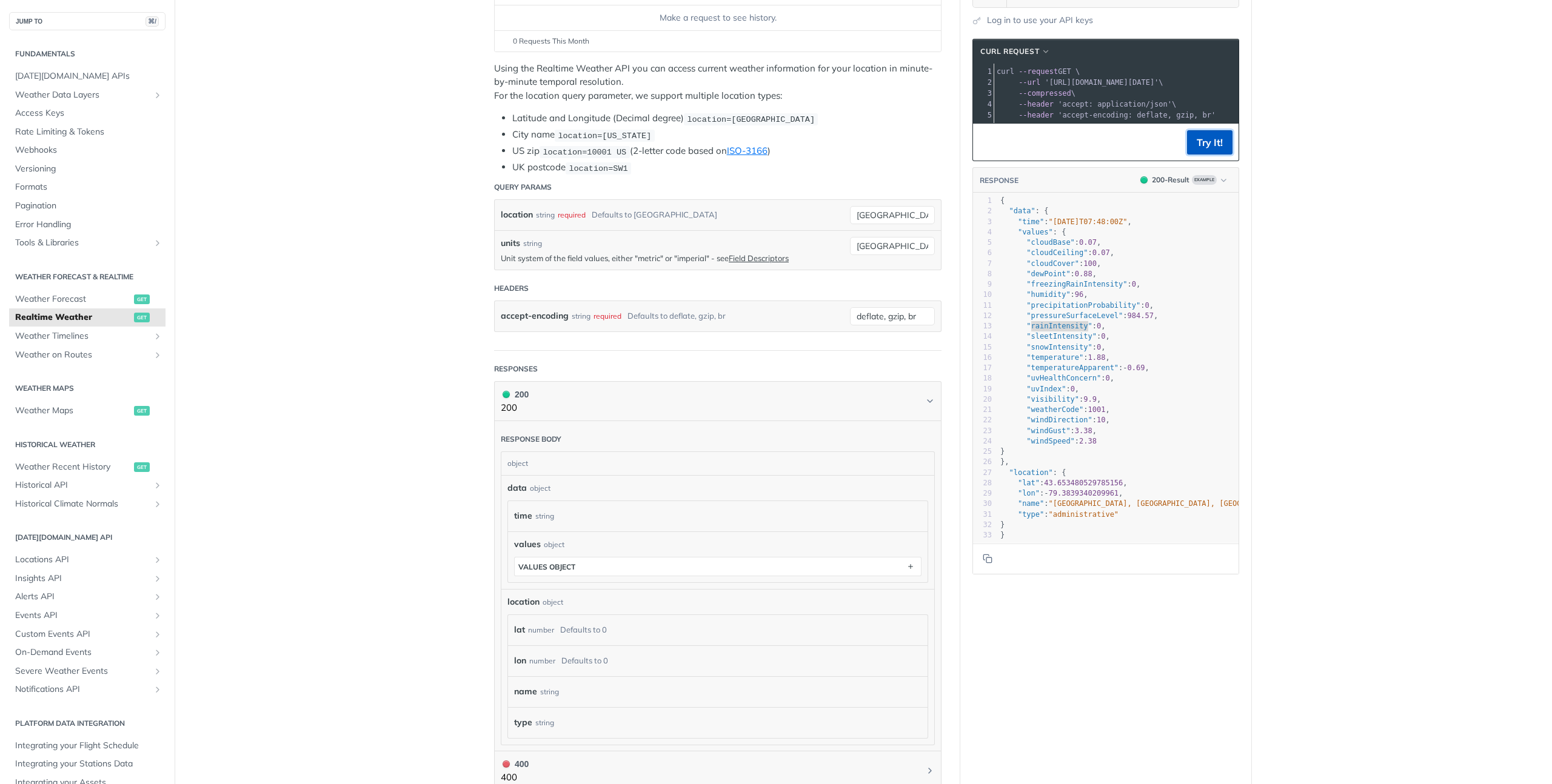
click at [1203, 155] on button "Try It!" at bounding box center [1209, 142] width 45 height 24
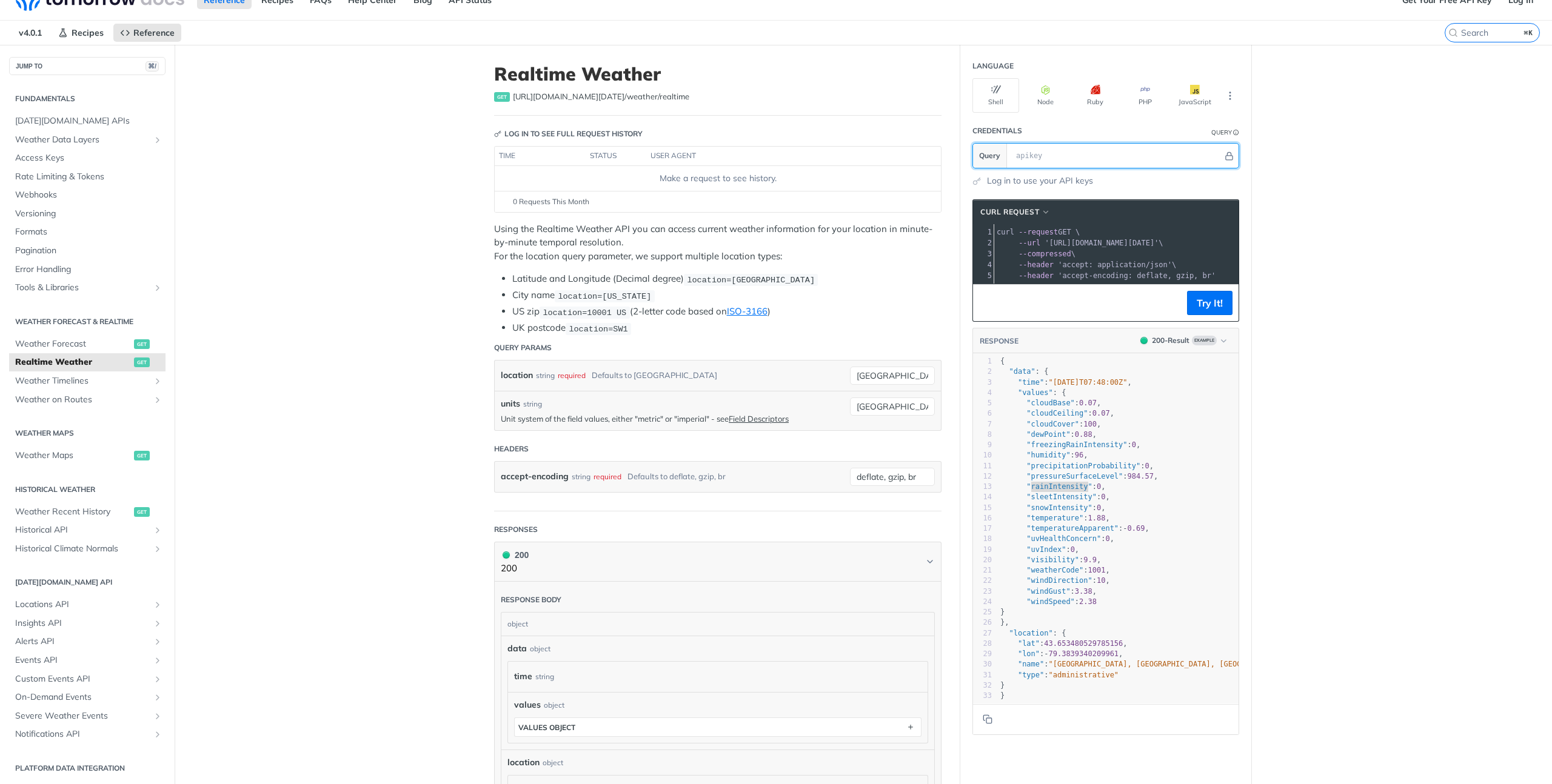
scroll to position [8, 0]
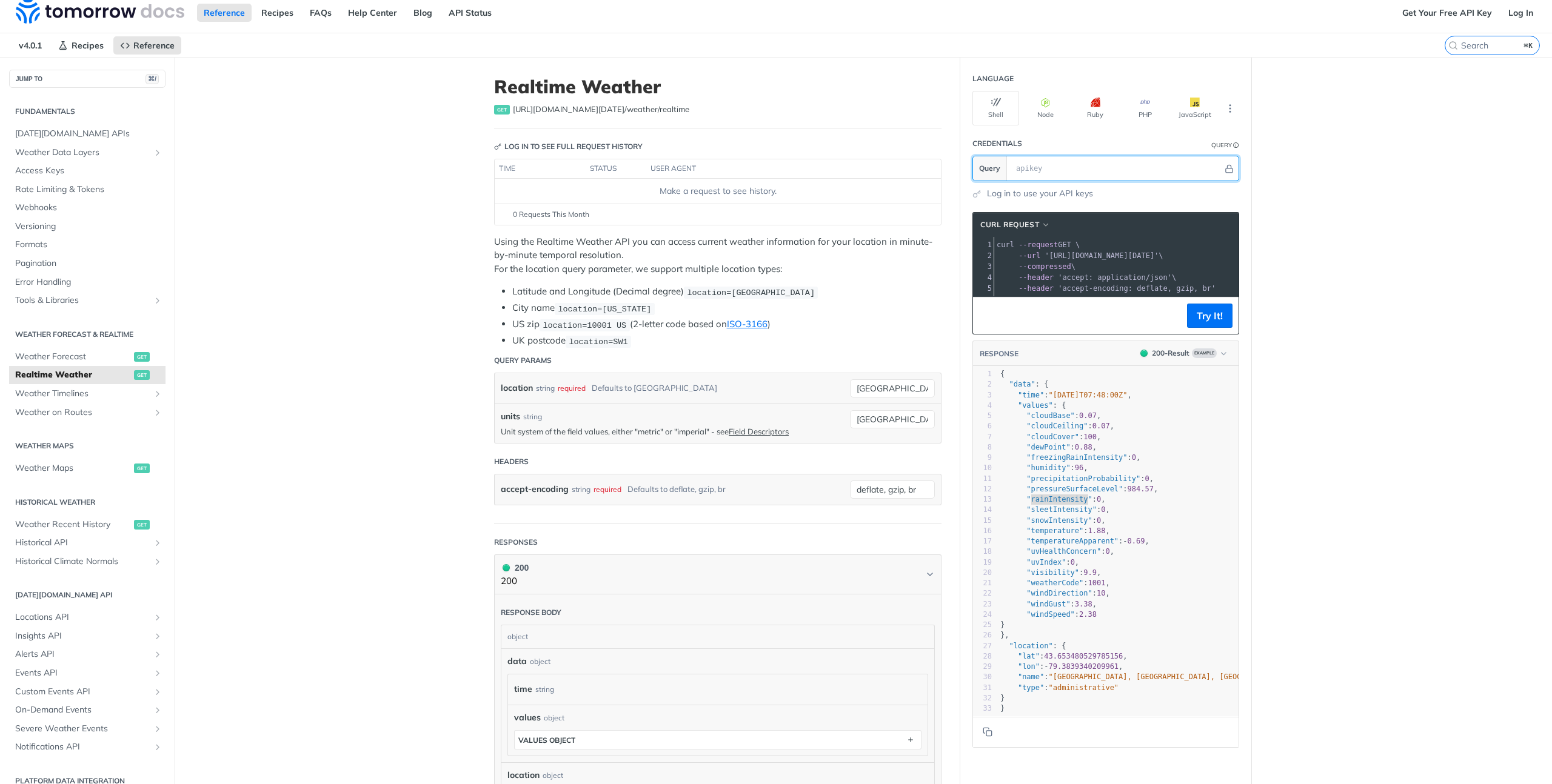
click at [1063, 170] on input "text" at bounding box center [1116, 168] width 213 height 24
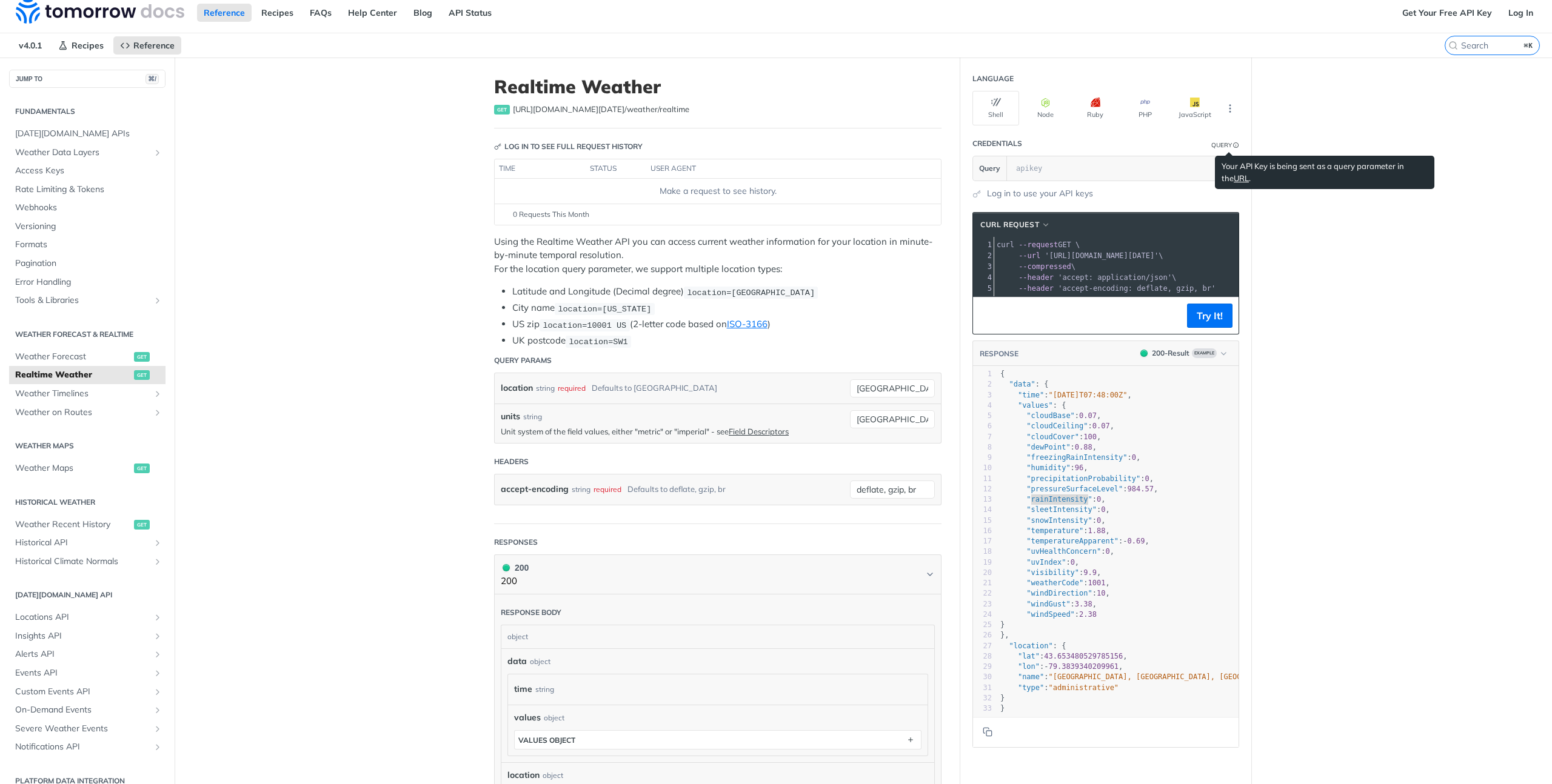
click at [1222, 172] on p "Your API Key is being sent as a query parameter in the URL ." at bounding box center [1324, 172] width 206 height 24
click at [1234, 177] on link "URL" at bounding box center [1241, 178] width 15 height 10
click at [1460, 16] on link "Get Your Free API Key" at bounding box center [1447, 13] width 103 height 19
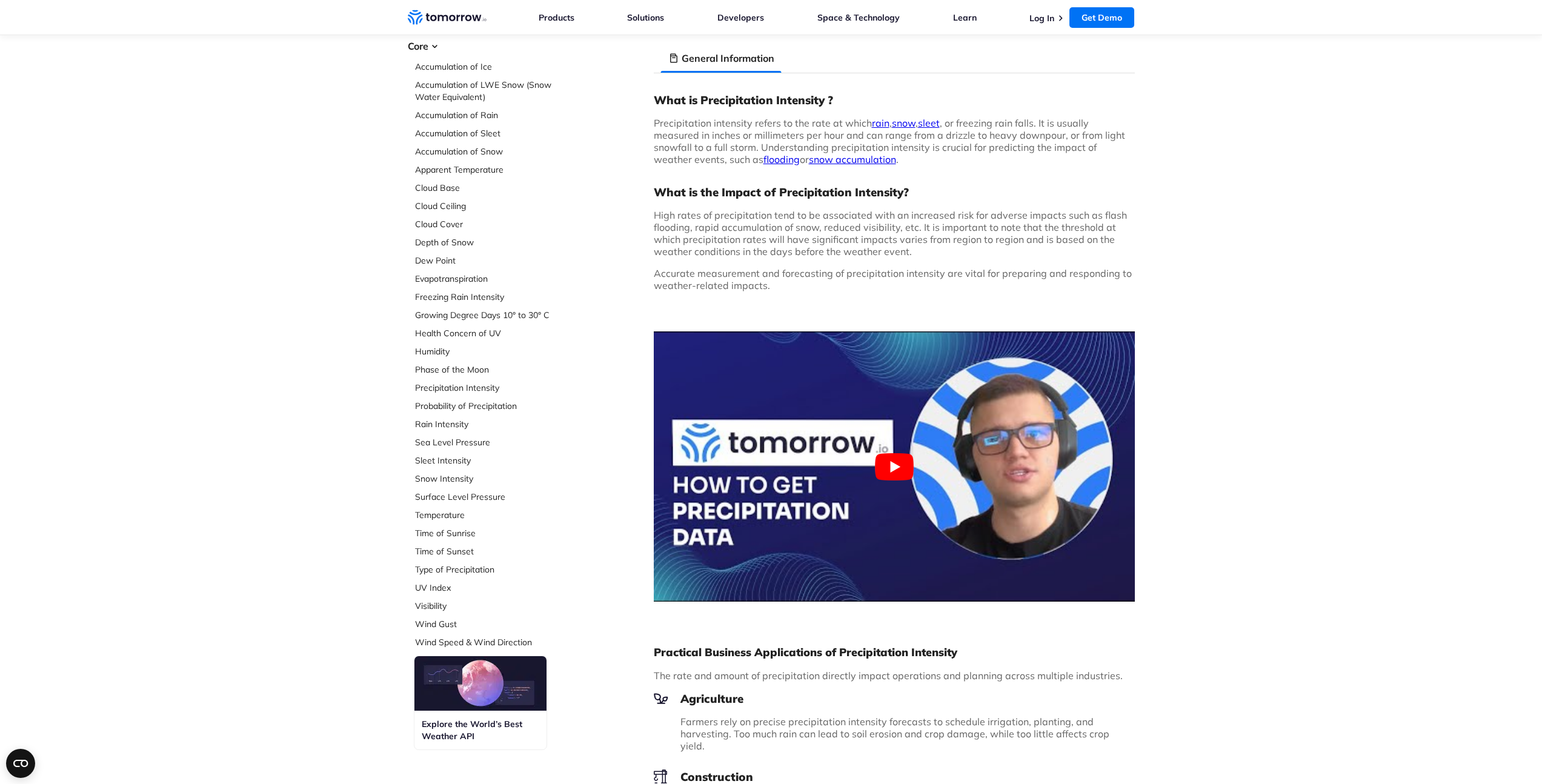
scroll to position [69, 0]
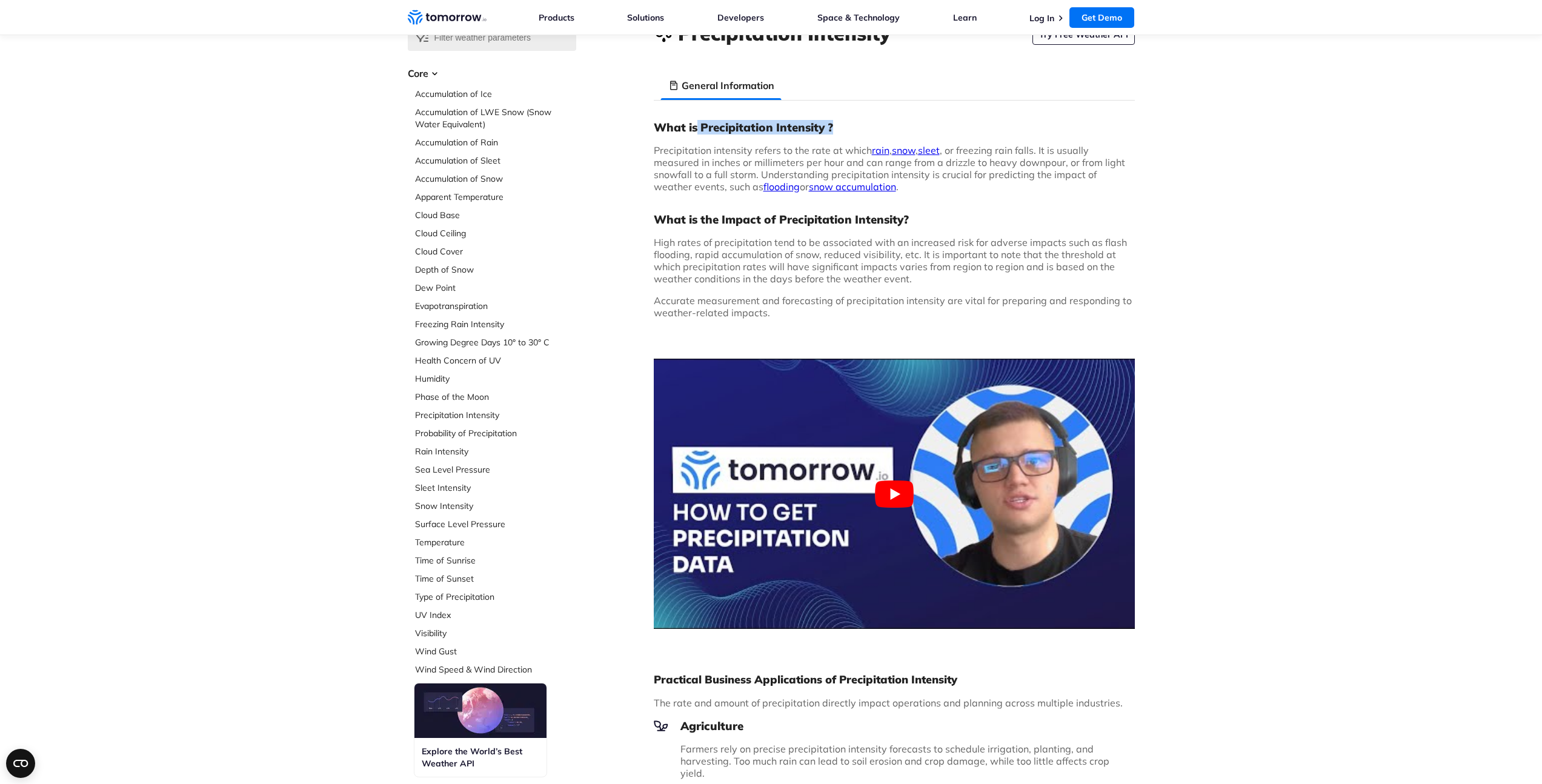
drag, startPoint x: 698, startPoint y: 123, endPoint x: 834, endPoint y: 129, distance: 136.1
click at [834, 129] on h3 "What is Precipitation Intensity ?" at bounding box center [894, 127] width 481 height 14
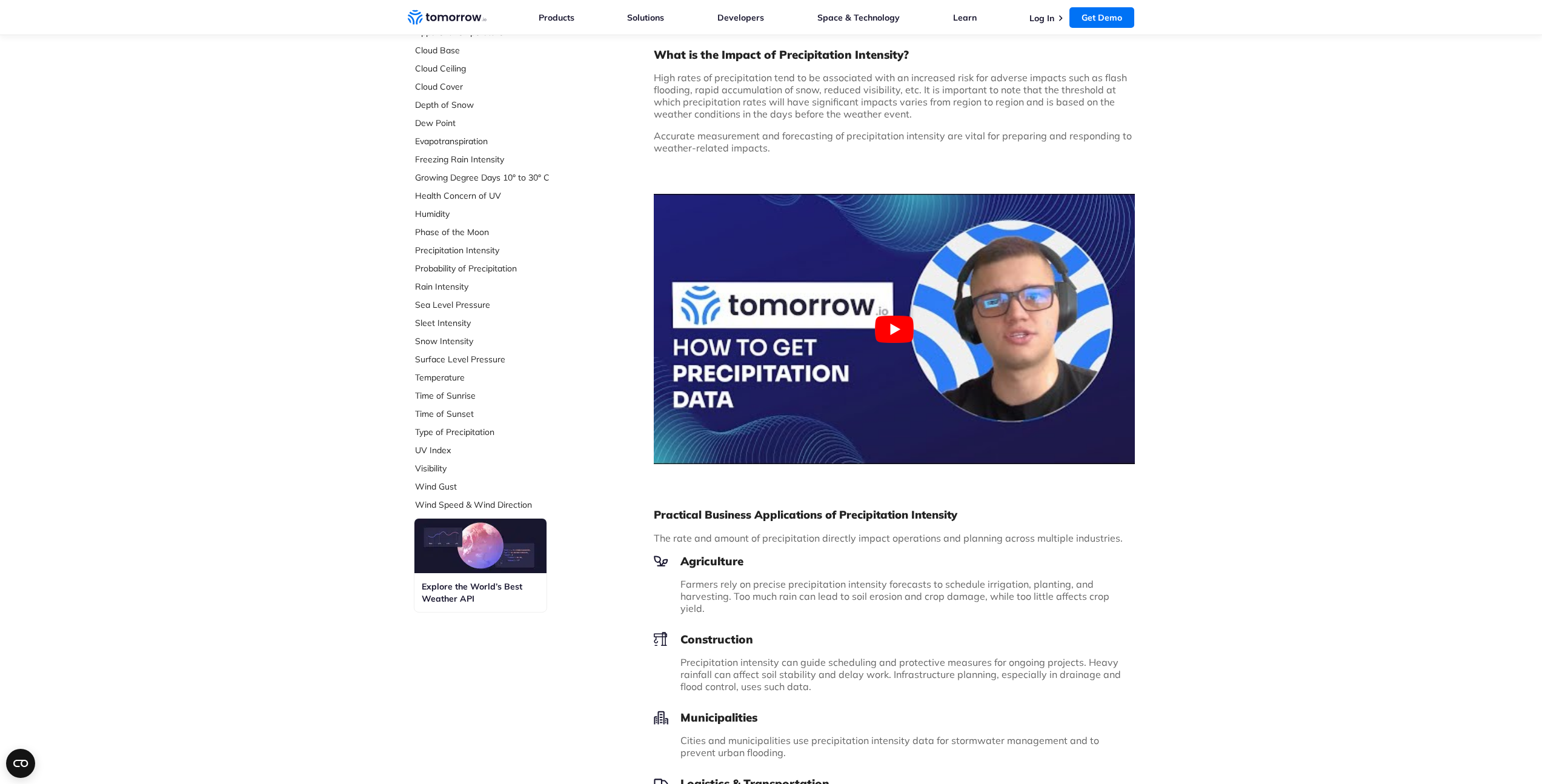
scroll to position [0, 0]
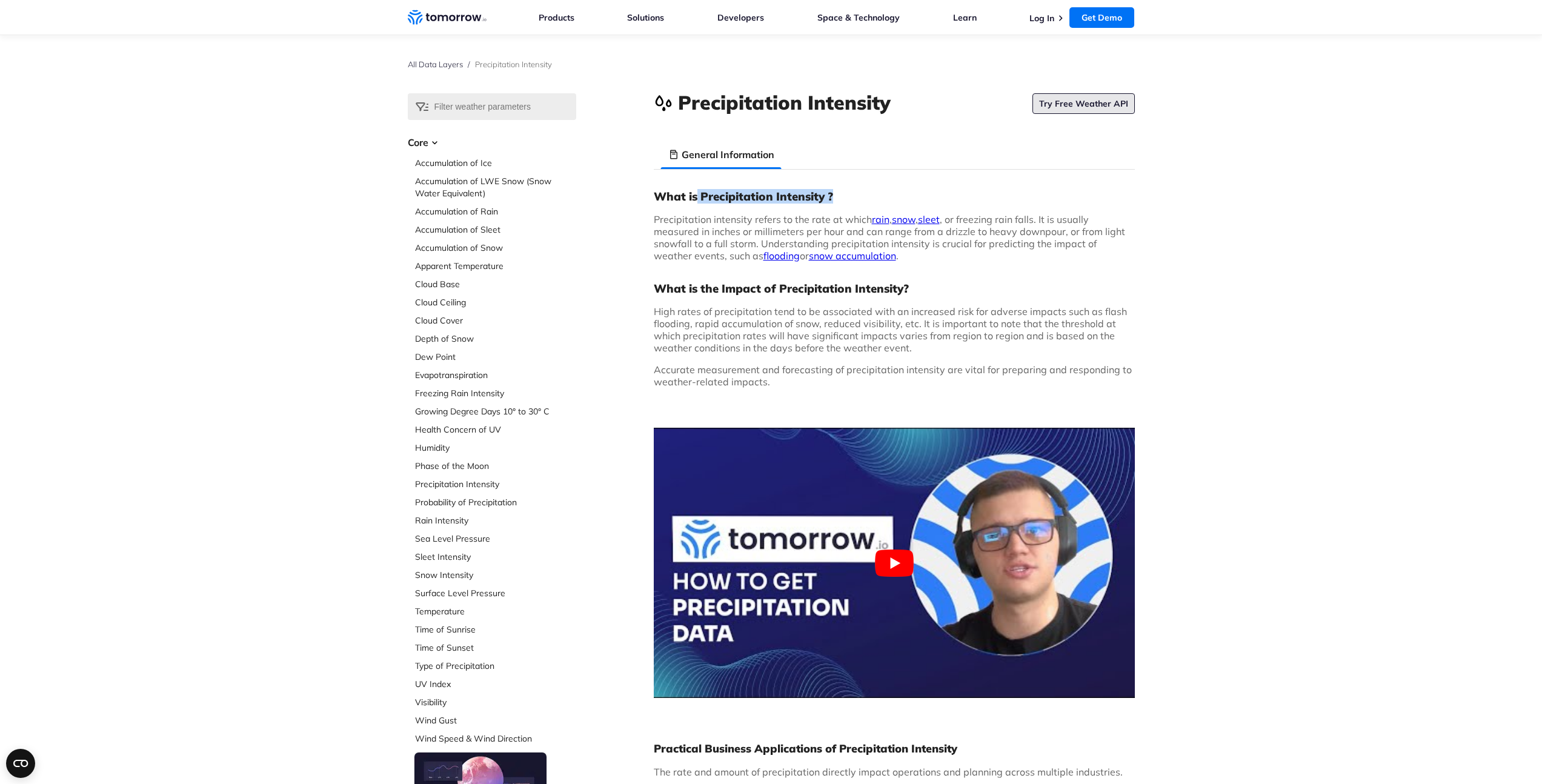
click at [1089, 109] on link "Try Free Weather API" at bounding box center [1084, 103] width 103 height 20
